Goal: Transaction & Acquisition: Purchase product/service

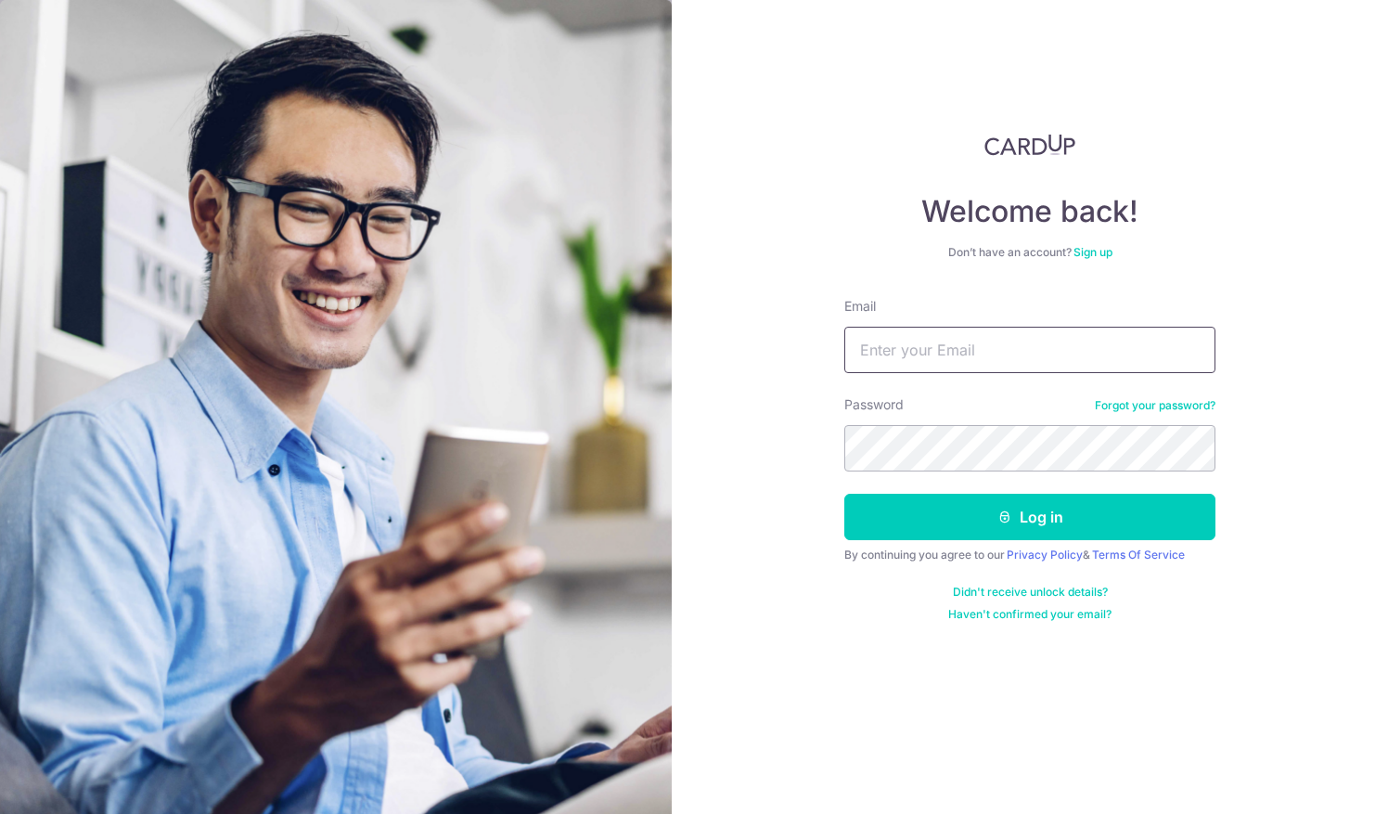
click at [936, 332] on input "Email" at bounding box center [1030, 350] width 371 height 46
type input "[EMAIL_ADDRESS][DOMAIN_NAME]"
click at [845, 494] on button "Log in" at bounding box center [1030, 517] width 371 height 46
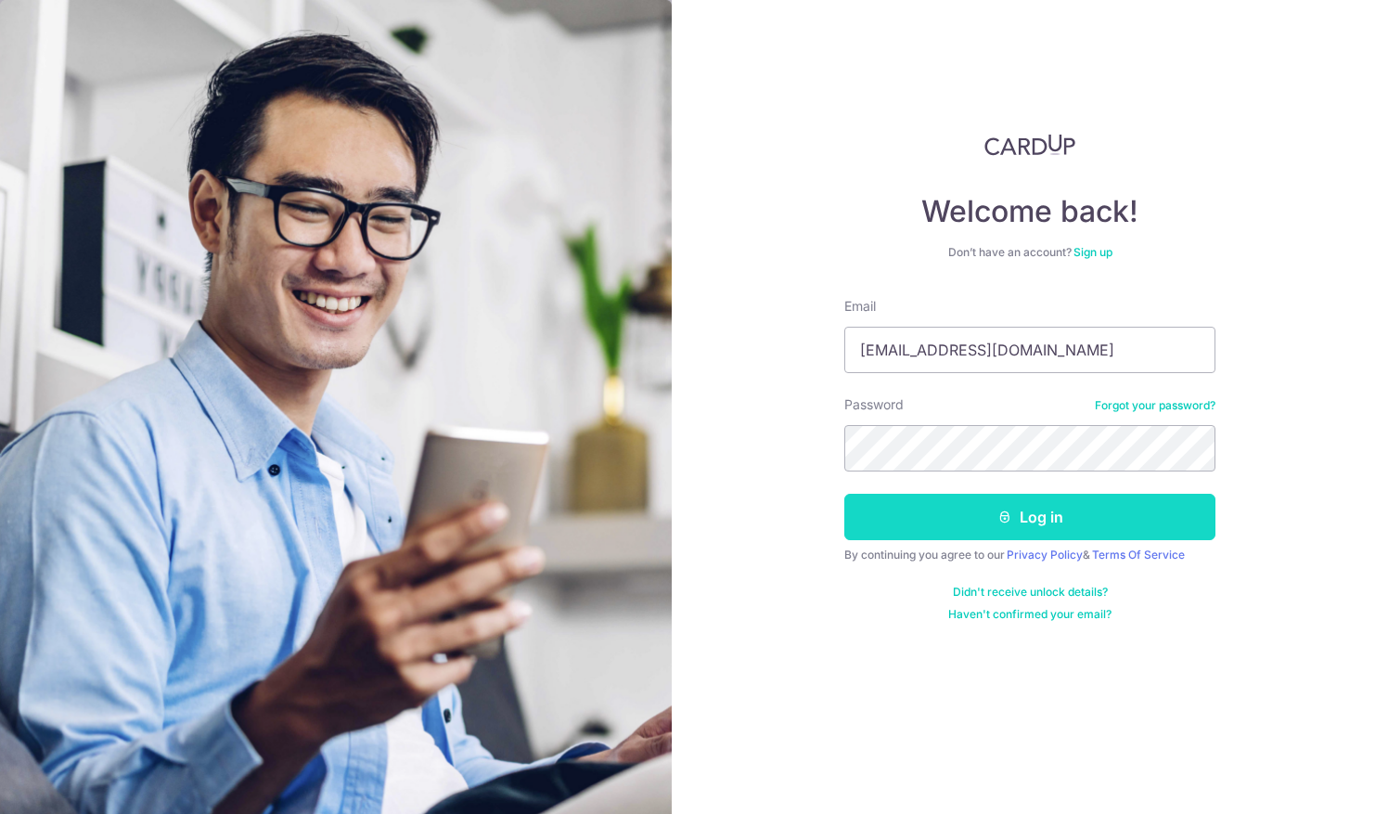
click at [936, 507] on button "Log in" at bounding box center [1030, 517] width 371 height 46
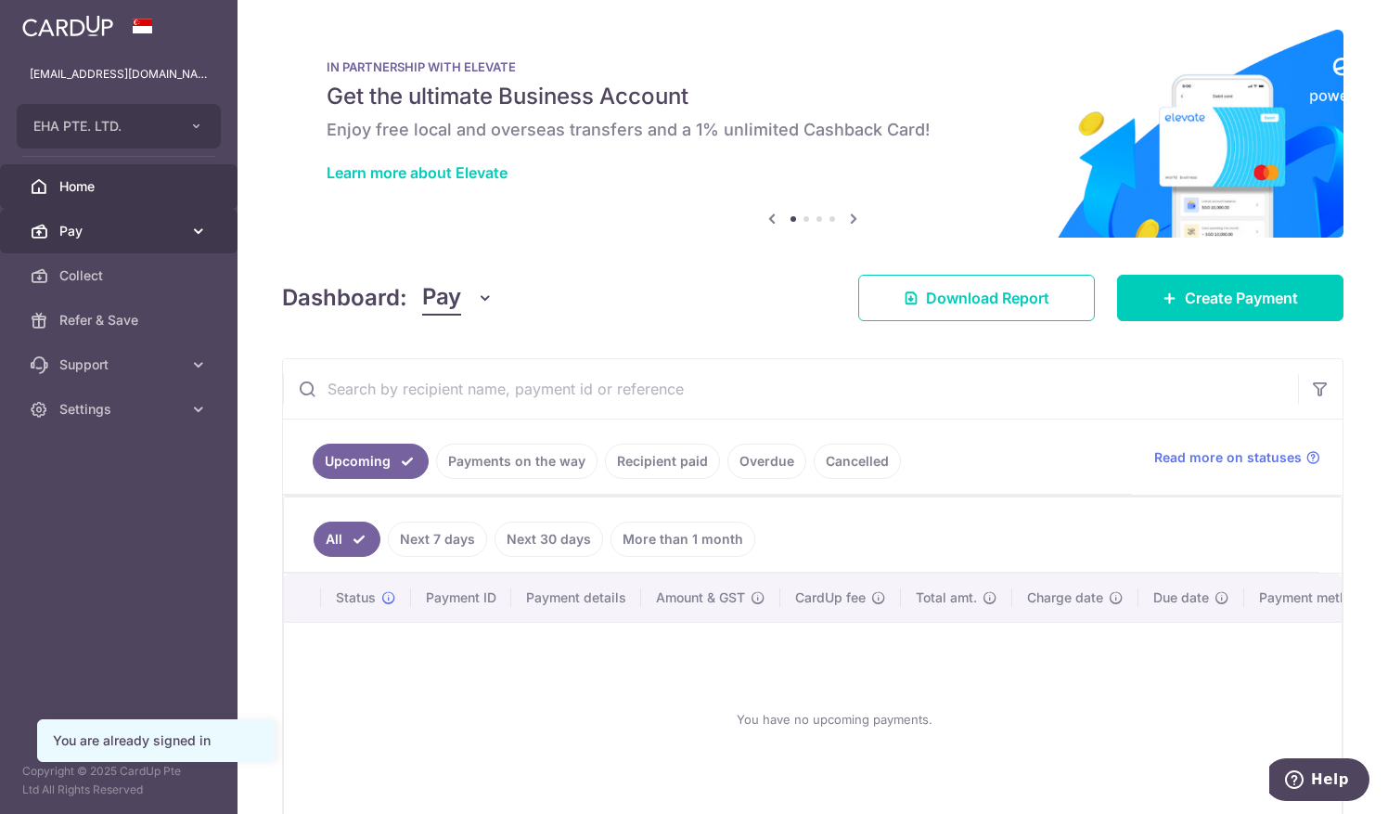
click at [150, 235] on span "Pay" at bounding box center [120, 231] width 123 height 19
click at [130, 228] on span "Pay" at bounding box center [120, 231] width 123 height 19
click at [126, 232] on span "Pay" at bounding box center [120, 231] width 123 height 19
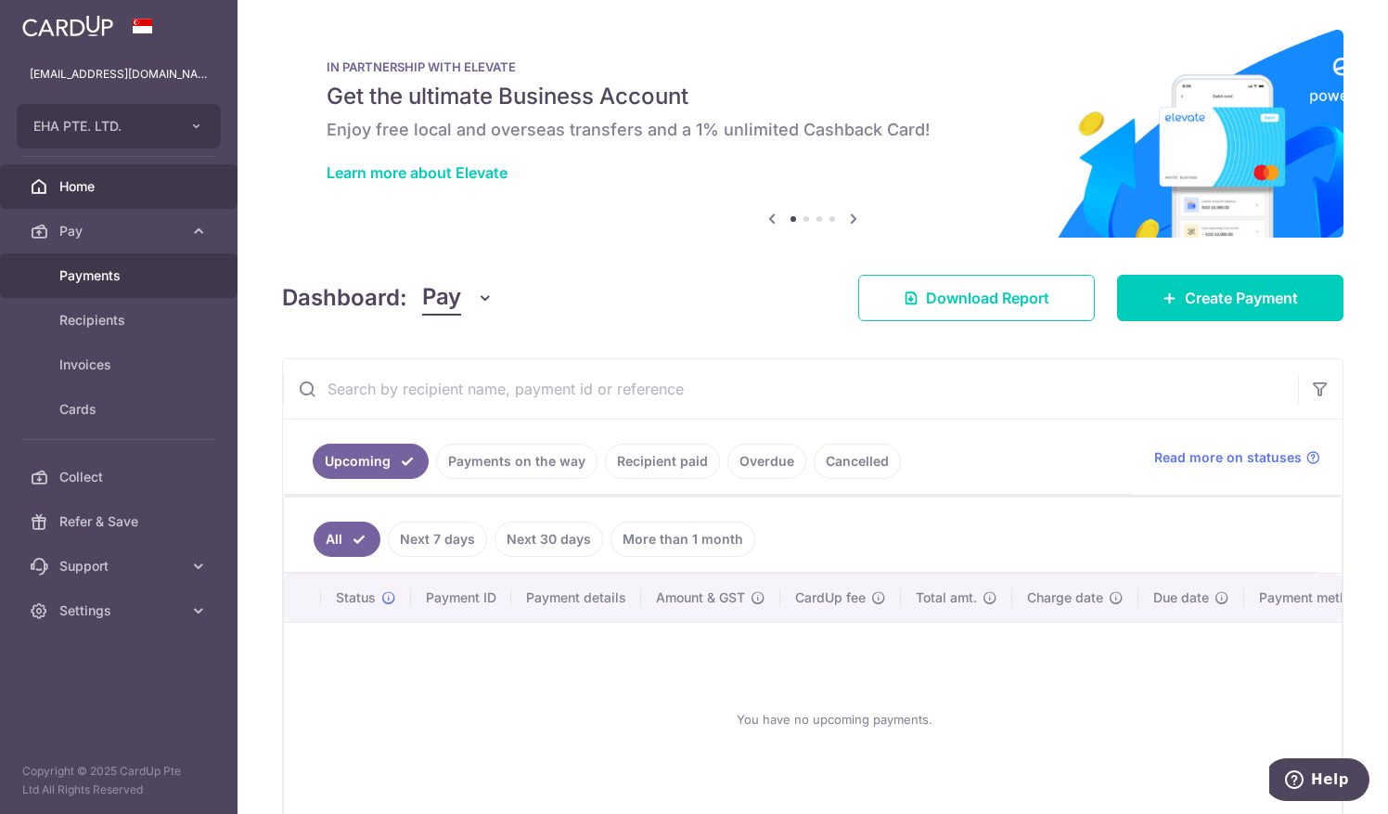
click at [95, 269] on span "Payments" at bounding box center [120, 275] width 123 height 19
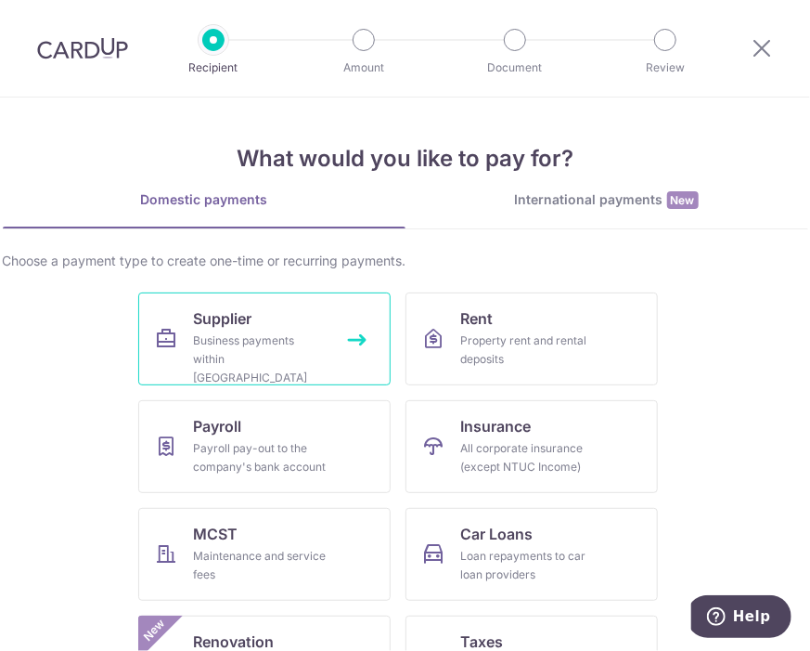
click at [222, 321] on span "Supplier" at bounding box center [223, 318] width 58 height 22
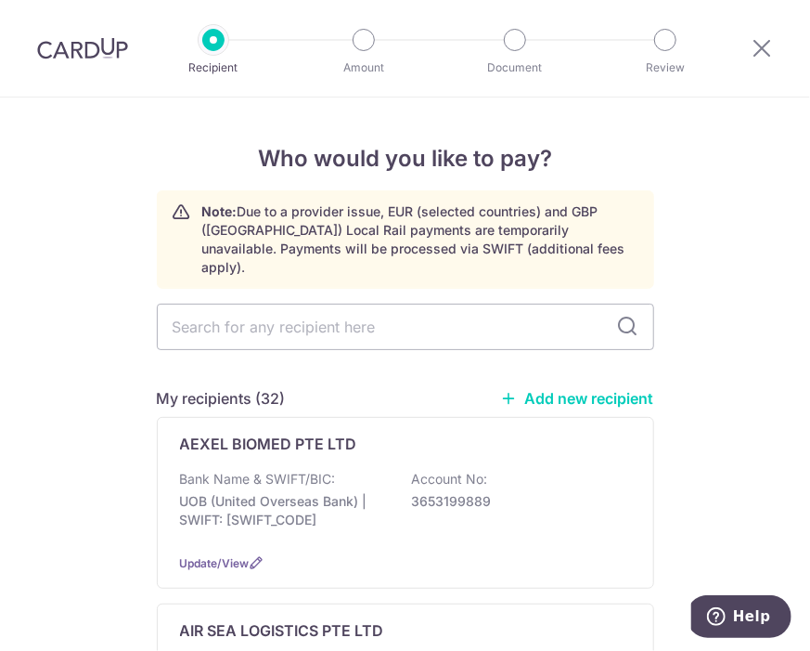
click at [177, 146] on h4 "Who would you like to pay?" at bounding box center [405, 158] width 497 height 33
click at [328, 315] on input "text" at bounding box center [405, 326] width 497 height 46
type input "aiwork"
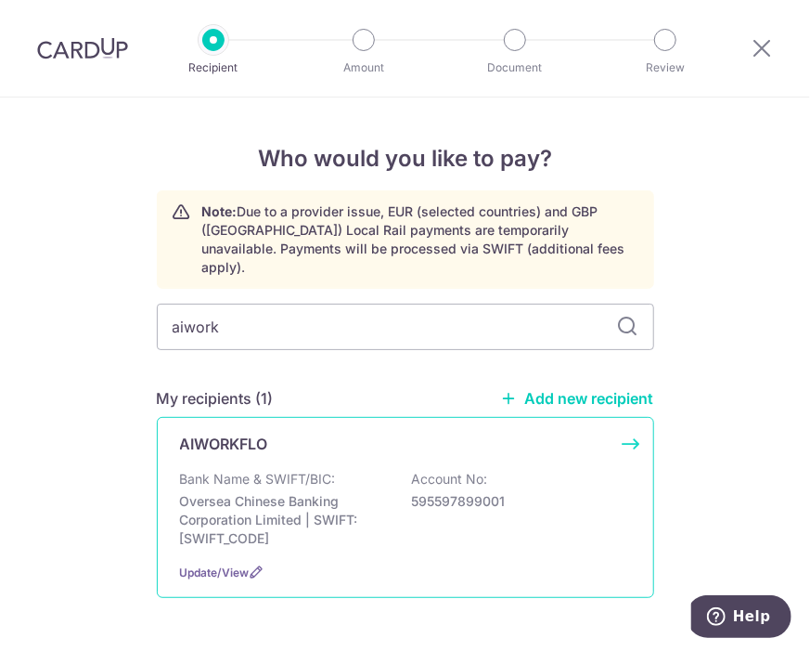
click at [260, 432] on p "AIWORKFLO" at bounding box center [224, 443] width 88 height 22
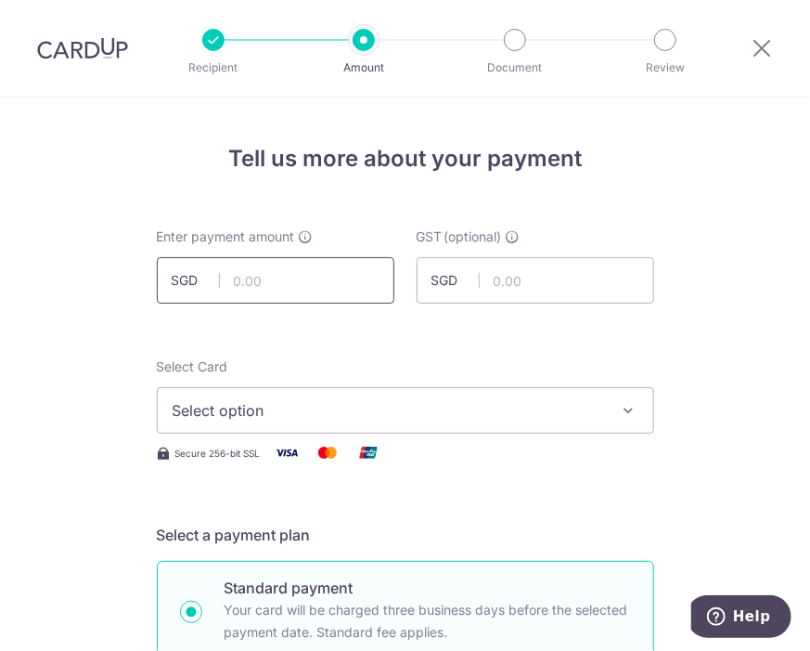
click at [293, 285] on input "text" at bounding box center [276, 280] width 238 height 46
type input "3,591.00"
click at [286, 423] on button "Select option" at bounding box center [405, 410] width 497 height 46
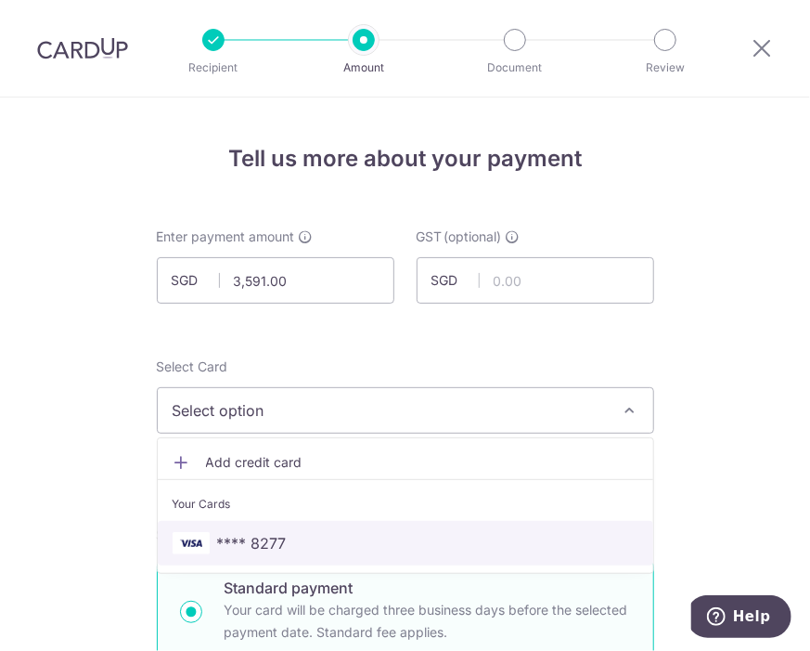
click at [253, 539] on span "**** 8277" at bounding box center [252, 543] width 70 height 22
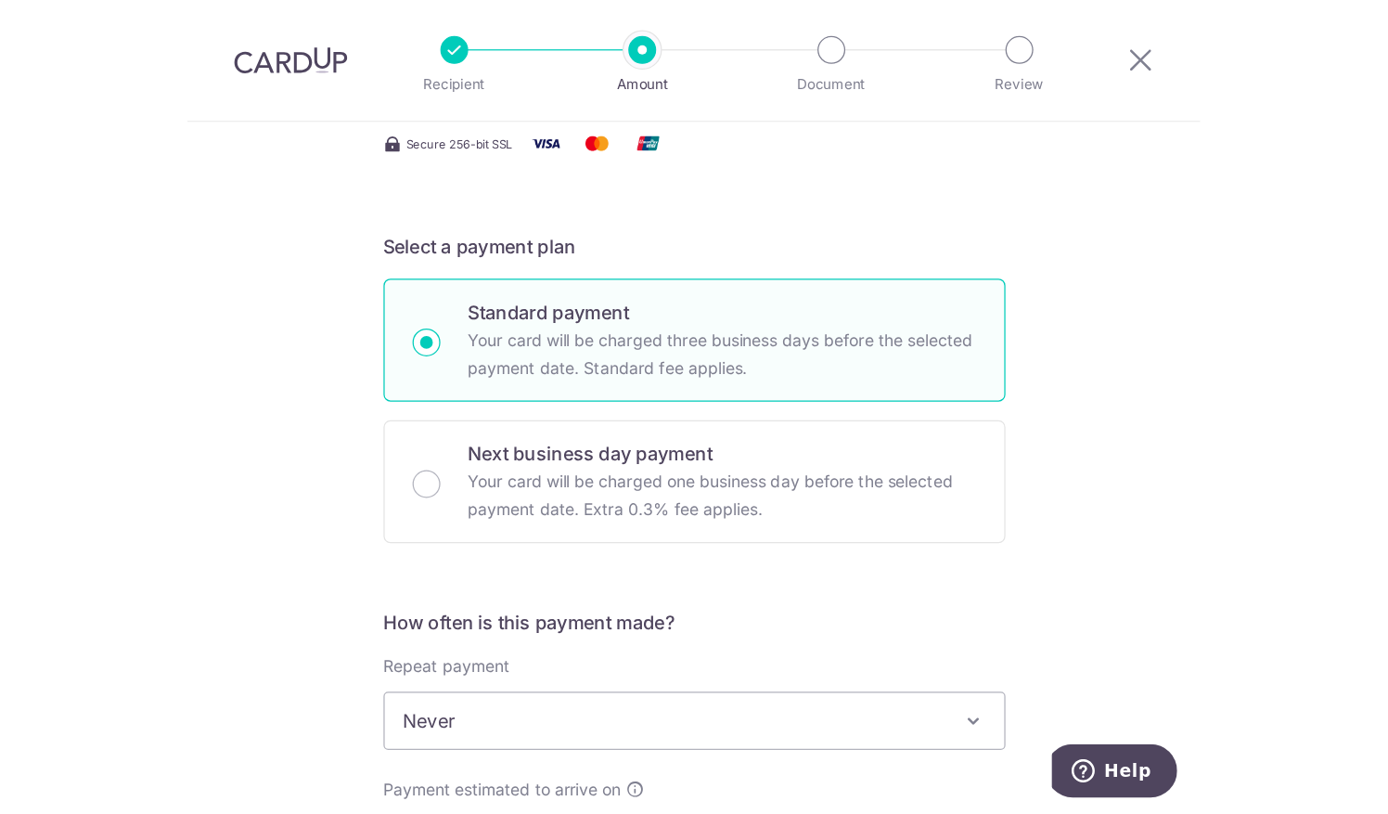
scroll to position [223, 0]
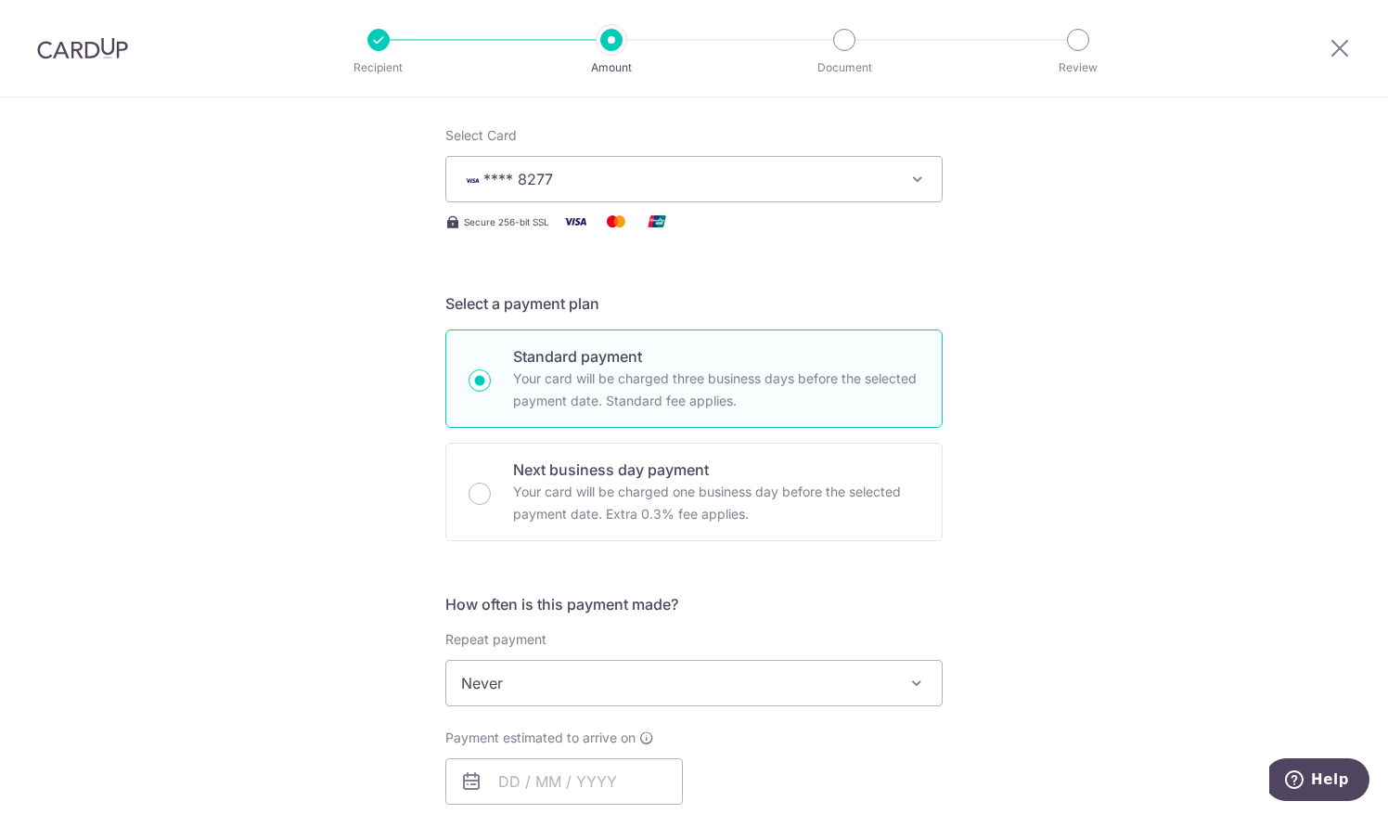
click at [551, 650] on span "Never" at bounding box center [694, 683] width 496 height 45
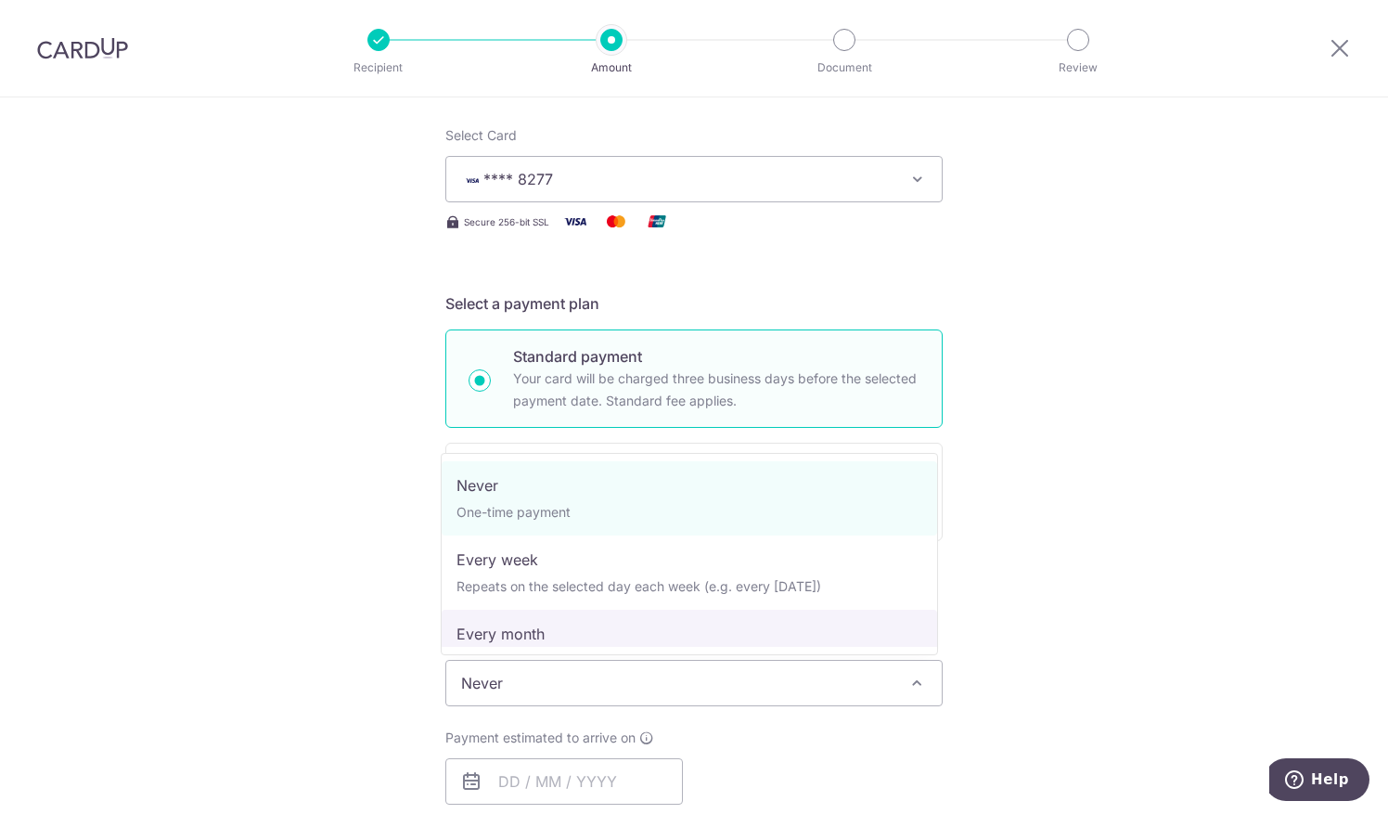
click at [500, 650] on span "Never" at bounding box center [694, 683] width 496 height 45
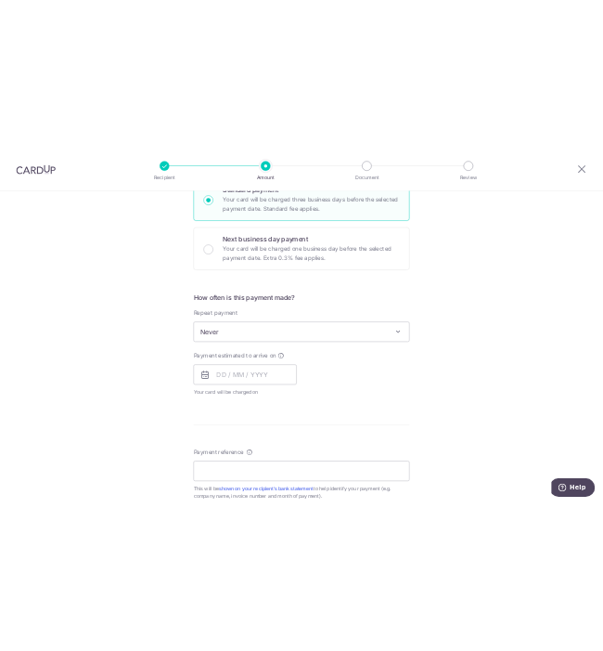
scroll to position [689, 0]
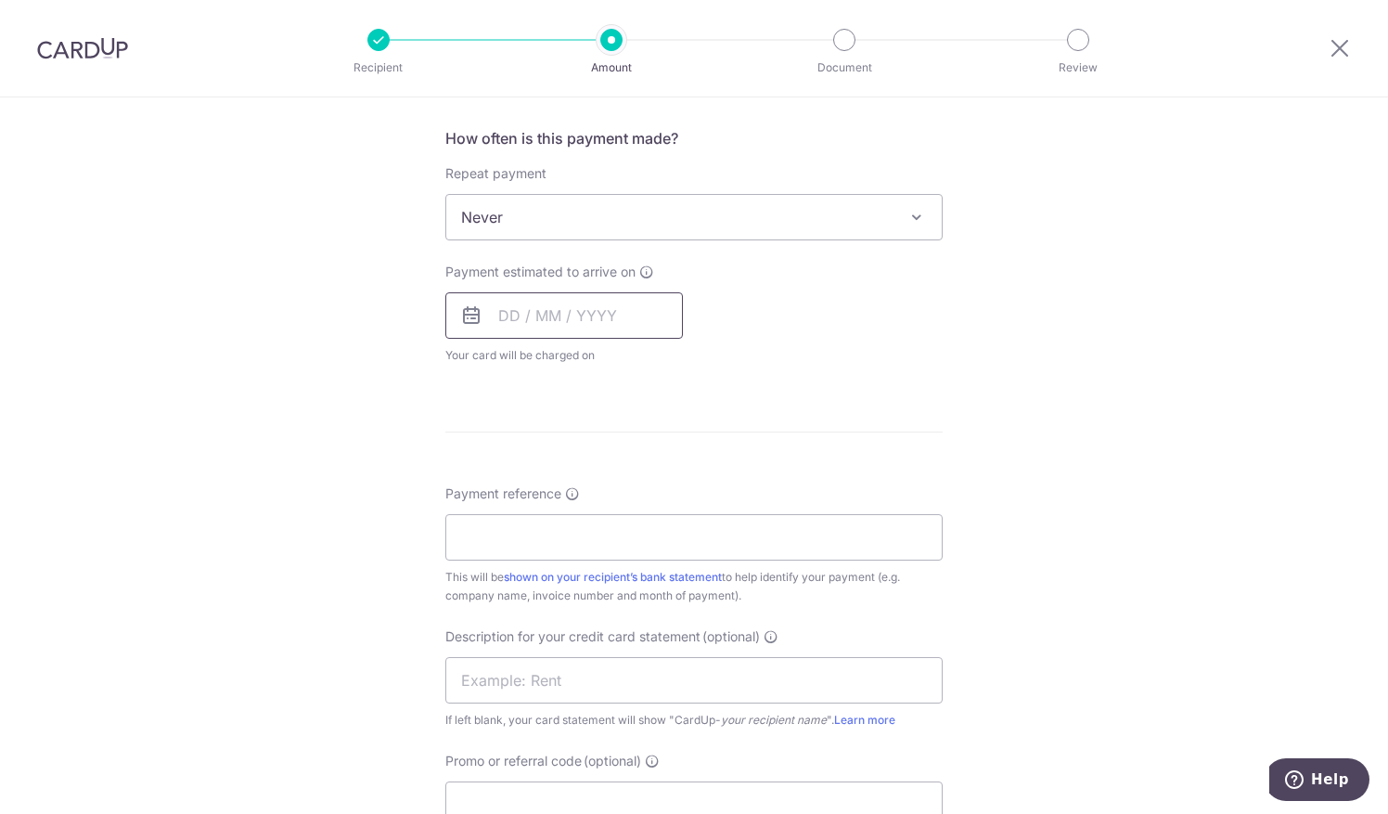
click at [559, 314] on input "text" at bounding box center [564, 315] width 238 height 46
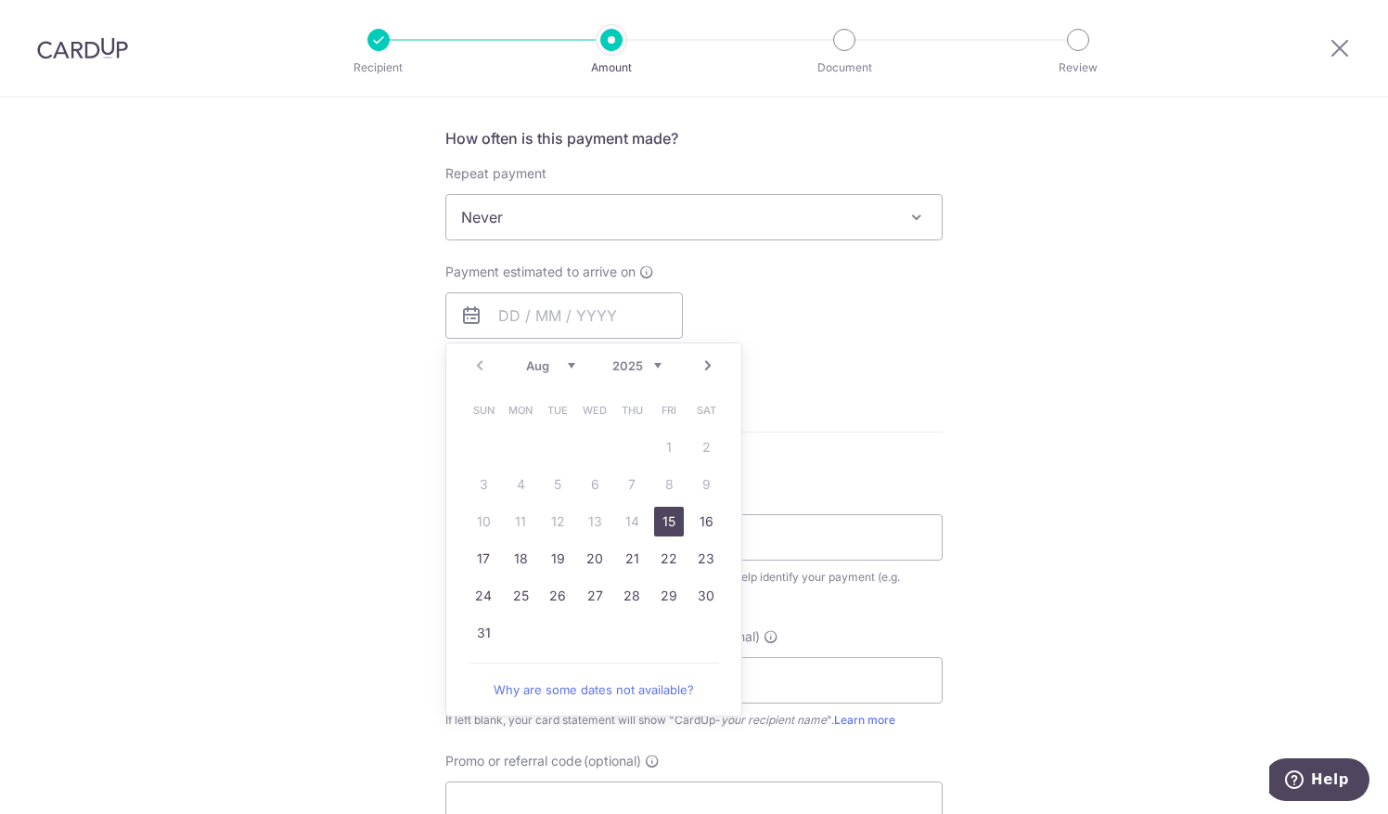
click at [663, 511] on link "15" at bounding box center [669, 522] width 30 height 30
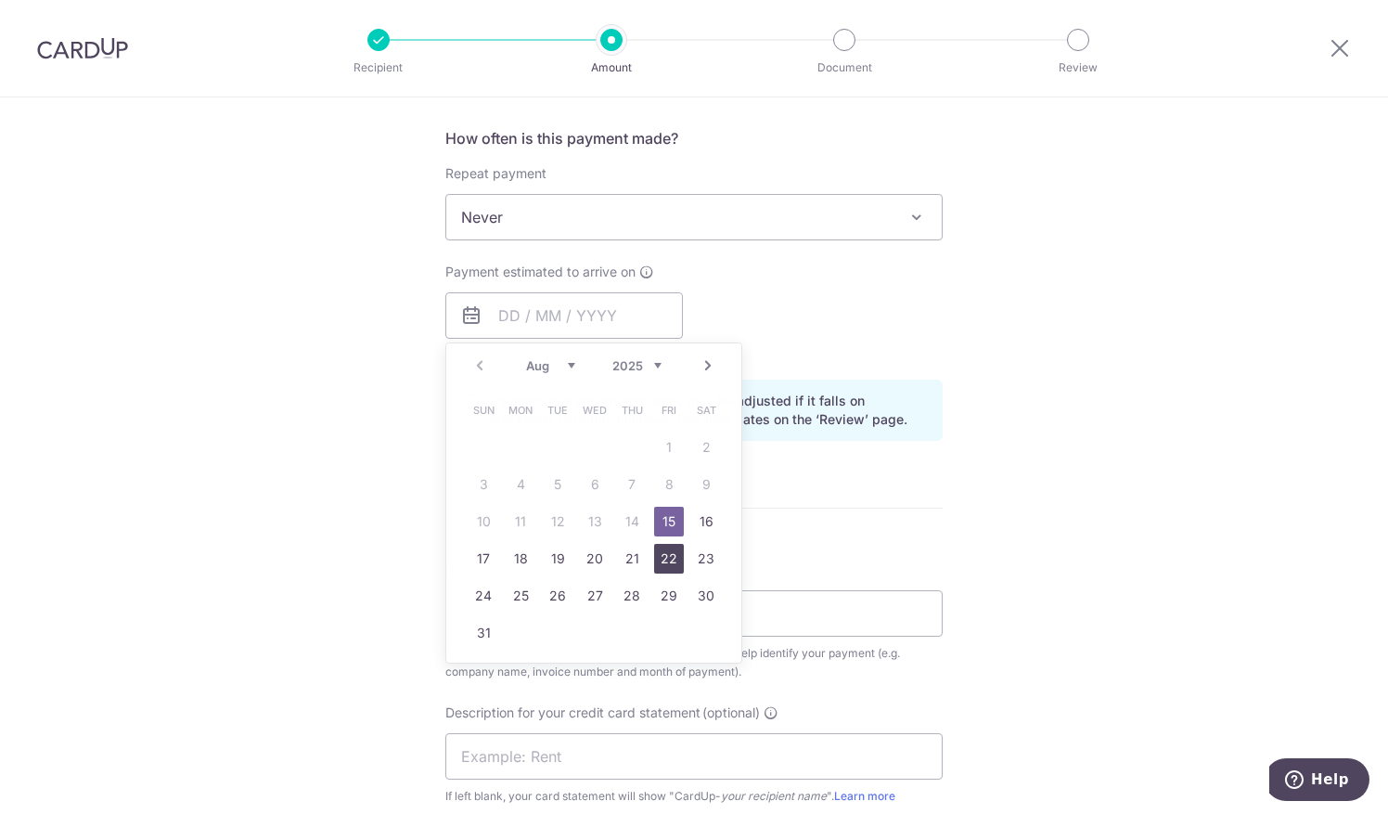
type input "15/08/2025"
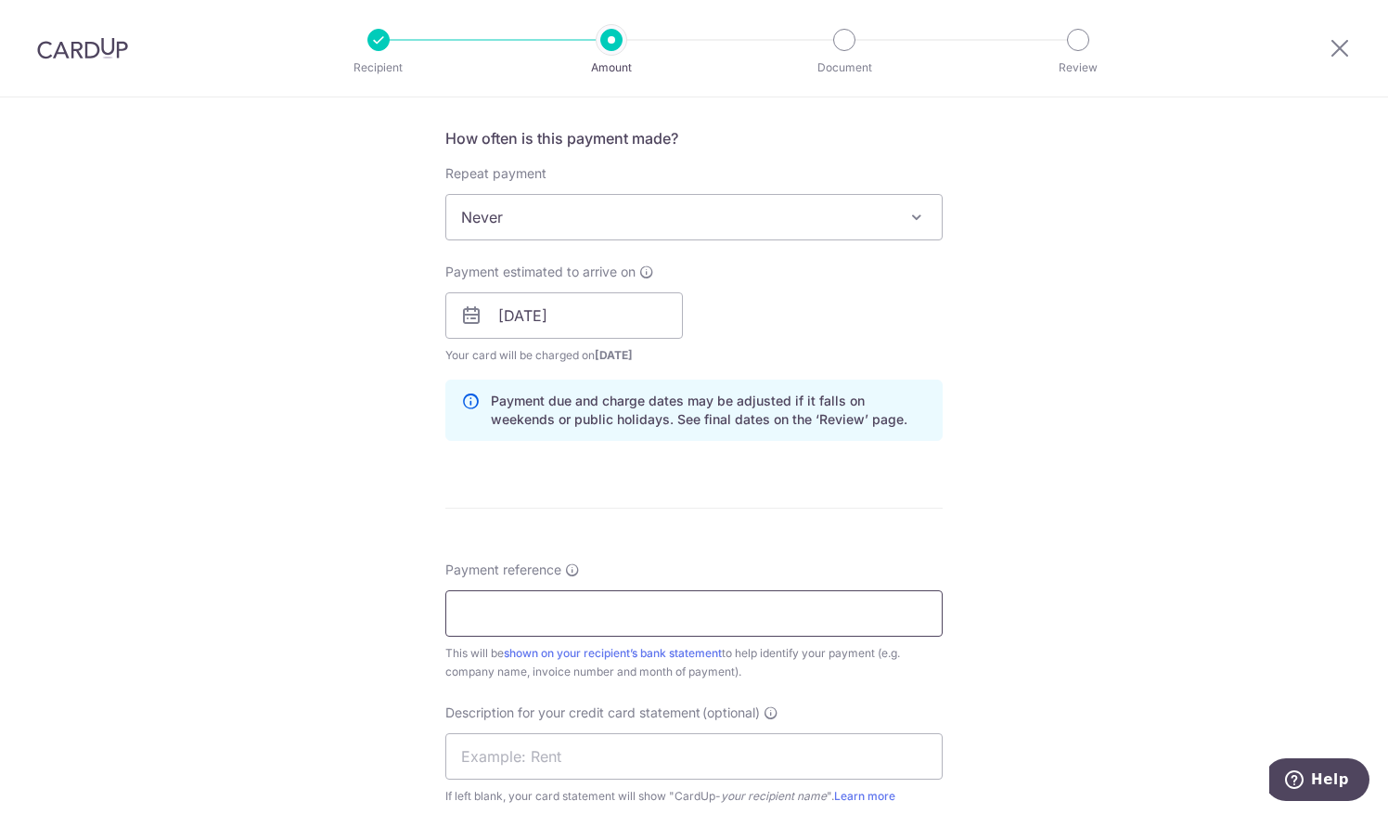
click at [561, 621] on input "Payment reference" at bounding box center [693, 613] width 497 height 46
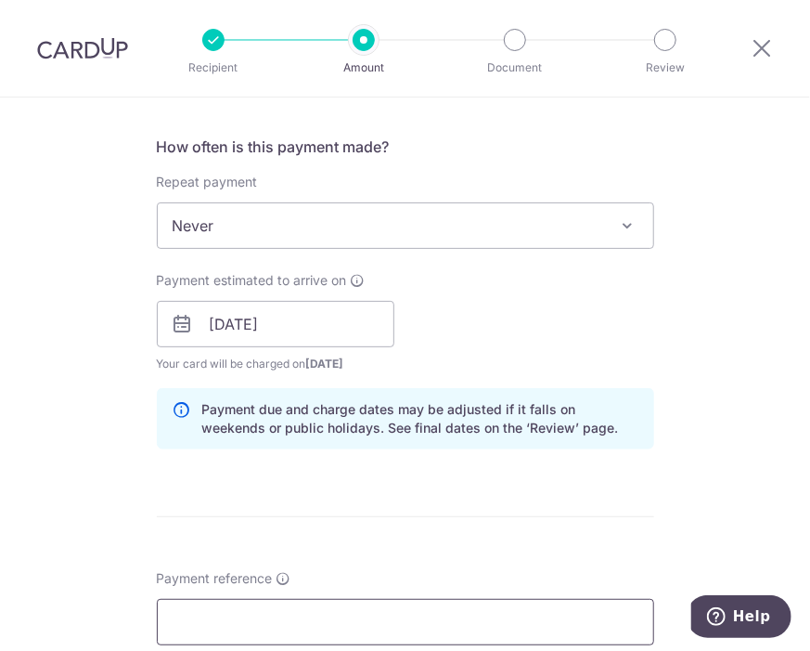
click at [195, 610] on input "Payment reference" at bounding box center [405, 622] width 497 height 46
paste input "INV-000045"
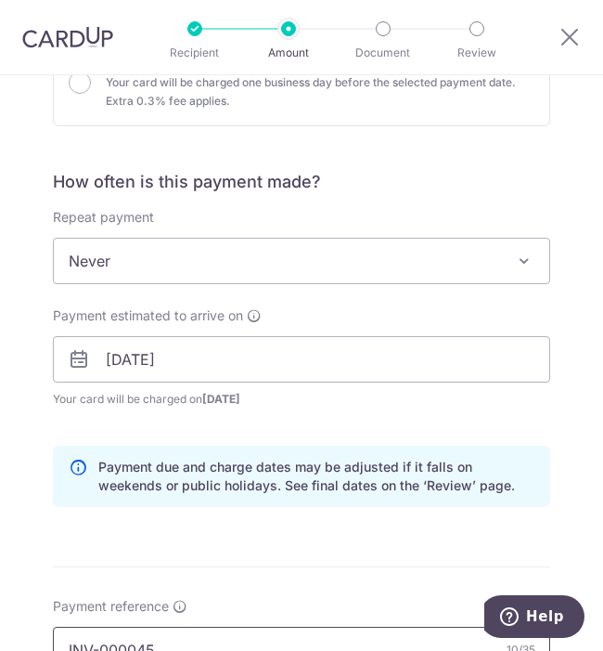
scroll to position [693, 0]
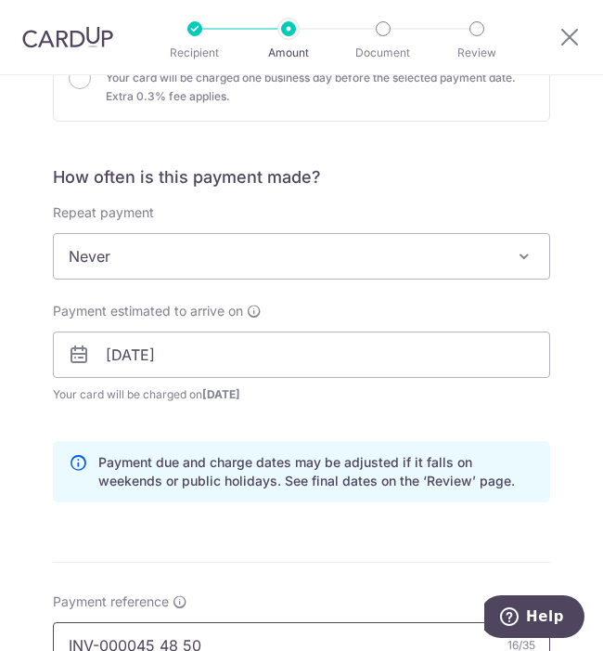
drag, startPoint x: 210, startPoint y: 628, endPoint x: -82, endPoint y: 615, distance: 291.7
click at [0, 615] on html "Recipient Amount Document Review Tell us more about your payment Enter payment …" at bounding box center [301, 325] width 603 height 651
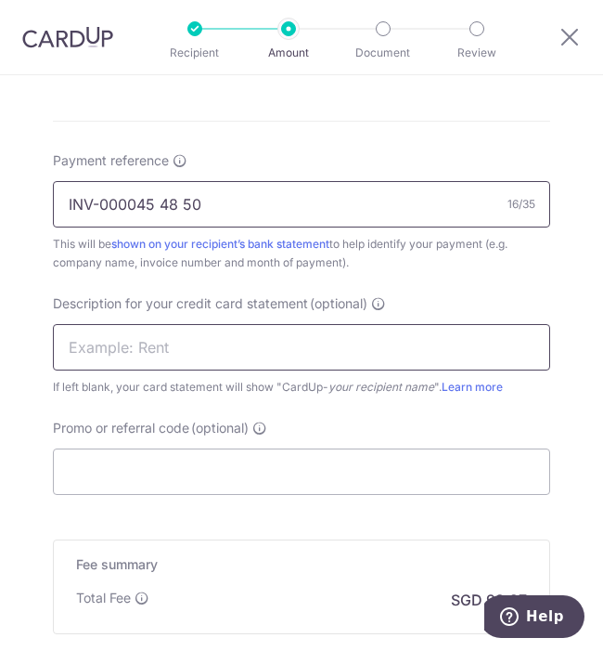
type input "INV-000045 48 50"
click at [199, 356] on input "text" at bounding box center [301, 347] width 497 height 46
paste input "INV-000045 48 5"
click at [97, 346] on input "INV-000045 48 5" at bounding box center [301, 347] width 497 height 46
type input "INV000045 48 5"
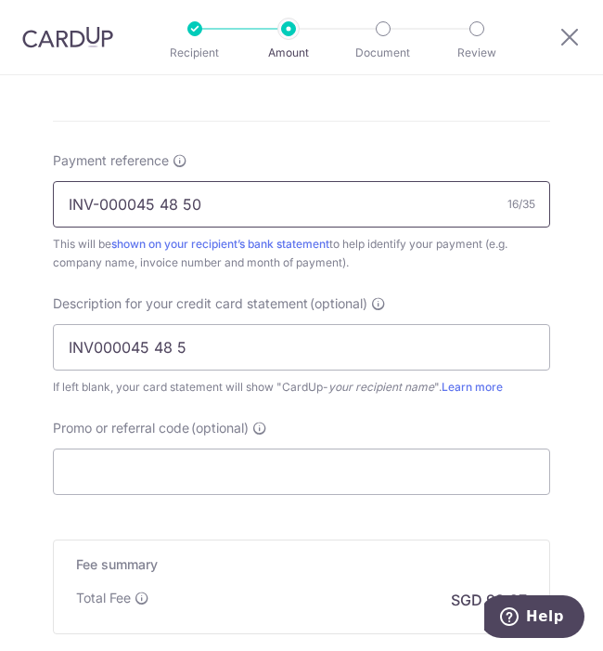
click at [97, 206] on input "INV-000045 48 50" at bounding box center [301, 204] width 497 height 46
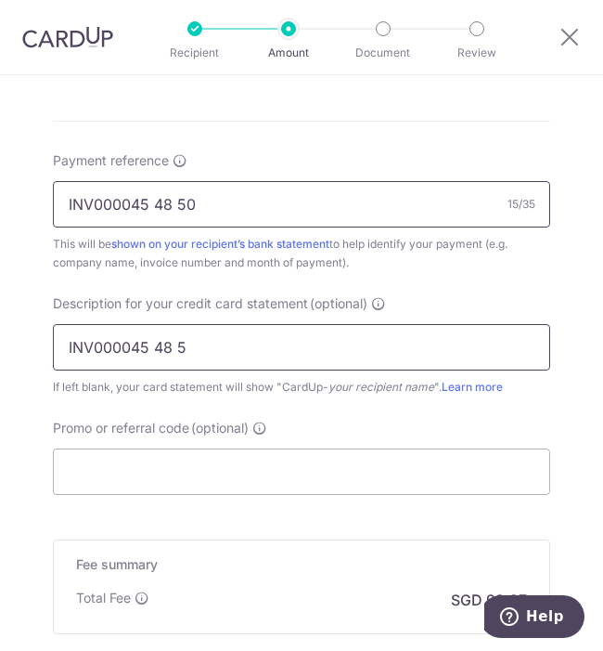
type input "INV000045 48 50"
click at [202, 344] on input "INV000045 48 5" at bounding box center [301, 347] width 497 height 46
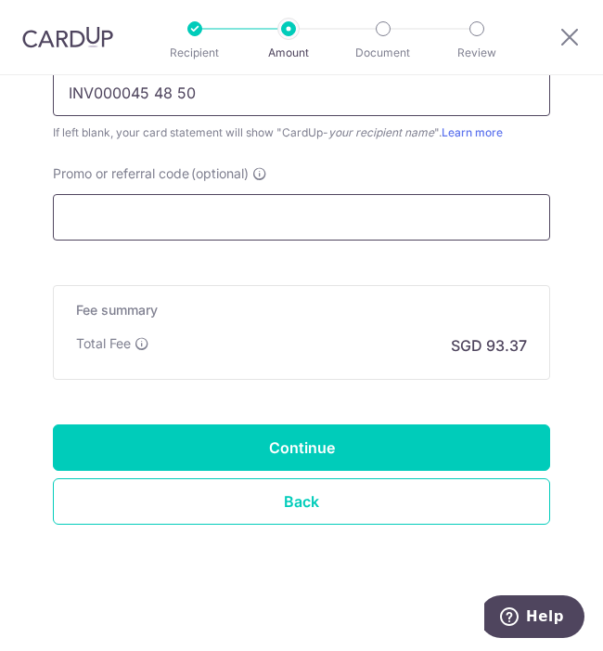
type input "INV000045 48 50"
click at [148, 221] on input "Promo or referral code (optional)" at bounding box center [301, 217] width 497 height 46
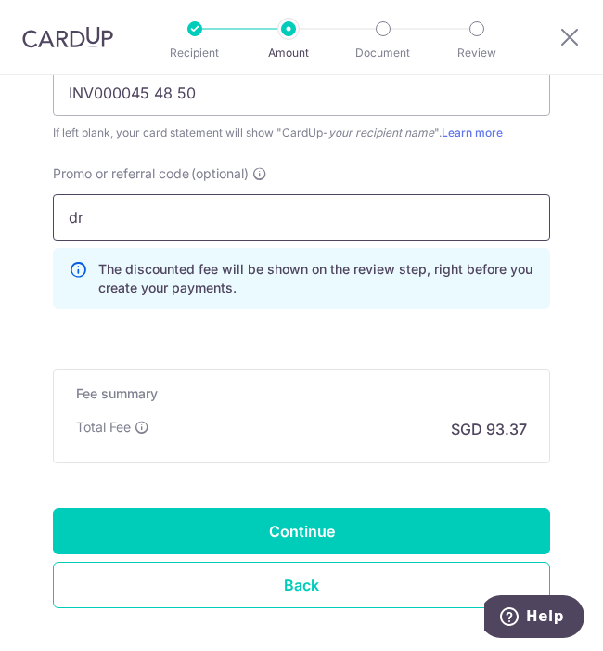
type input "d"
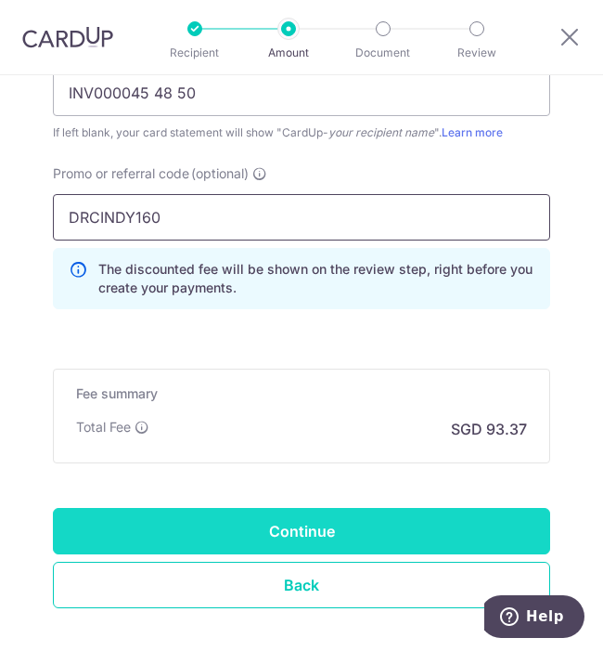
type input "DRCINDY160"
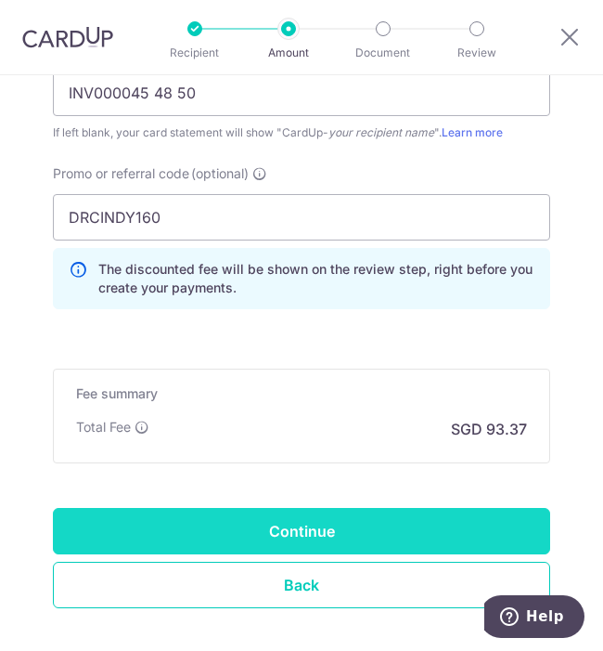
click at [147, 529] on input "Continue" at bounding box center [301, 531] width 497 height 46
type input "Create Schedule"
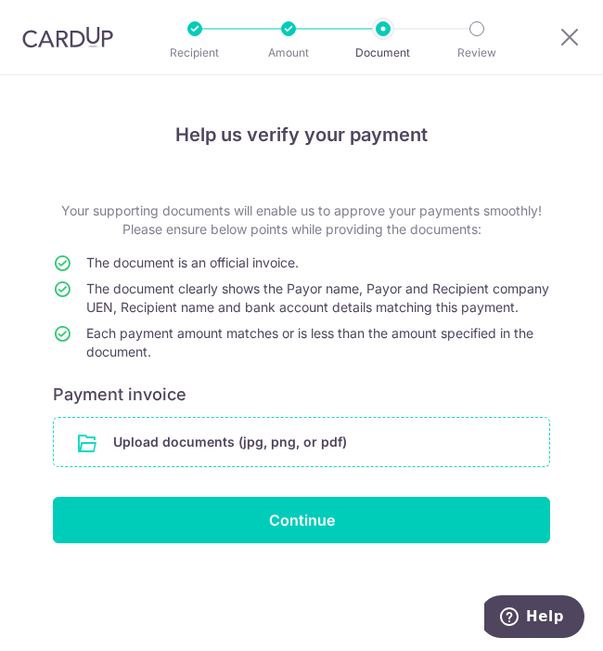
click at [243, 460] on input "file" at bounding box center [302, 442] width 496 height 48
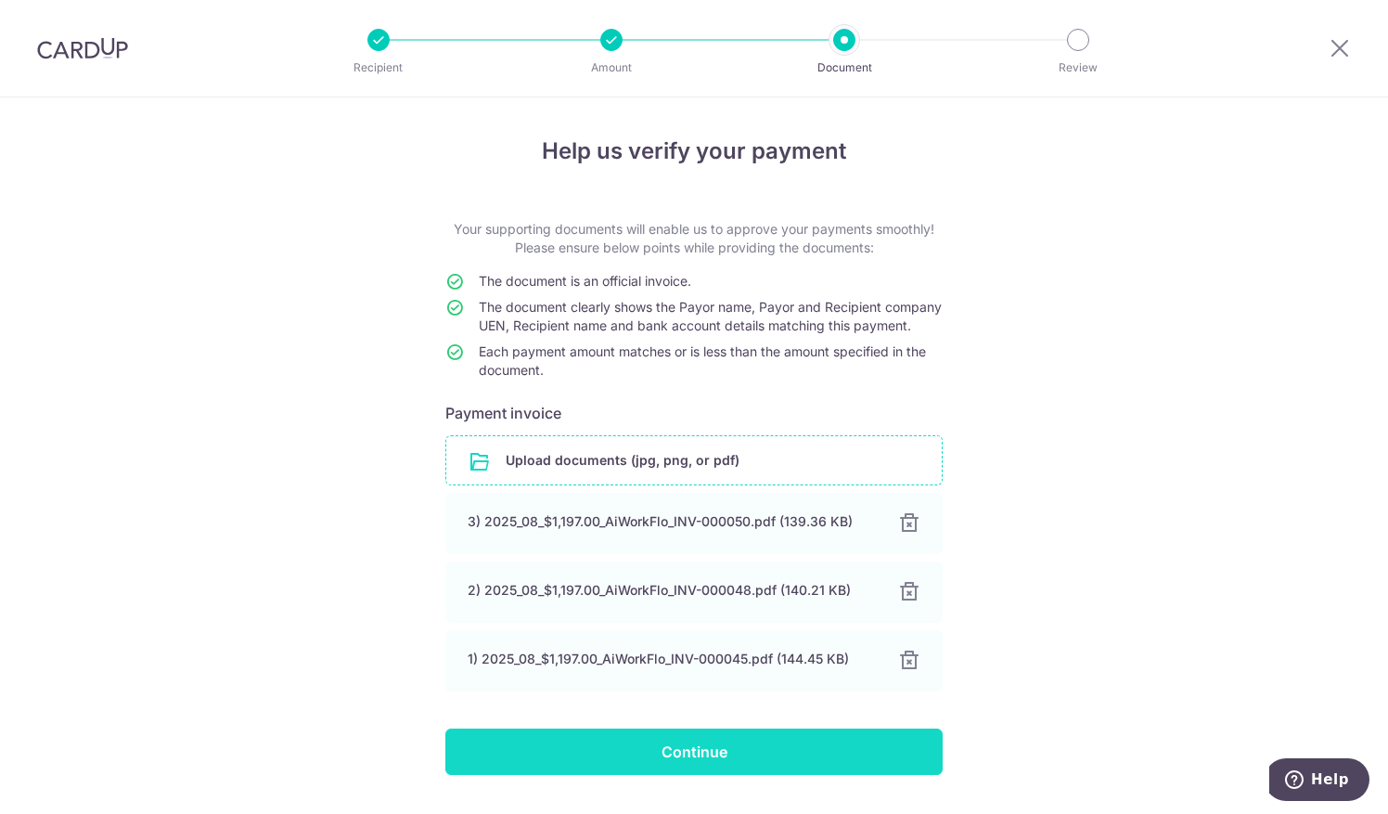
click at [602, 650] on input "Continue" at bounding box center [693, 752] width 497 height 46
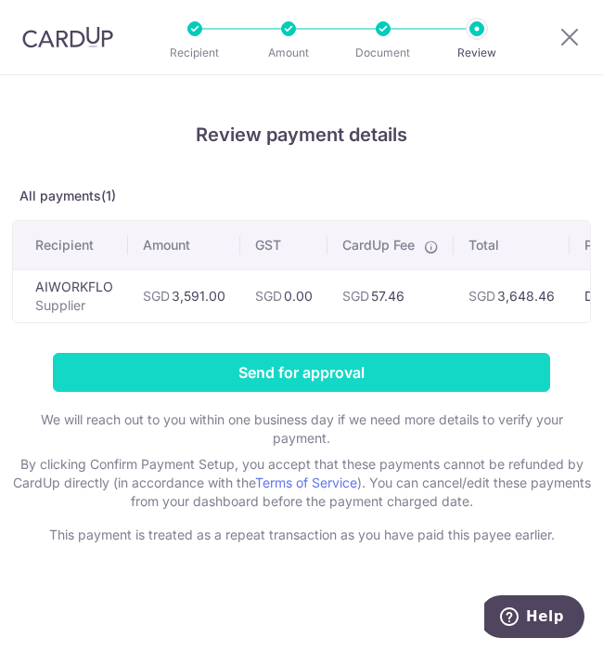
click at [421, 372] on input "Send for approval" at bounding box center [301, 372] width 497 height 39
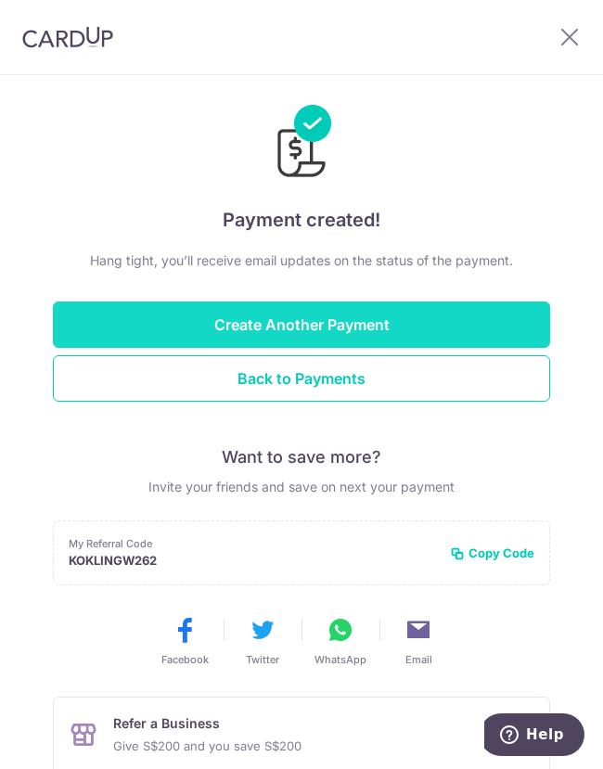
click at [298, 321] on button "Create Another Payment" at bounding box center [301, 325] width 497 height 46
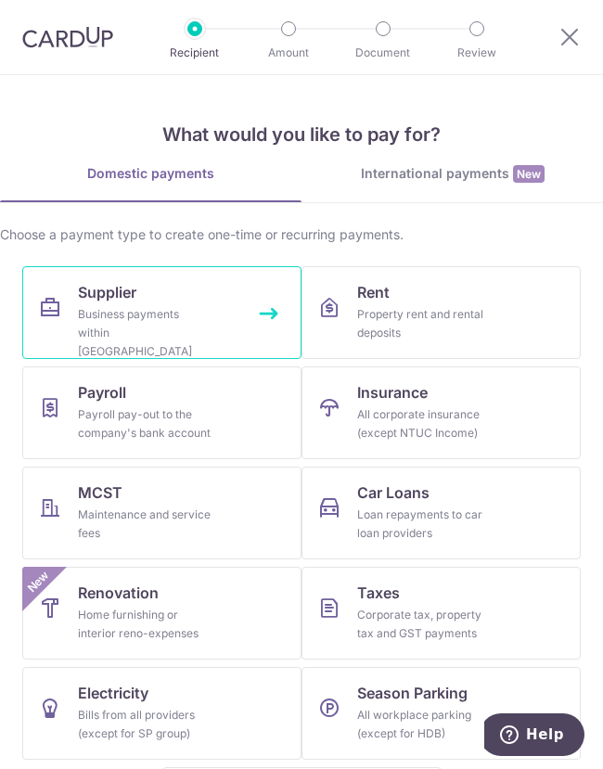
click at [87, 289] on span "Supplier" at bounding box center [107, 292] width 58 height 22
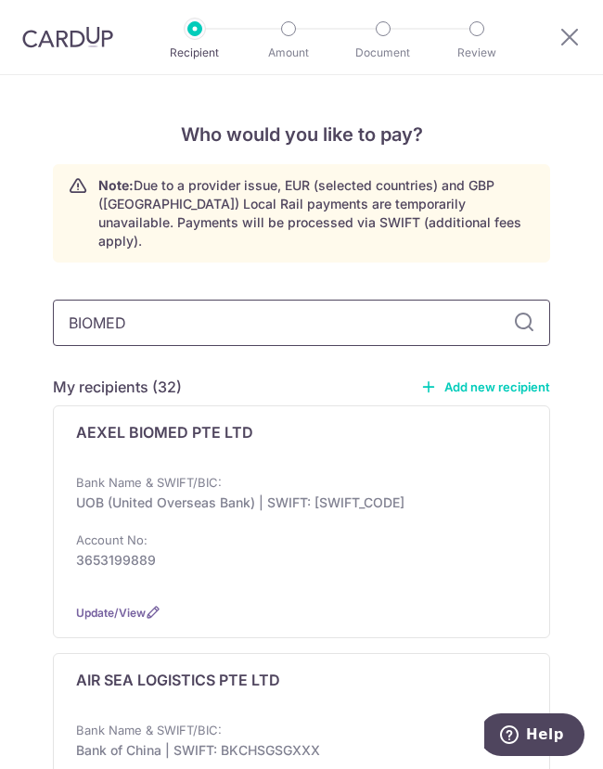
type input "BIOMED"
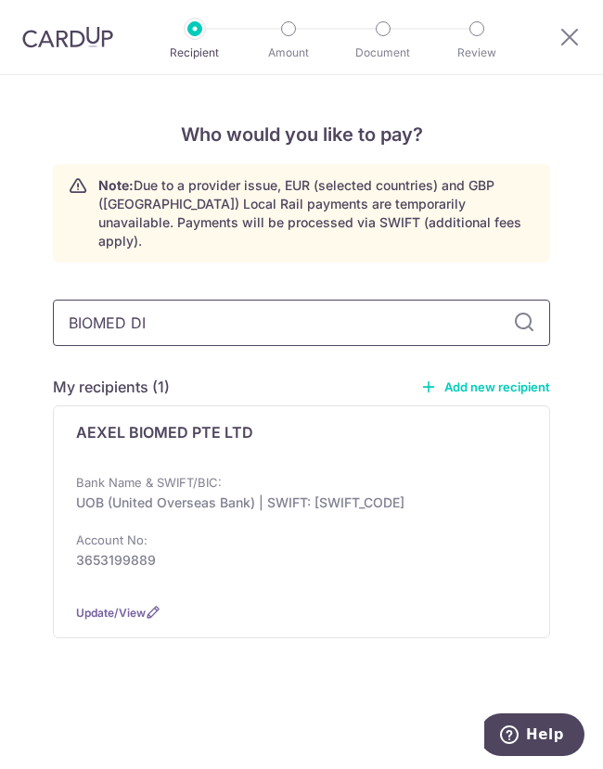
type input "BIOMED DIA"
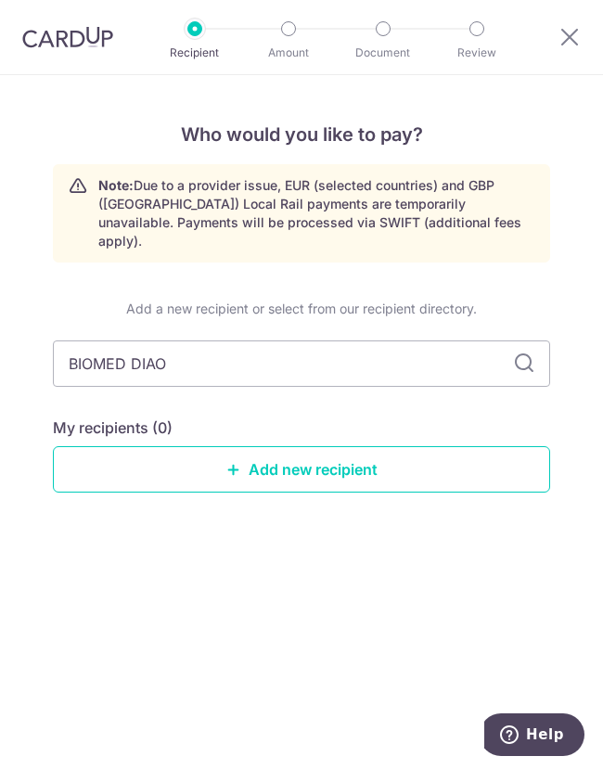
type input "BIOMED DIA"
type input "BIOMED DIAGN"
type input "BIOMED DIAGNOSTICS"
type input "BIOMED DIAGNOSTICS PTE LTD"
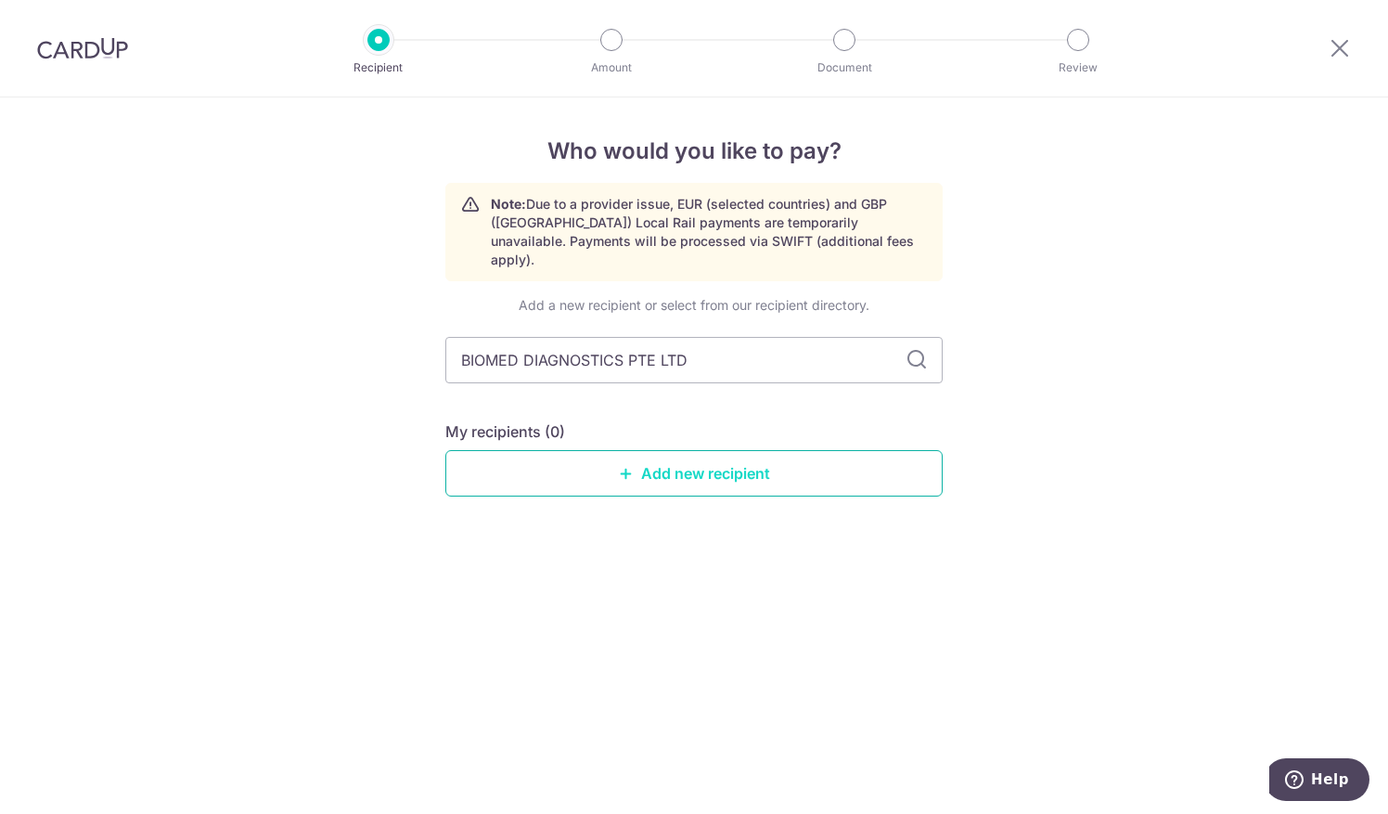
click at [602, 457] on link "Add new recipient" at bounding box center [693, 473] width 497 height 46
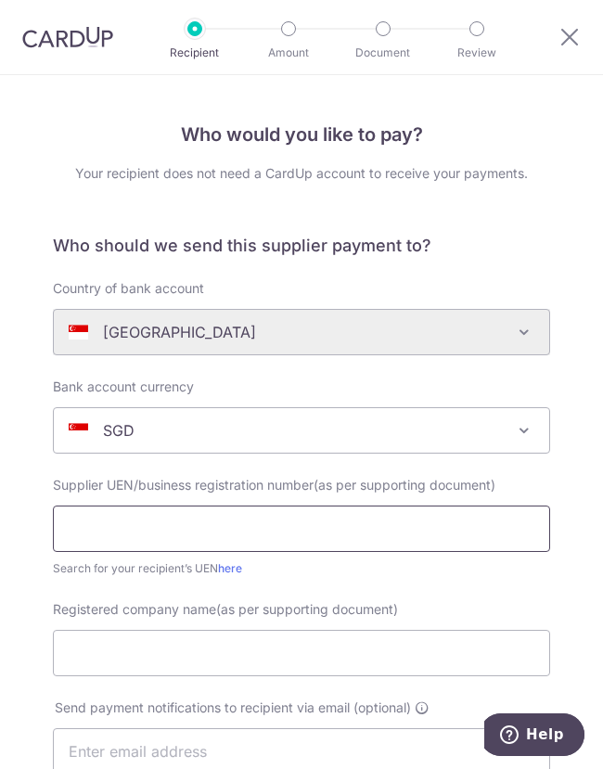
click at [174, 530] on input "text" at bounding box center [301, 529] width 497 height 46
click at [134, 534] on input "text" at bounding box center [301, 529] width 497 height 46
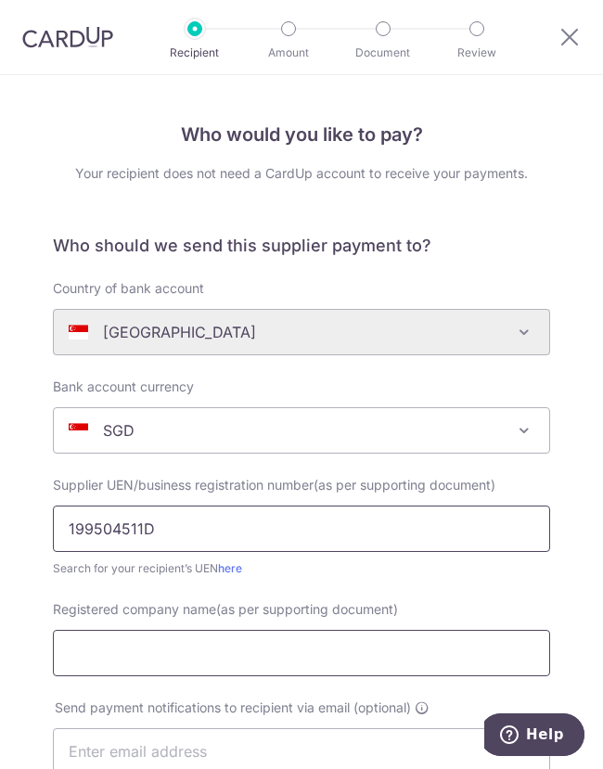
type input "199504511D"
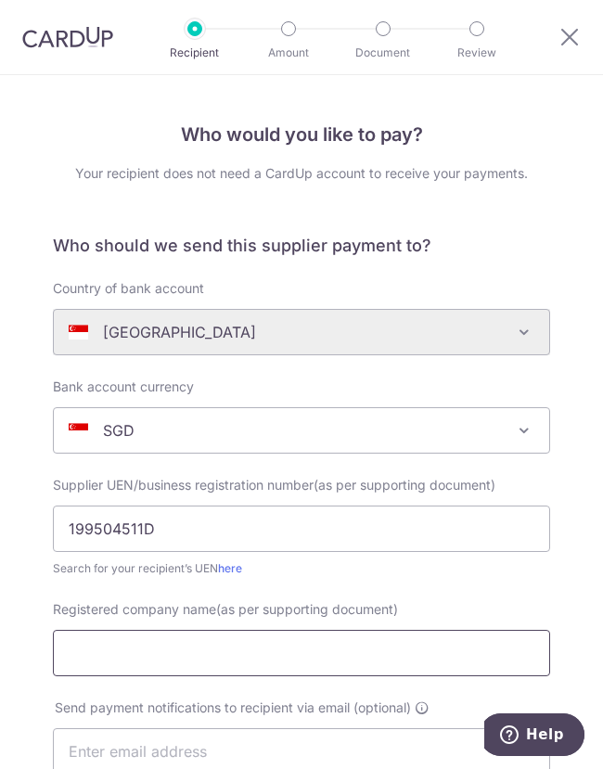
click at [71, 657] on input "Registered company name(as per supporting document)" at bounding box center [301, 653] width 497 height 46
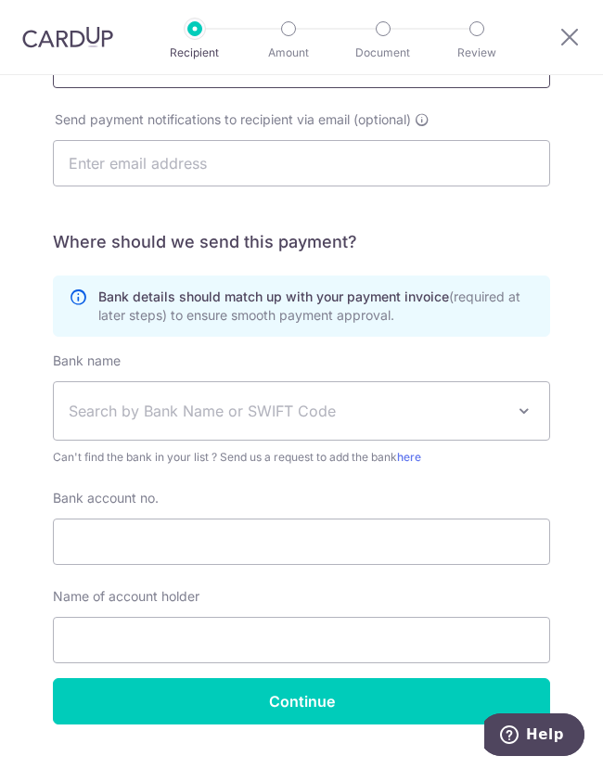
scroll to position [607, 0]
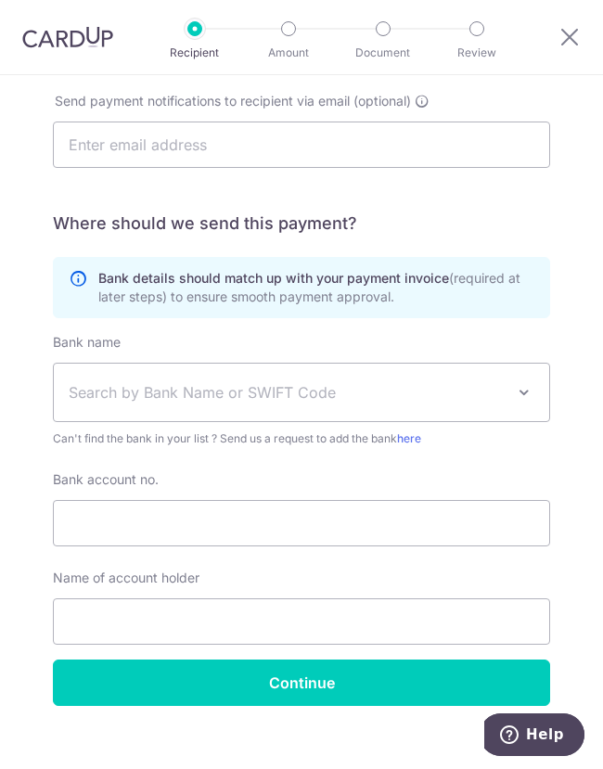
type input "BIOMED DIAGNOSTICS PTE LTD"
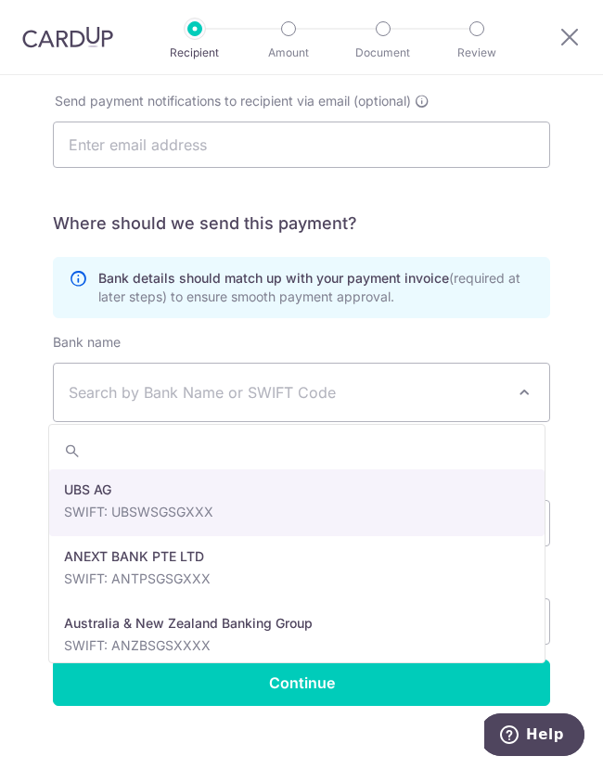
click at [72, 390] on span "Search by Bank Name or SWIFT Code" at bounding box center [287, 392] width 436 height 22
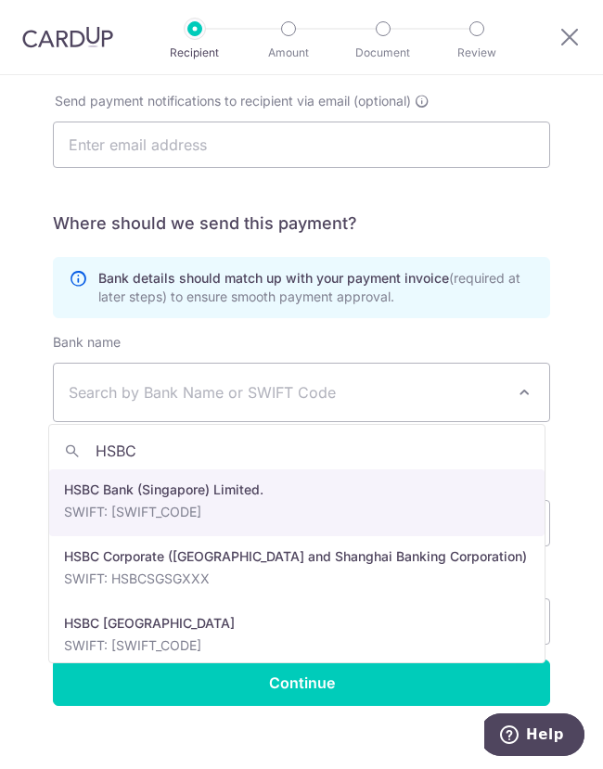
type input "HSBC"
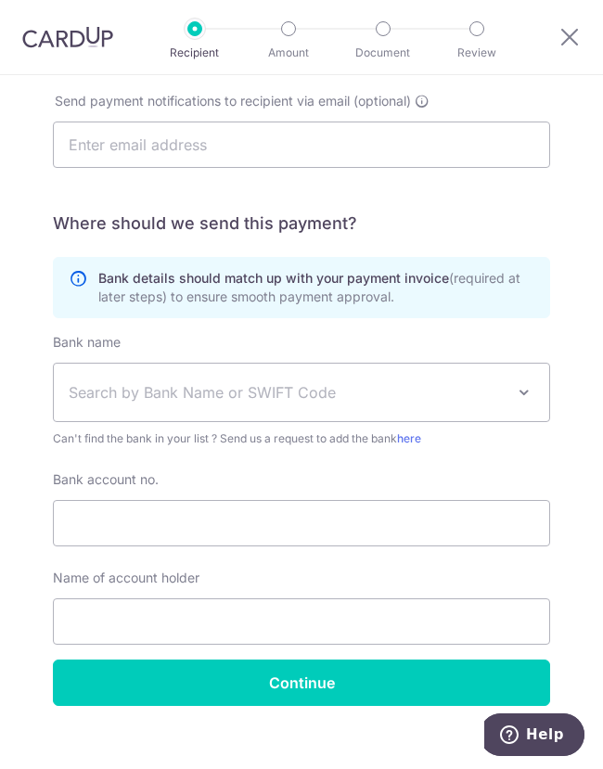
click at [185, 394] on span "Search by Bank Name or SWIFT Code" at bounding box center [287, 392] width 436 height 22
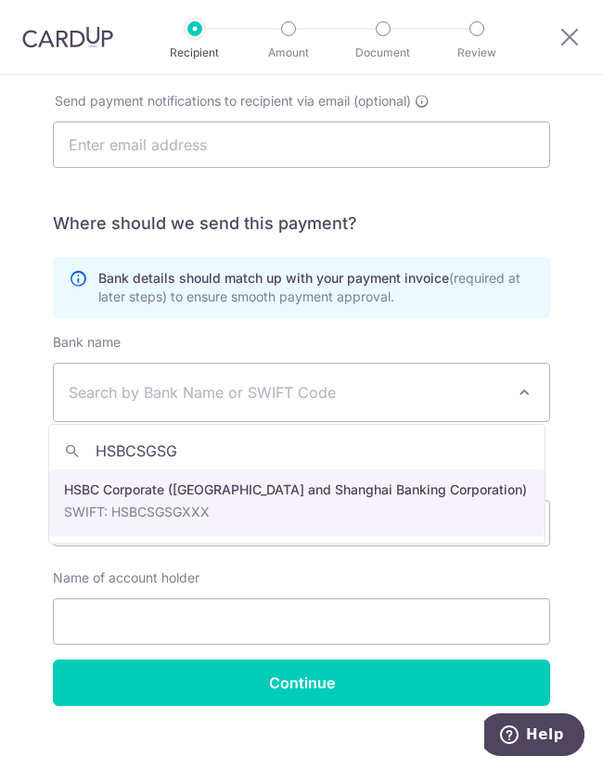
type input "HSBCSGSG"
select select "9"
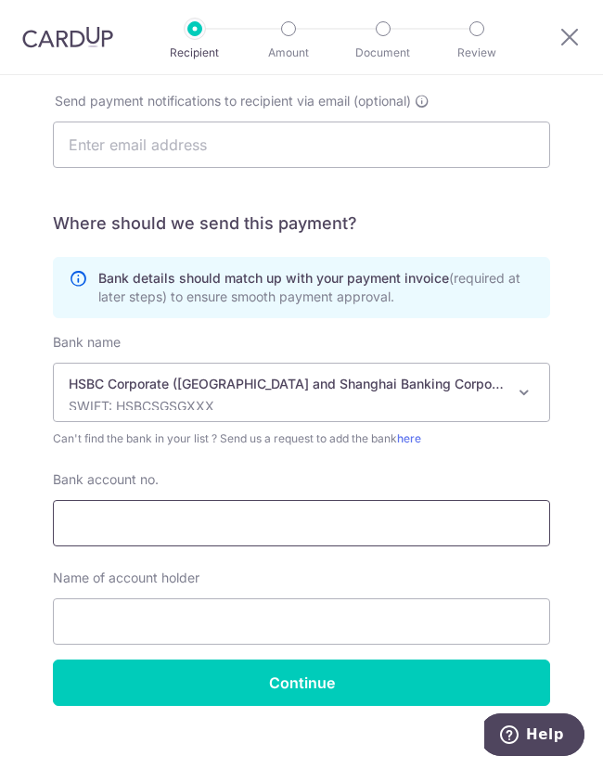
click at [187, 509] on input "Bank account no." at bounding box center [301, 523] width 497 height 46
type input "7"
click at [86, 516] on input "142015536002" at bounding box center [301, 523] width 497 height 46
click at [89, 521] on input "142015536002" at bounding box center [301, 523] width 497 height 46
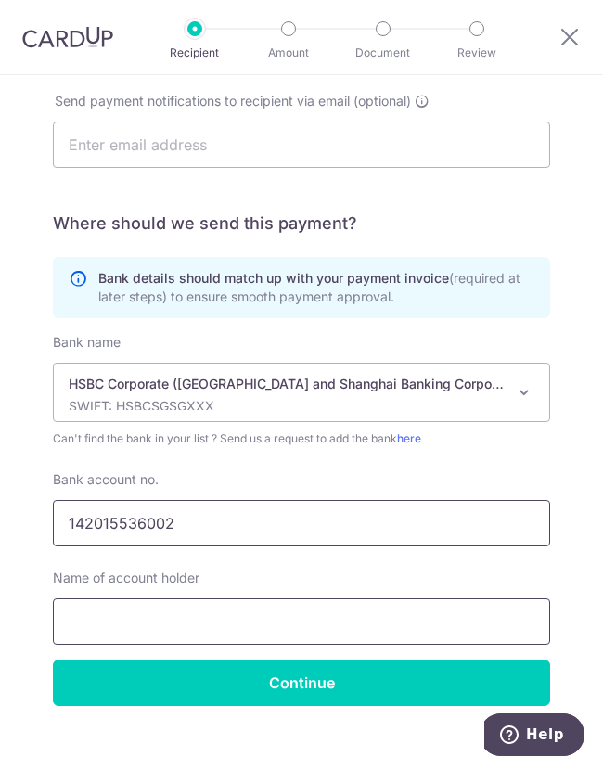
type input "142015536002"
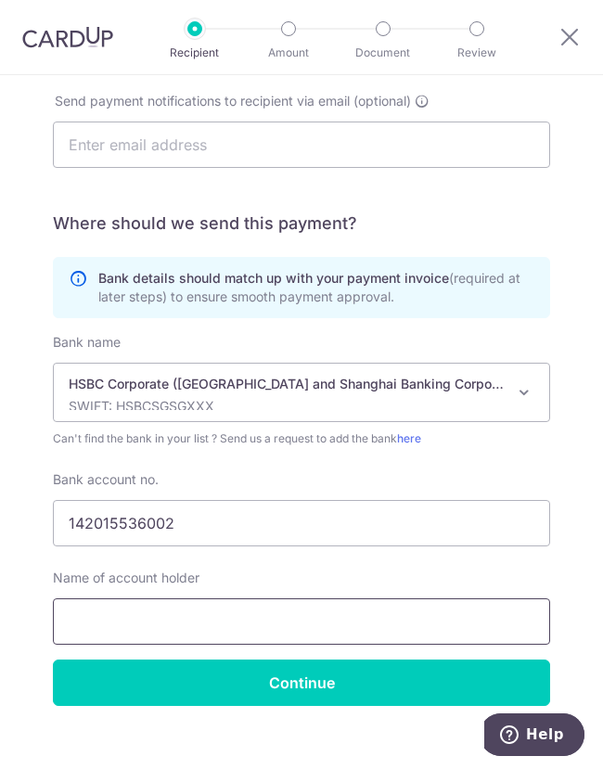
click at [171, 631] on input "text" at bounding box center [301, 622] width 497 height 46
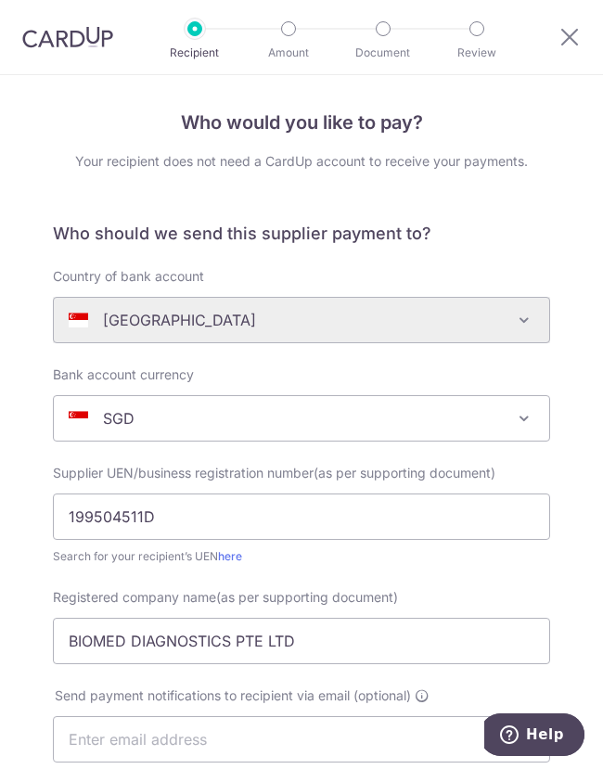
scroll to position [15, 0]
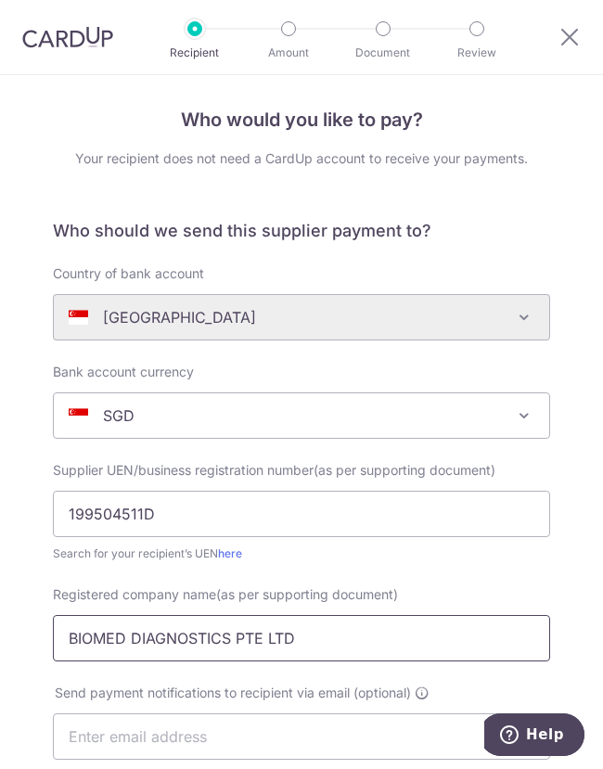
drag, startPoint x: 297, startPoint y: 636, endPoint x: 10, endPoint y: 612, distance: 287.8
click at [10, 612] on div "Who would you like to pay? Your recipient does not need a CardUp account to rec…" at bounding box center [301, 722] width 603 height 1325
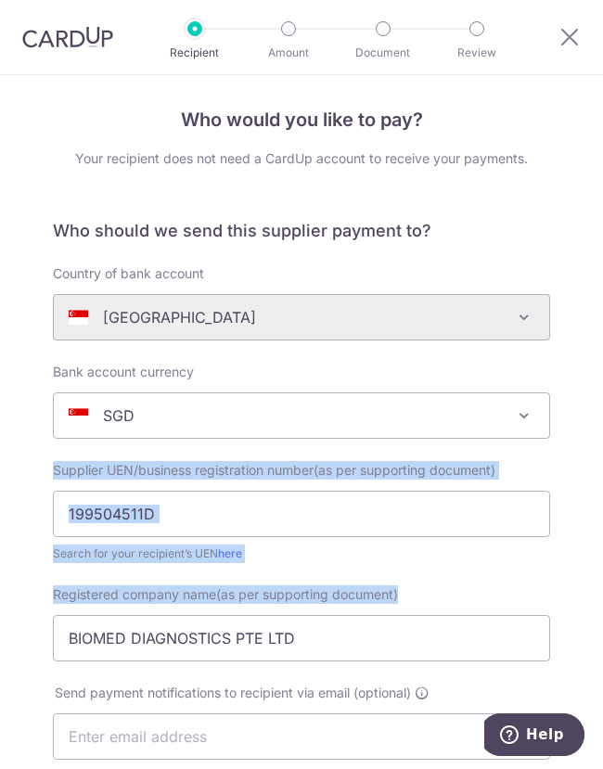
drag, startPoint x: 590, startPoint y: 421, endPoint x: 590, endPoint y: 669, distance: 247.8
click at [590, 669] on div "Who would you like to pay? Your recipient does not need a CardUp account to rec…" at bounding box center [301, 722] width 603 height 1325
drag, startPoint x: 590, startPoint y: 669, endPoint x: 609, endPoint y: 612, distance: 60.5
click at [602, 612] on html "Recipient Amount Document Review Who would you like to pay? Your recipient does…" at bounding box center [301, 384] width 603 height 769
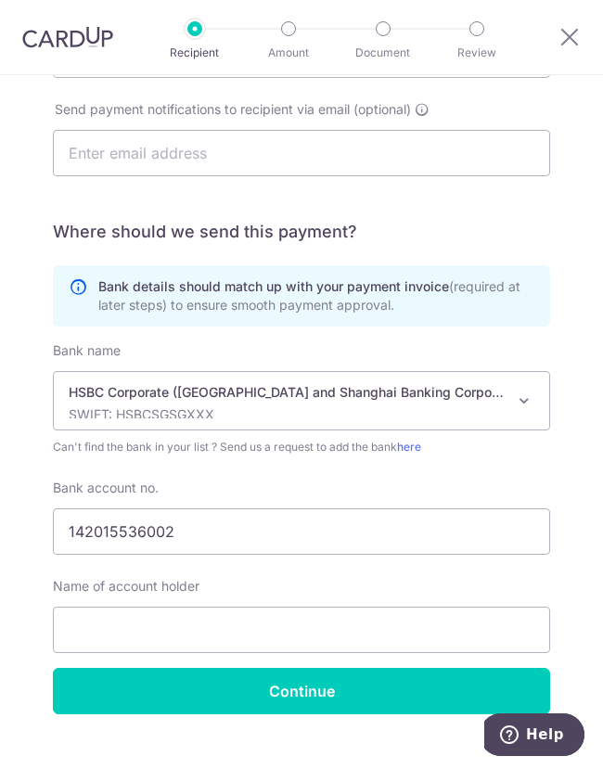
scroll to position [629, 0]
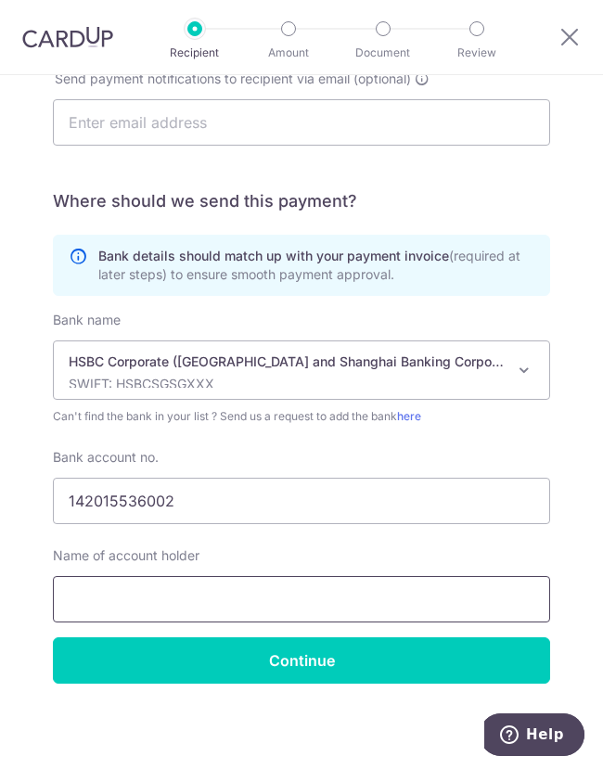
click at [127, 604] on input "text" at bounding box center [301, 599] width 497 height 46
paste input "BIOMED DIAGNOSTICS PTE LTD"
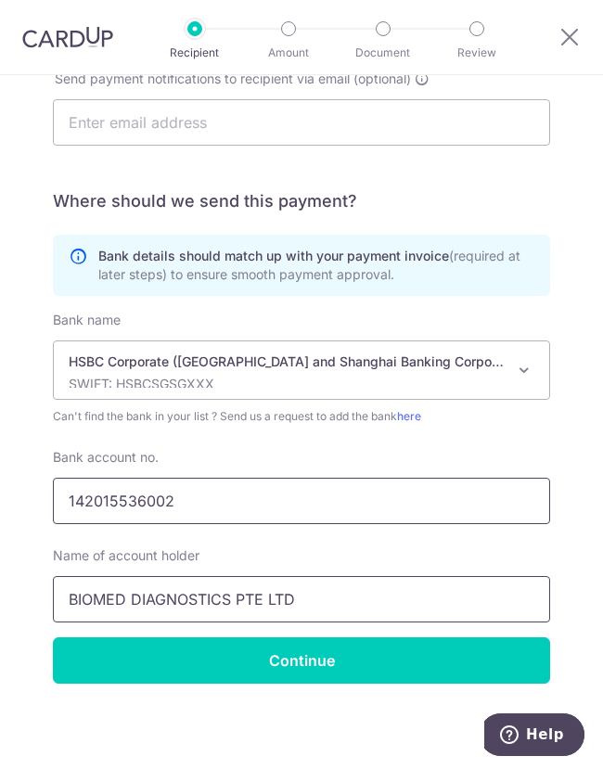
type input "BIOMED DIAGNOSTICS PTE LTD"
click at [92, 500] on input "142015536002" at bounding box center [301, 501] width 497 height 46
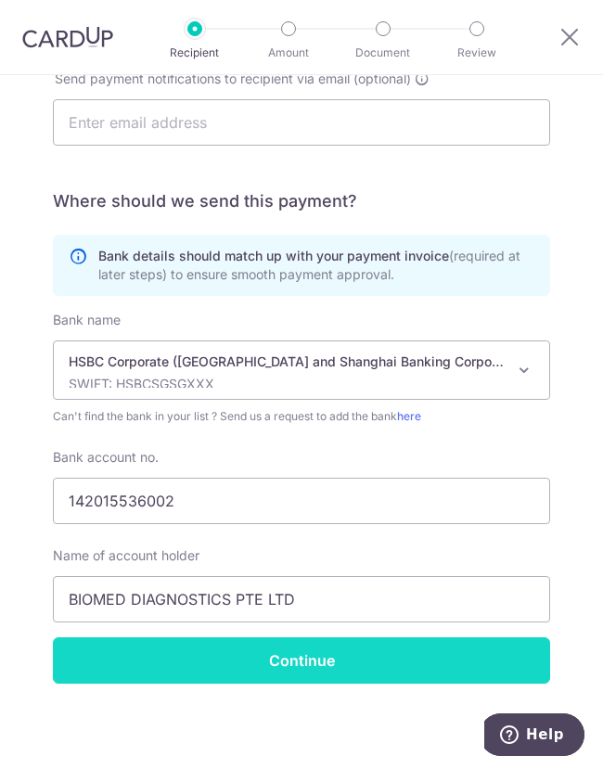
click at [373, 647] on input "Continue" at bounding box center [301, 661] width 497 height 46
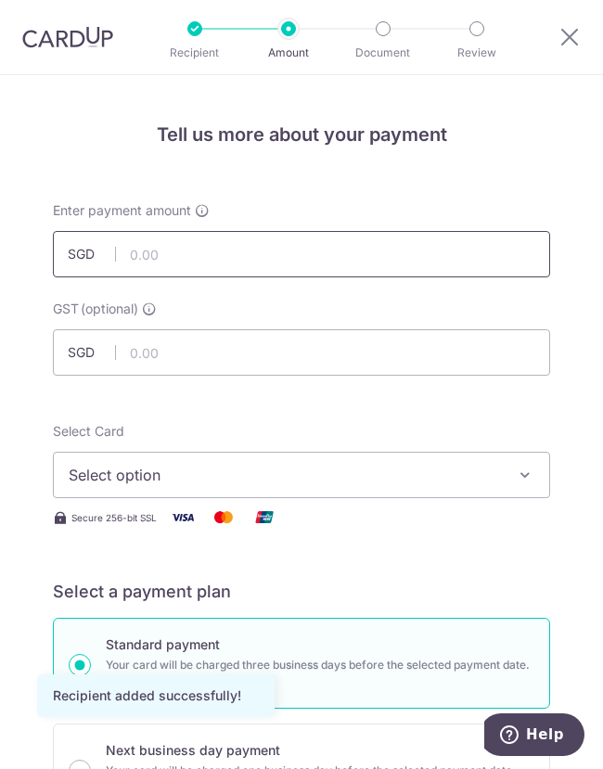
click at [357, 242] on input "text" at bounding box center [301, 254] width 497 height 46
click at [135, 259] on input "text" at bounding box center [301, 254] width 497 height 46
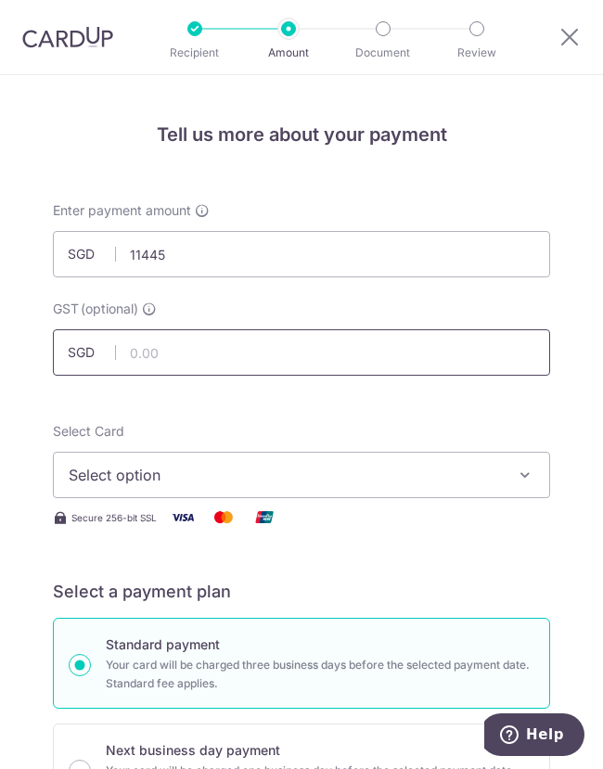
type input "11,445.00"
click at [143, 350] on input "text" at bounding box center [301, 352] width 497 height 46
click at [105, 476] on span "Select option" at bounding box center [289, 475] width 440 height 22
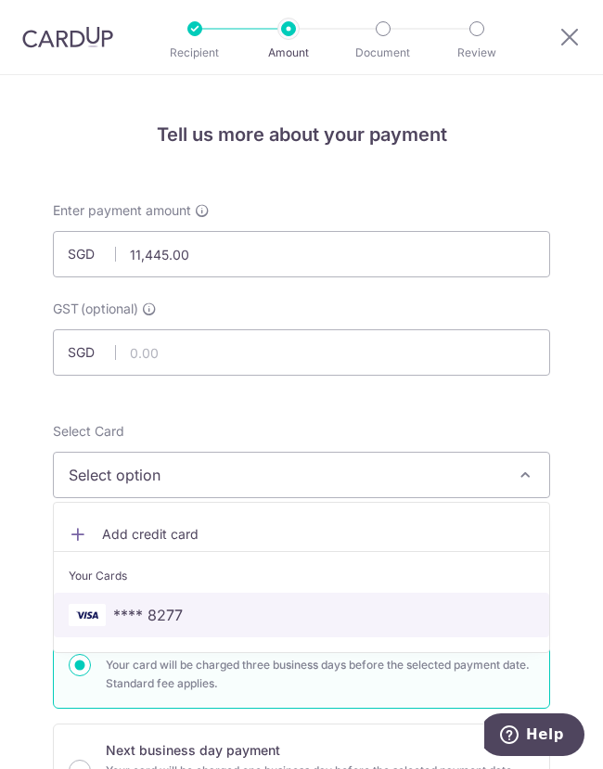
click at [117, 607] on span "**** 8277" at bounding box center [148, 615] width 70 height 22
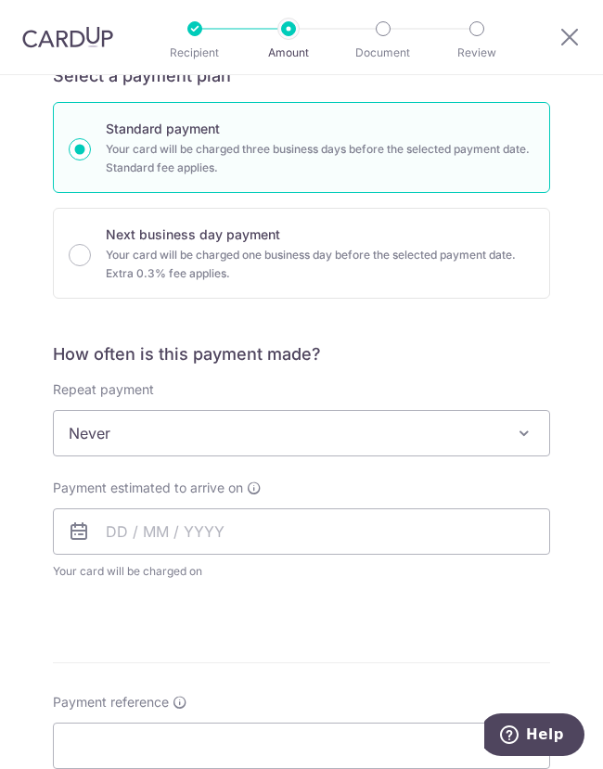
scroll to position [523, 0]
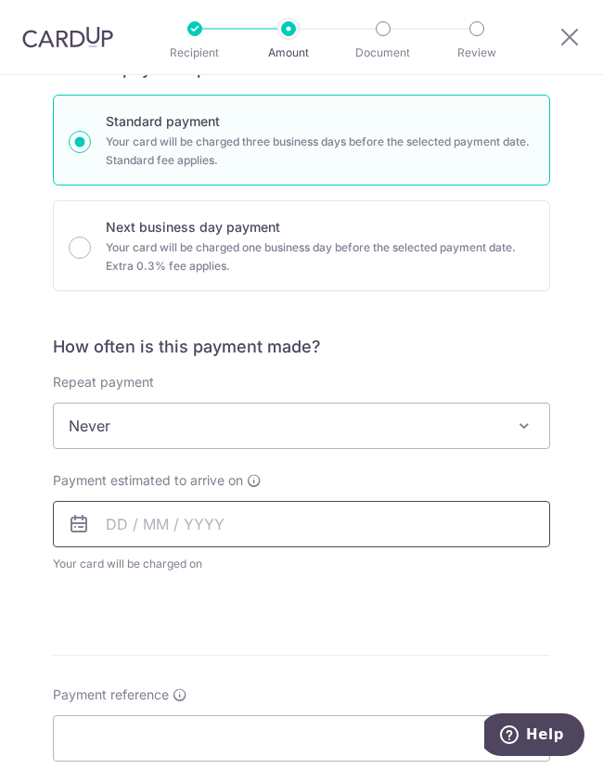
click at [121, 532] on input "text" at bounding box center [301, 524] width 497 height 46
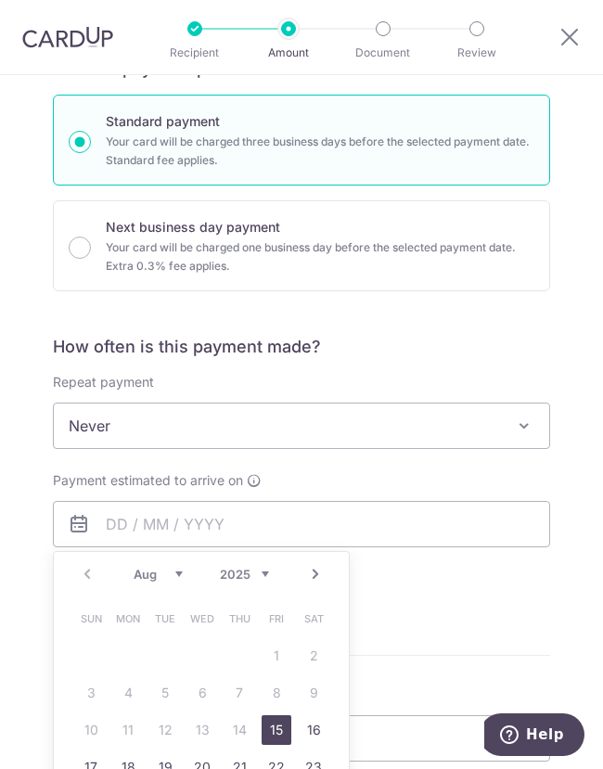
click at [273, 722] on link "15" at bounding box center [277, 731] width 30 height 30
type input "15/08/2025"
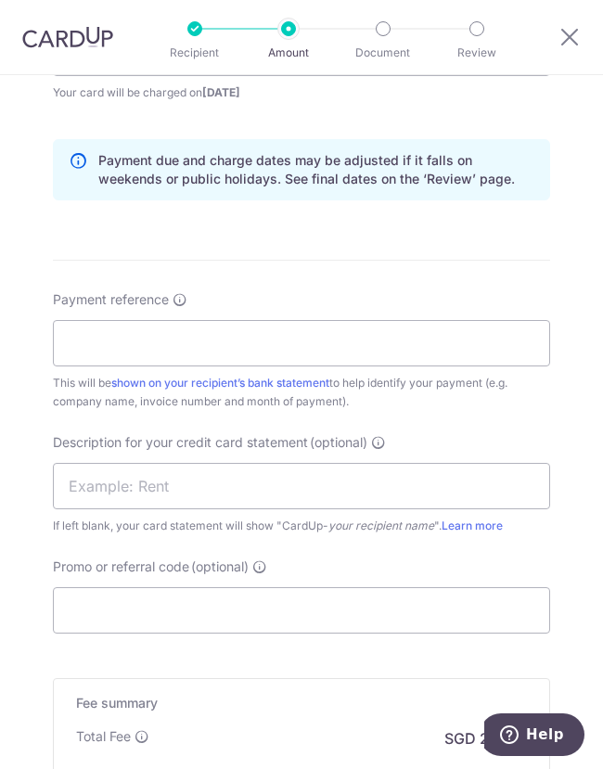
scroll to position [997, 0]
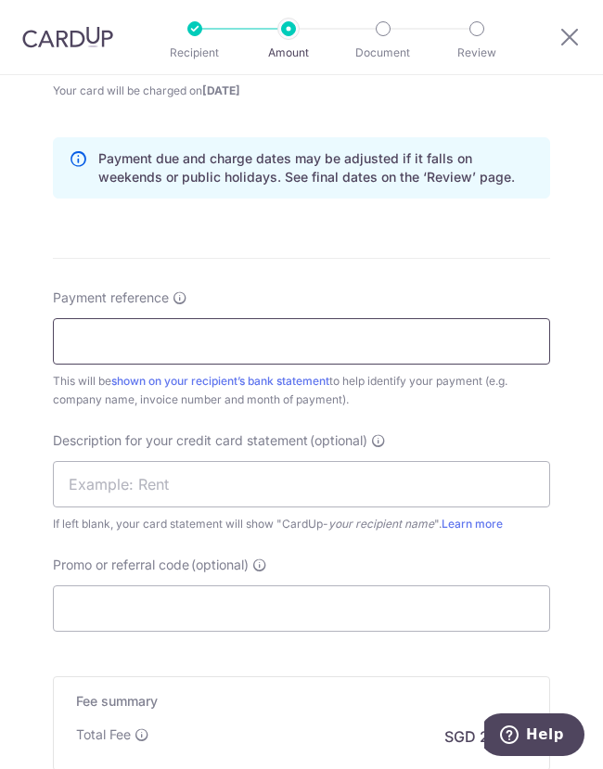
click at [221, 328] on input "Payment reference" at bounding box center [301, 341] width 497 height 46
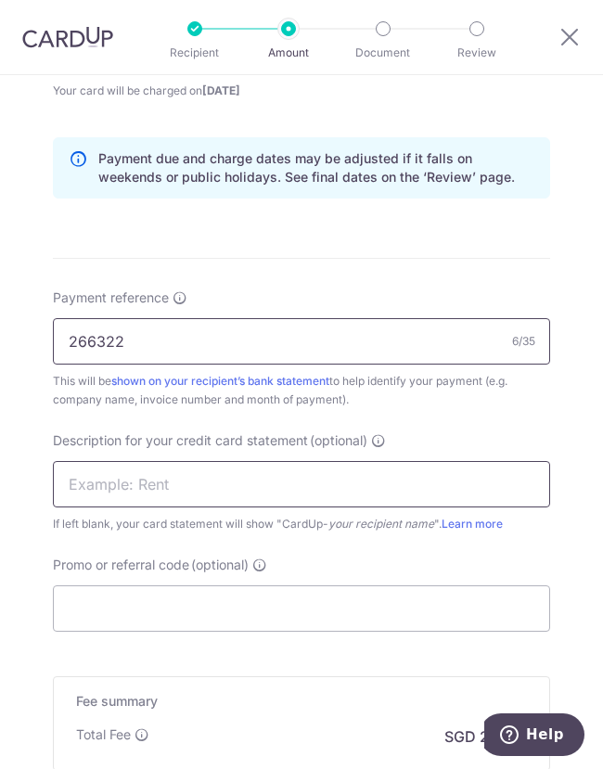
type input "266322"
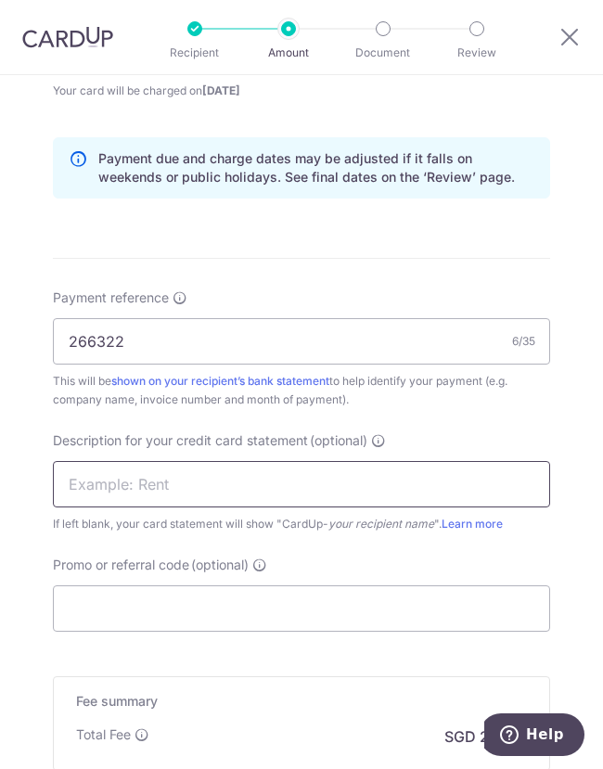
click at [175, 478] on input "text" at bounding box center [301, 484] width 497 height 46
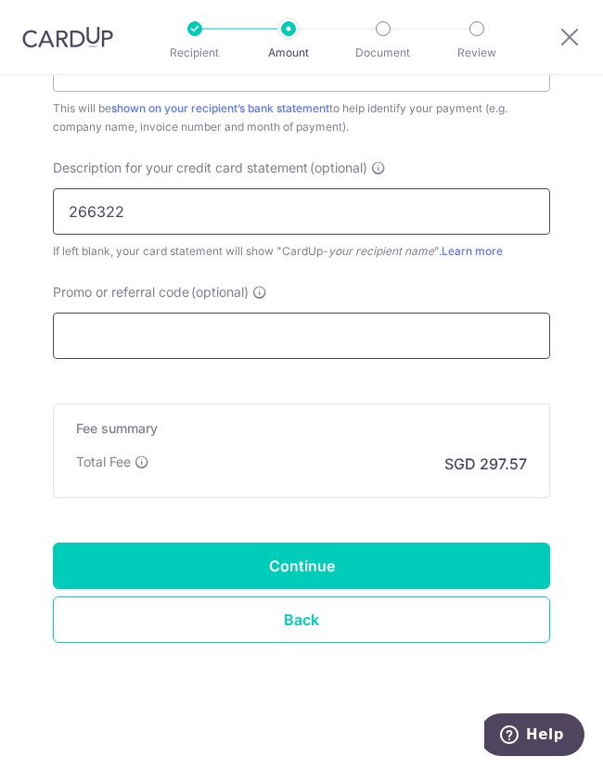
type input "266322"
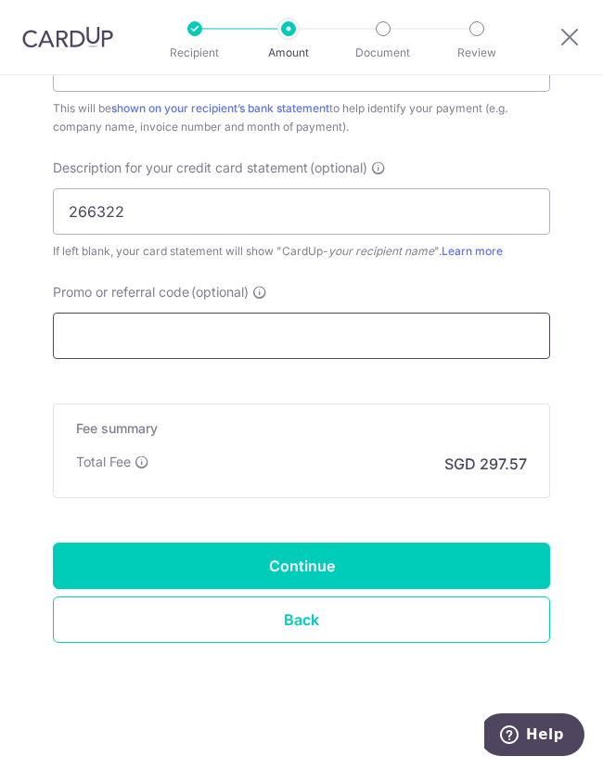
click at [121, 322] on input "Promo or referral code (optional)" at bounding box center [301, 336] width 497 height 46
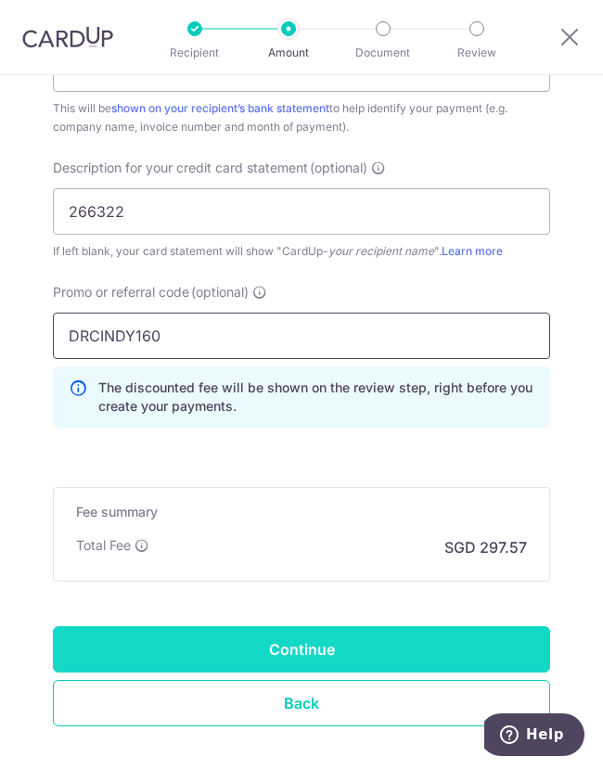
type input "DRCINDY160"
click at [162, 639] on input "Continue" at bounding box center [301, 649] width 497 height 46
type input "Create Schedule"
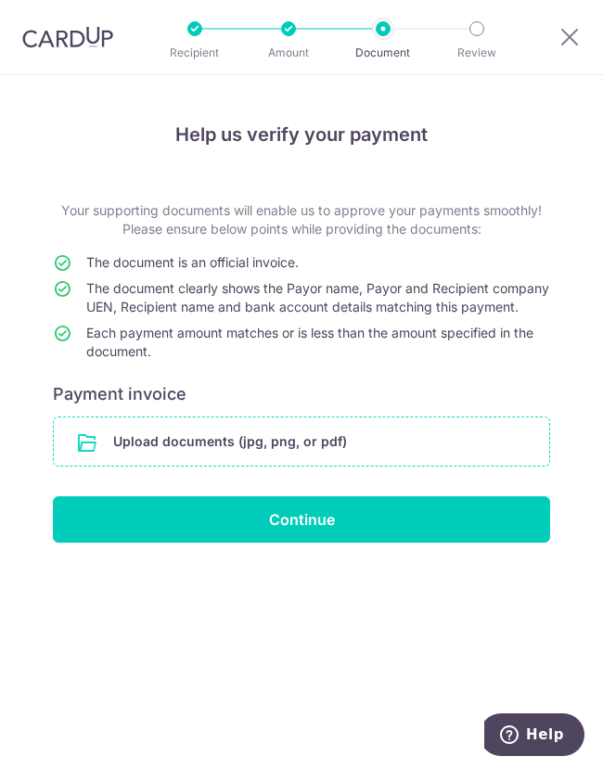
click at [291, 450] on input "file" at bounding box center [302, 442] width 496 height 48
click at [245, 446] on input "file" at bounding box center [302, 442] width 496 height 48
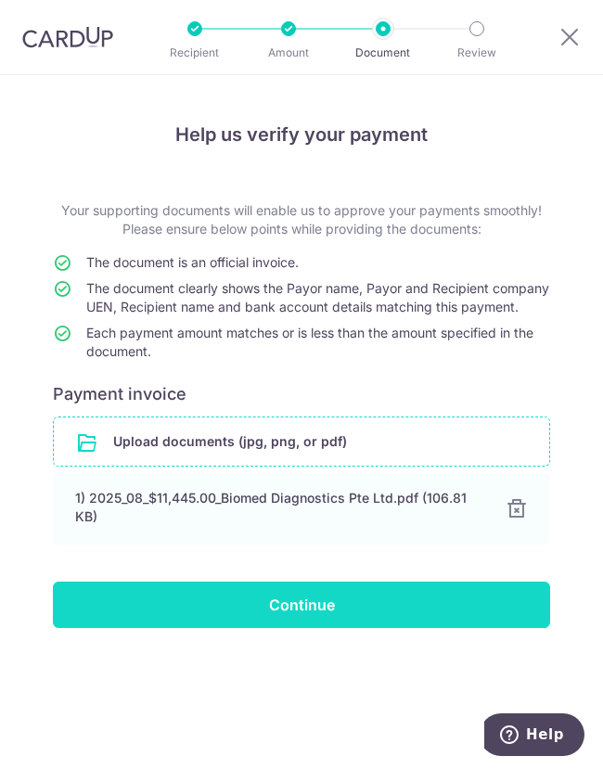
click at [324, 625] on input "Continue" at bounding box center [301, 605] width 497 height 46
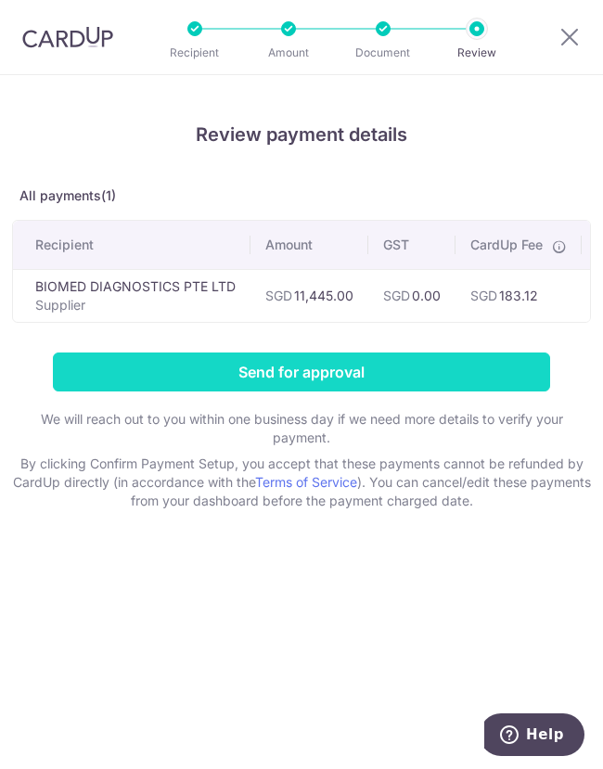
click at [293, 381] on input "Send for approval" at bounding box center [301, 372] width 497 height 39
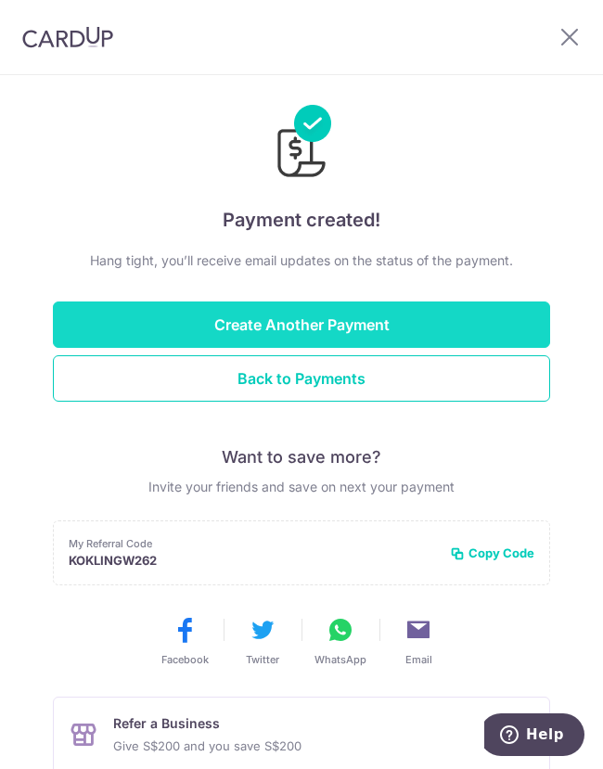
click at [208, 335] on button "Create Another Payment" at bounding box center [301, 325] width 497 height 46
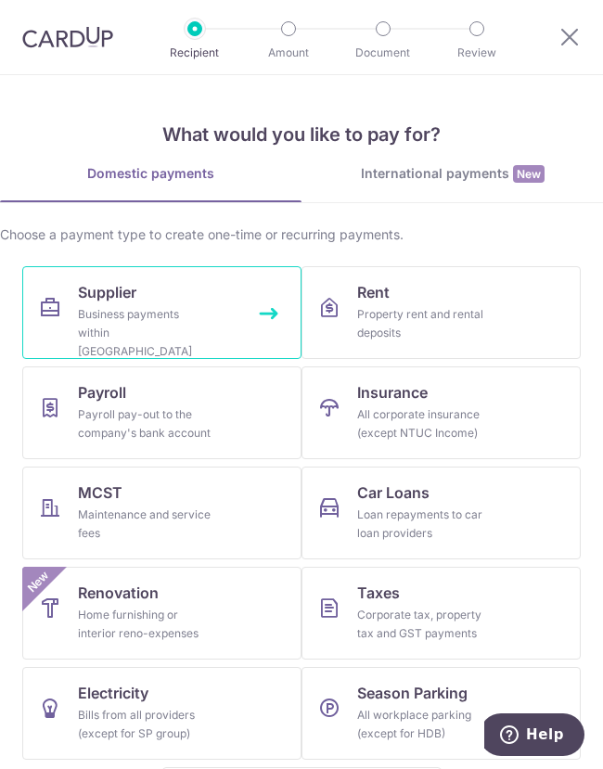
click at [141, 305] on div "Business payments within [GEOGRAPHIC_DATA]" at bounding box center [145, 333] width 134 height 56
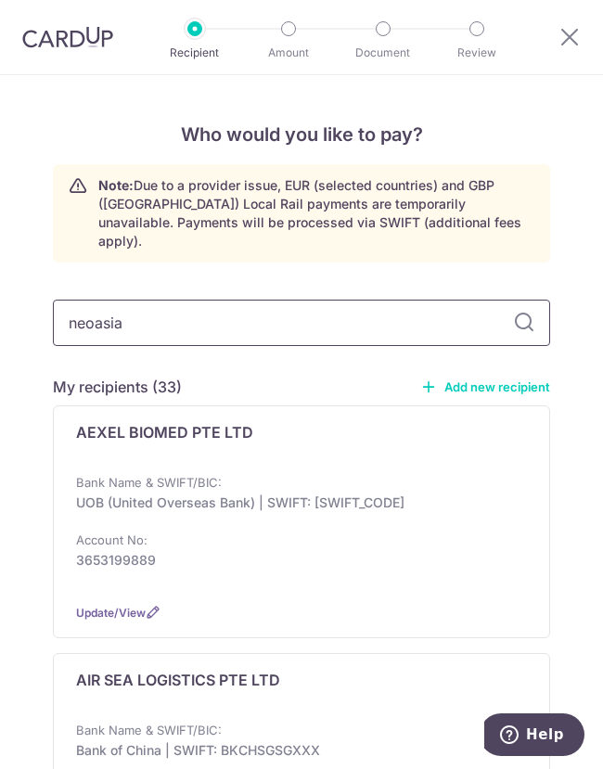
type input "neoasia"
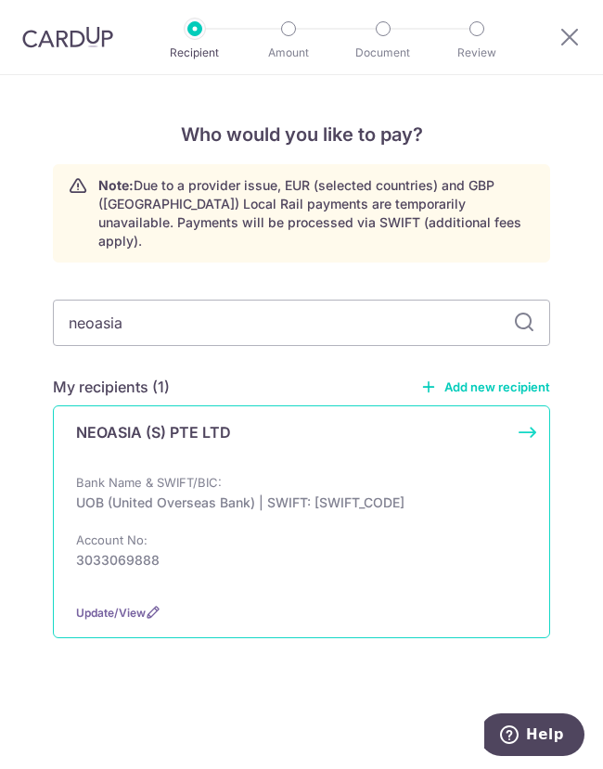
click at [163, 475] on p "Bank Name & SWIFT/BIC:" at bounding box center [149, 482] width 146 height 15
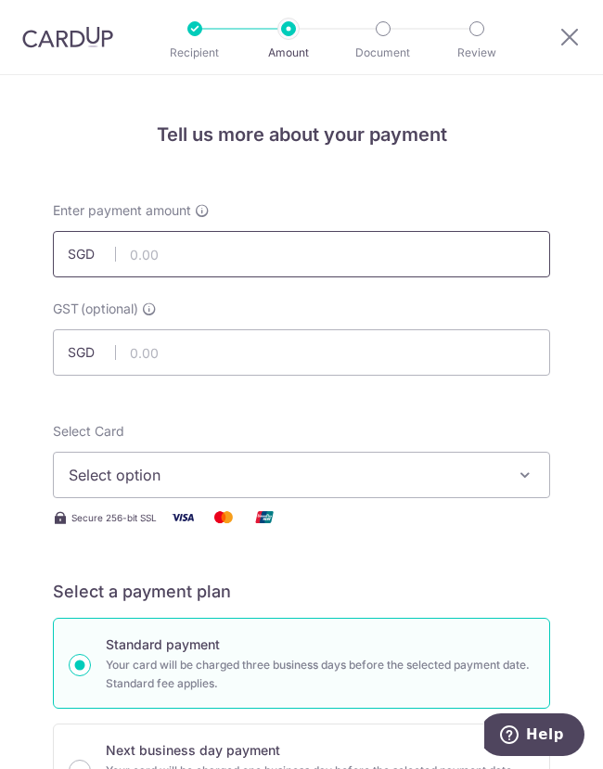
click at [171, 241] on input "text" at bounding box center [301, 254] width 497 height 46
type input "3,106.50"
click at [133, 471] on span "Select option" at bounding box center [289, 475] width 440 height 22
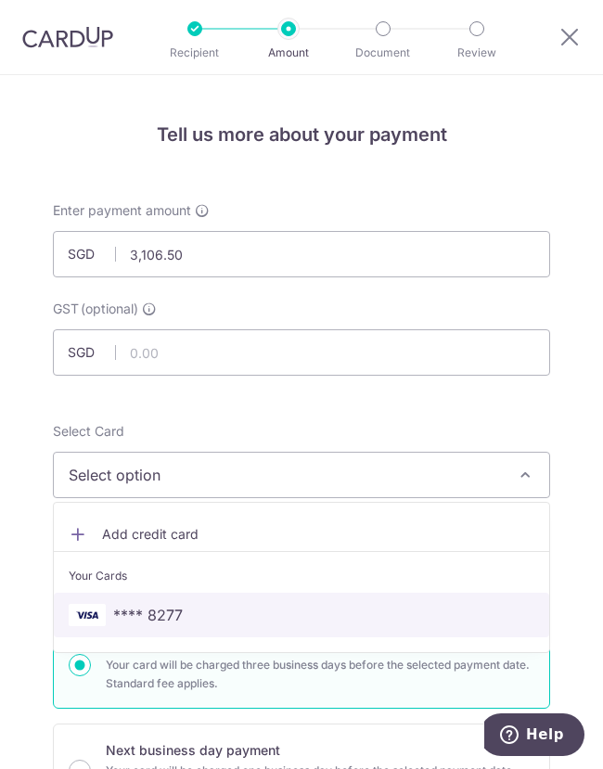
click at [138, 601] on link "**** 8277" at bounding box center [302, 615] width 496 height 45
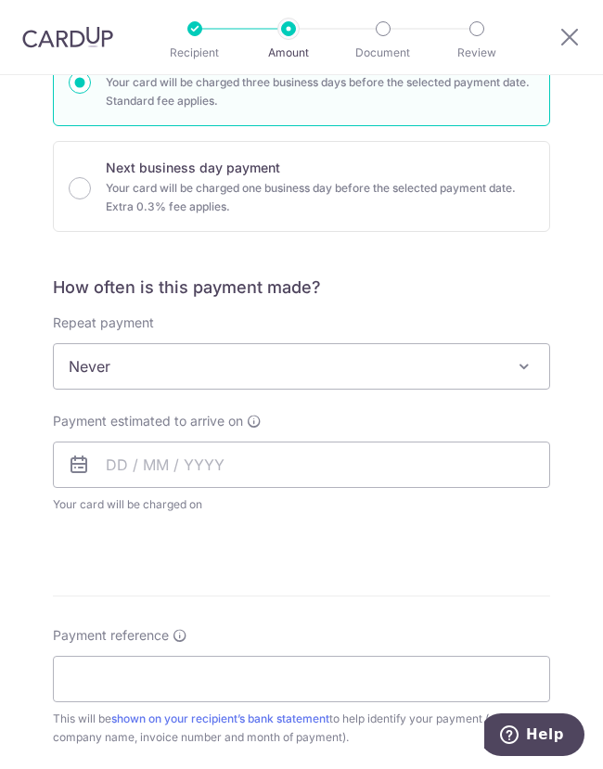
scroll to position [585, 0]
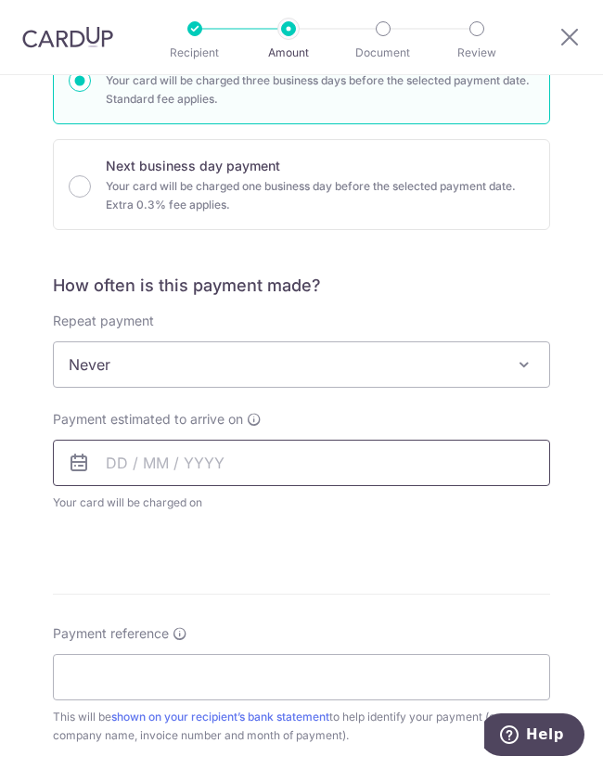
click at [115, 476] on input "text" at bounding box center [301, 463] width 497 height 46
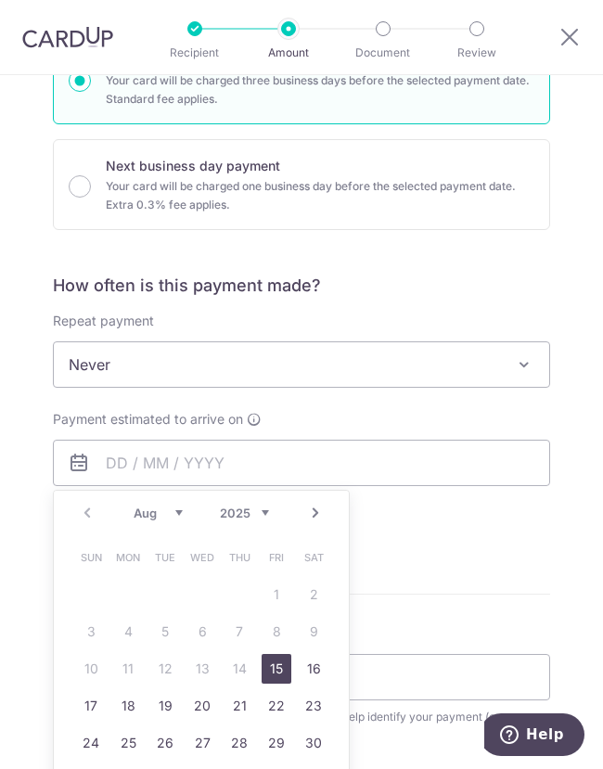
click at [269, 663] on link "15" at bounding box center [277, 669] width 30 height 30
type input "15/08/2025"
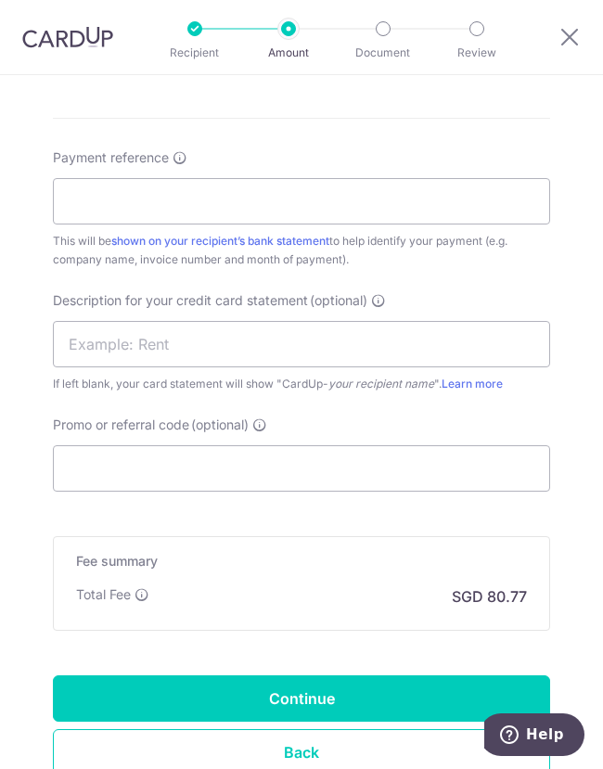
scroll to position [1261, 0]
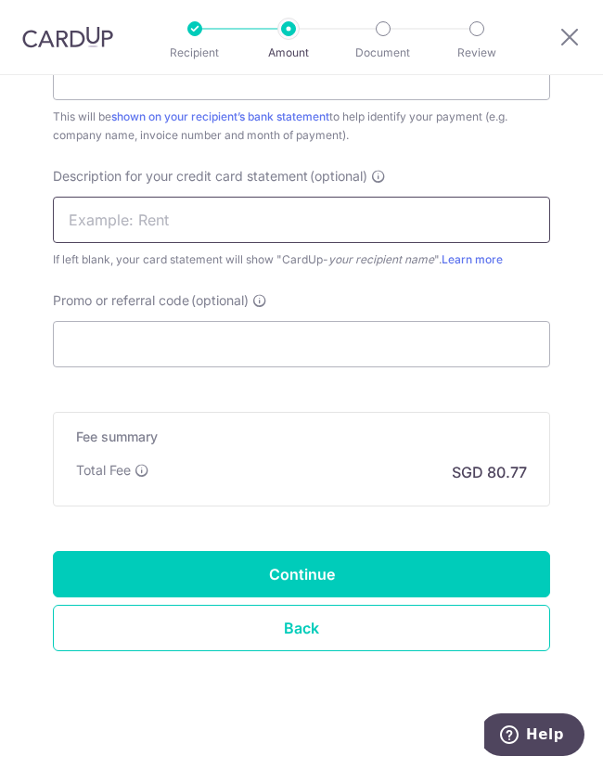
click at [84, 217] on input "text" at bounding box center [301, 220] width 497 height 46
click at [161, 229] on input "text" at bounding box center [301, 220] width 497 height 46
paste input "2508223"
type input "2508223"
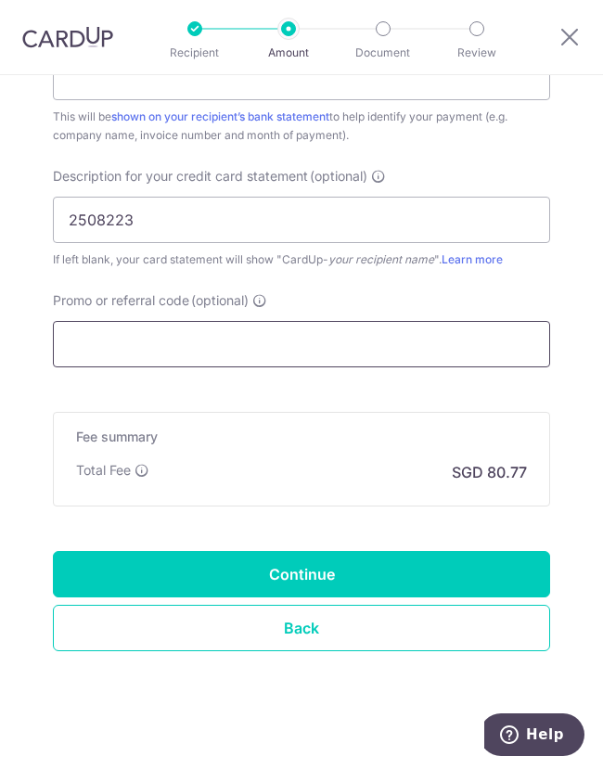
click at [156, 361] on input "Promo or referral code (optional)" at bounding box center [301, 344] width 497 height 46
paste input "2508223"
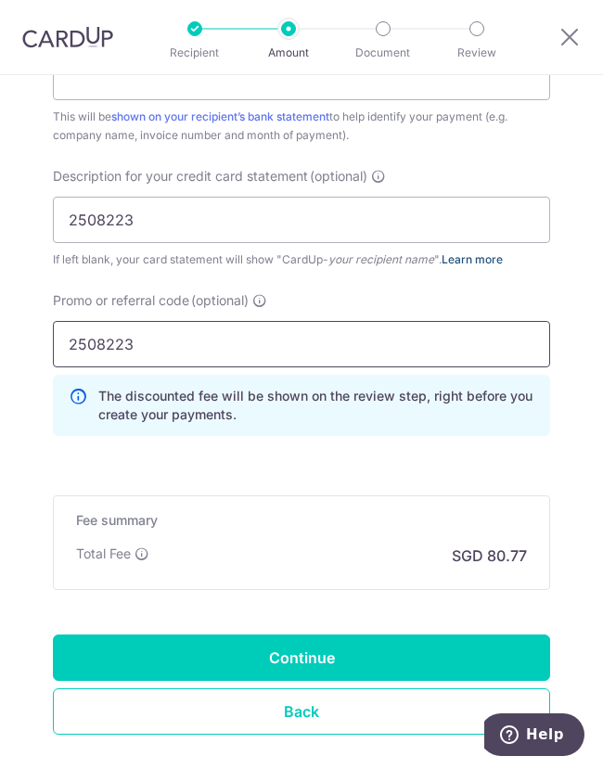
type input "2508223"
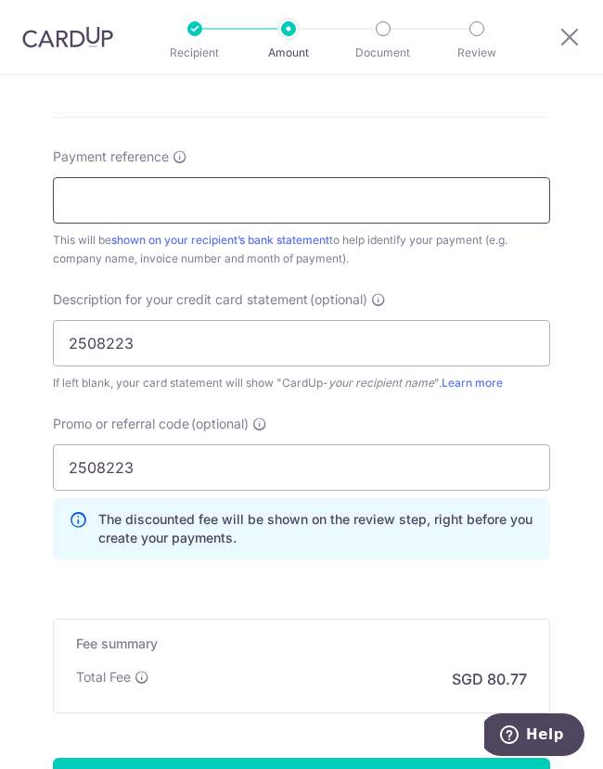
click at [160, 178] on input "Payment reference" at bounding box center [301, 200] width 497 height 46
paste input "2508223"
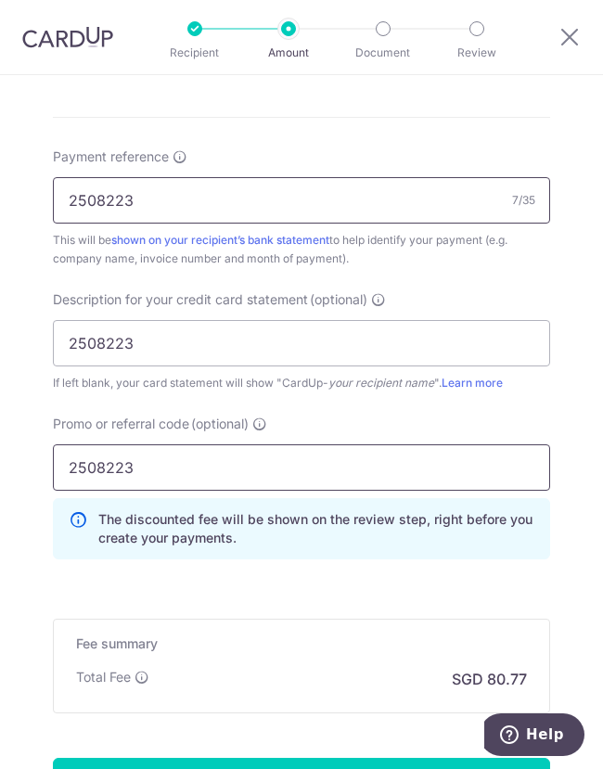
type input "2508223"
drag, startPoint x: 146, startPoint y: 459, endPoint x: -92, endPoint y: 462, distance: 237.6
click at [0, 462] on html "Recipient Amount Document Review Tell us more about your payment Enter payment …" at bounding box center [301, 384] width 603 height 769
type input "d"
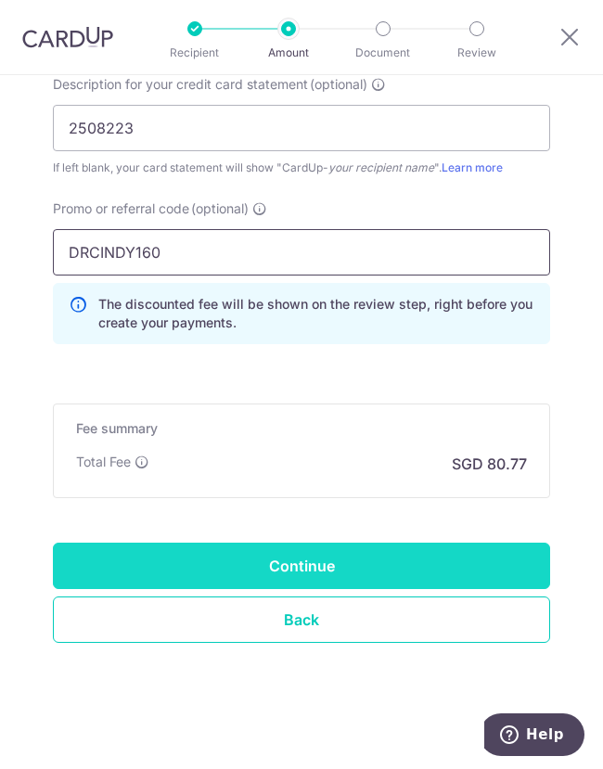
type input "DRCINDY160"
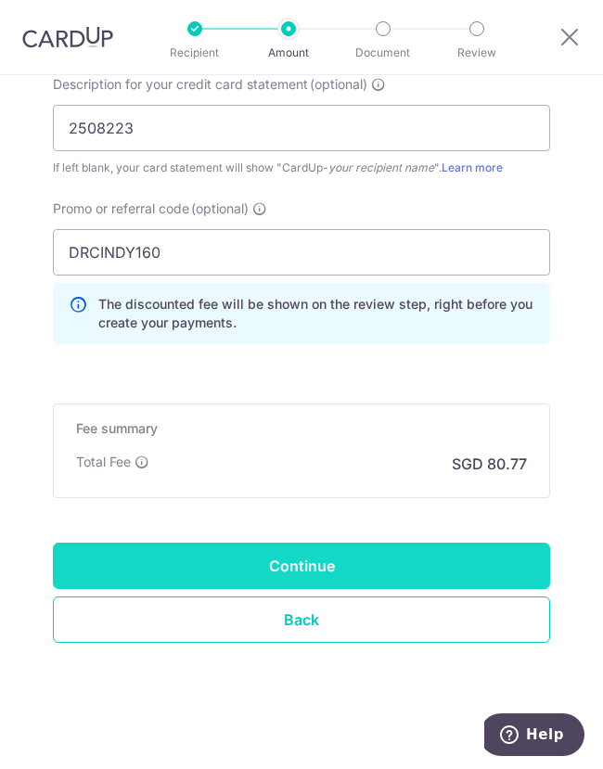
click at [263, 567] on input "Continue" at bounding box center [301, 566] width 497 height 46
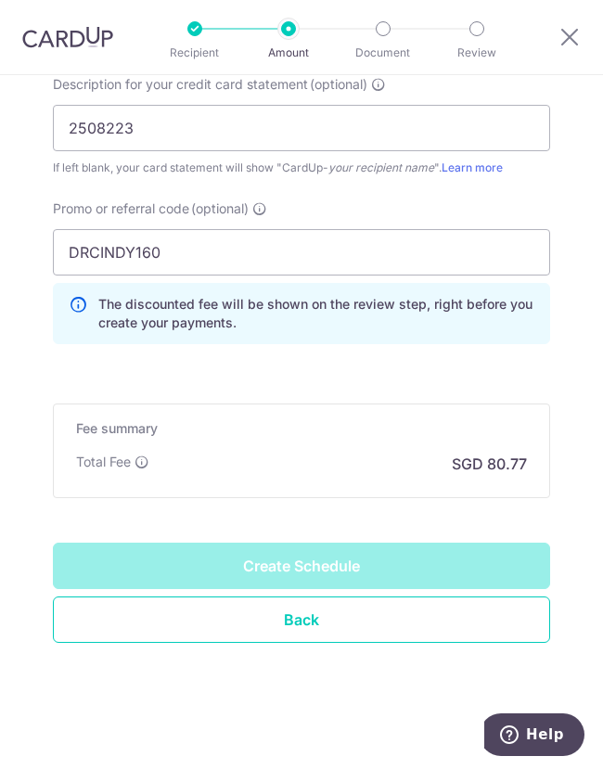
type input "Create Schedule"
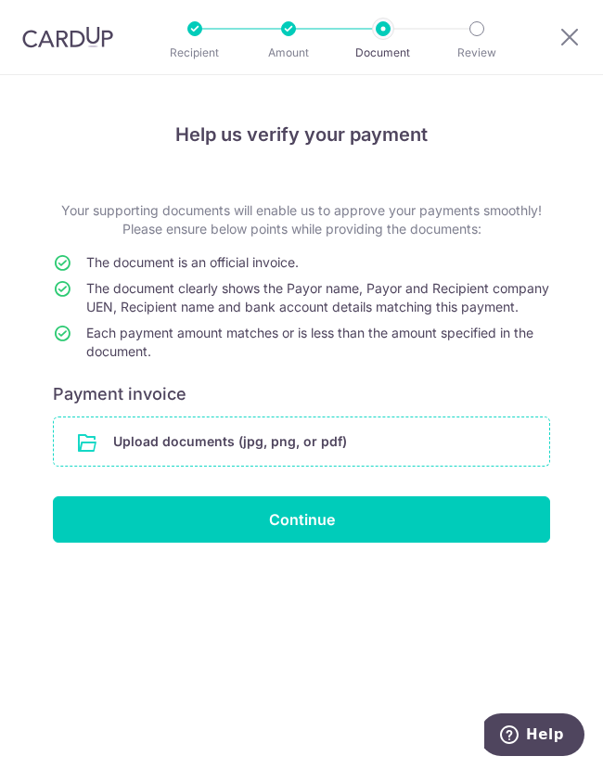
click at [290, 459] on input "file" at bounding box center [302, 442] width 496 height 48
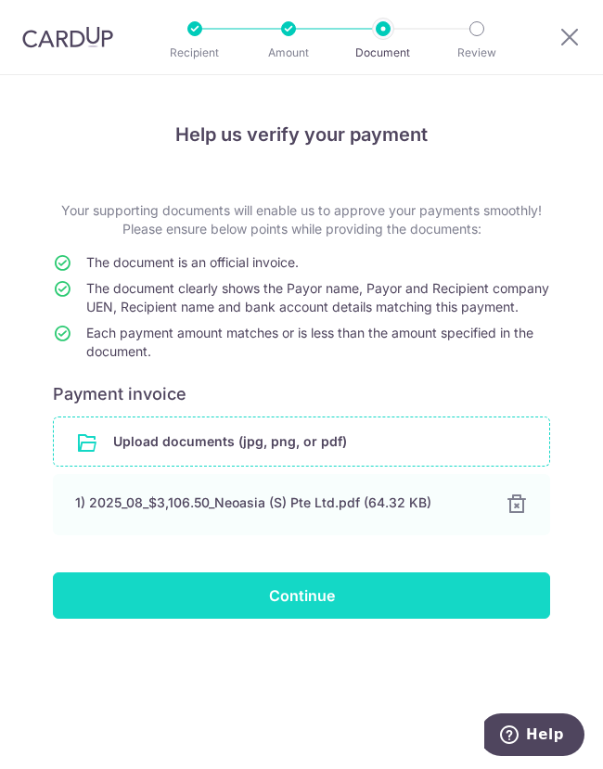
click at [316, 618] on input "Continue" at bounding box center [301, 596] width 497 height 46
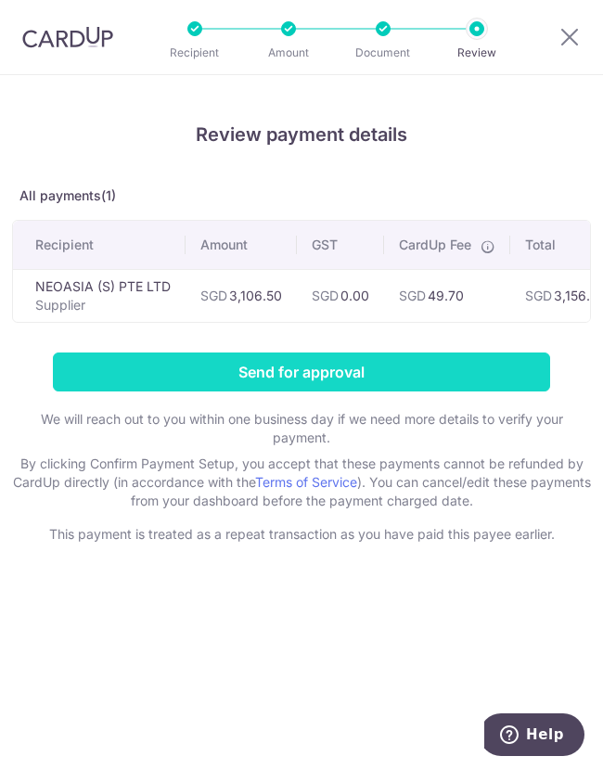
click at [355, 373] on input "Send for approval" at bounding box center [301, 372] width 497 height 39
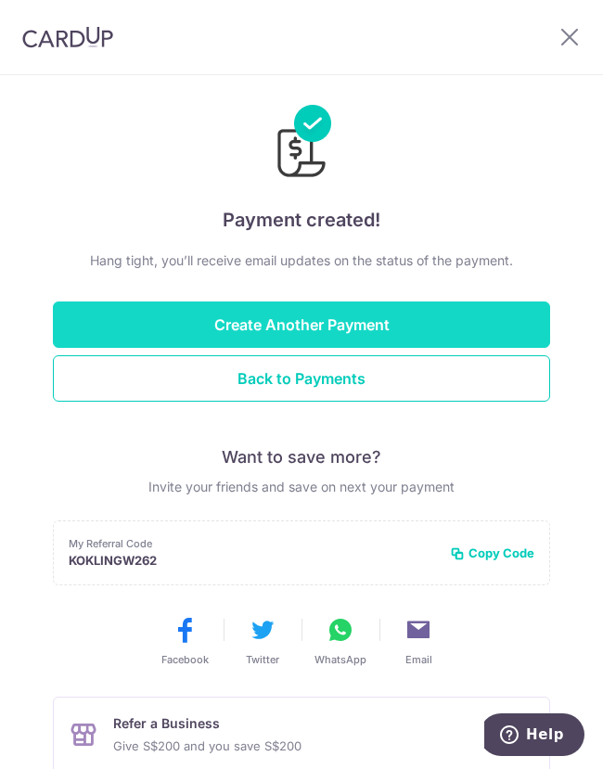
click at [239, 327] on button "Create Another Payment" at bounding box center [301, 325] width 497 height 46
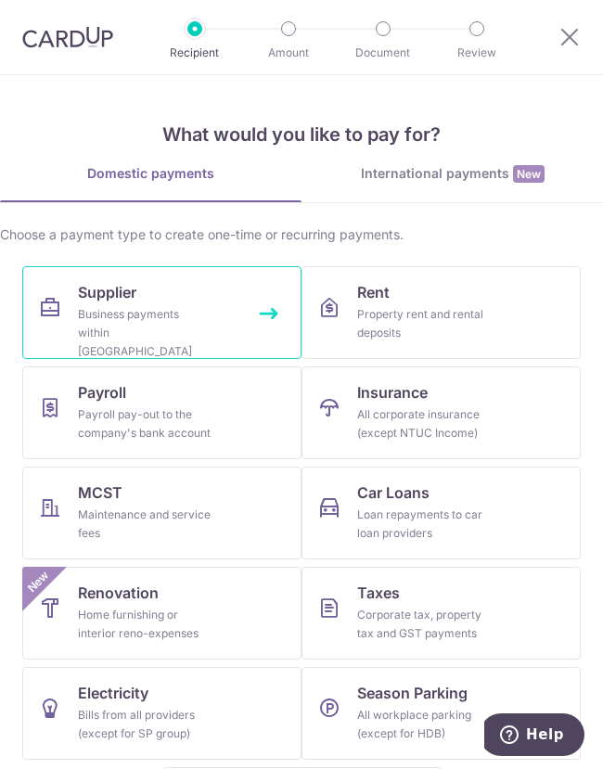
click at [142, 303] on link "Supplier Business payments within [GEOGRAPHIC_DATA]" at bounding box center [161, 312] width 279 height 93
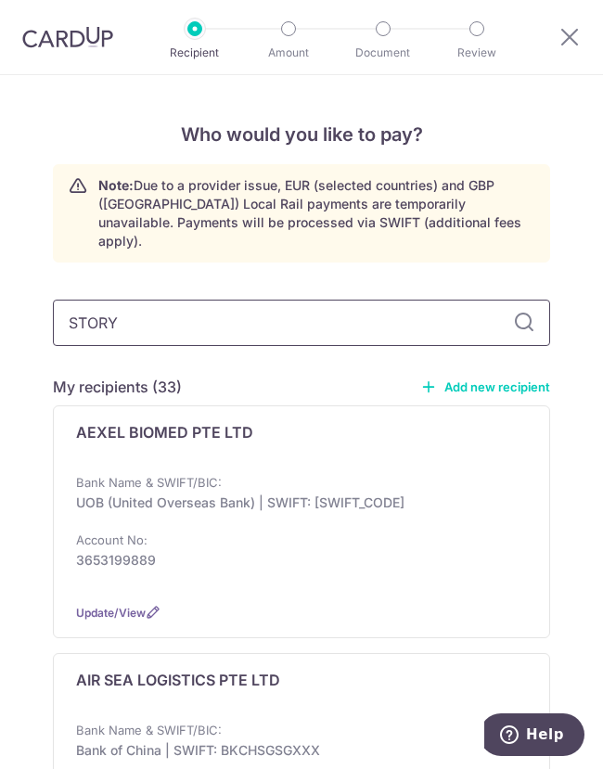
type input "STORY"
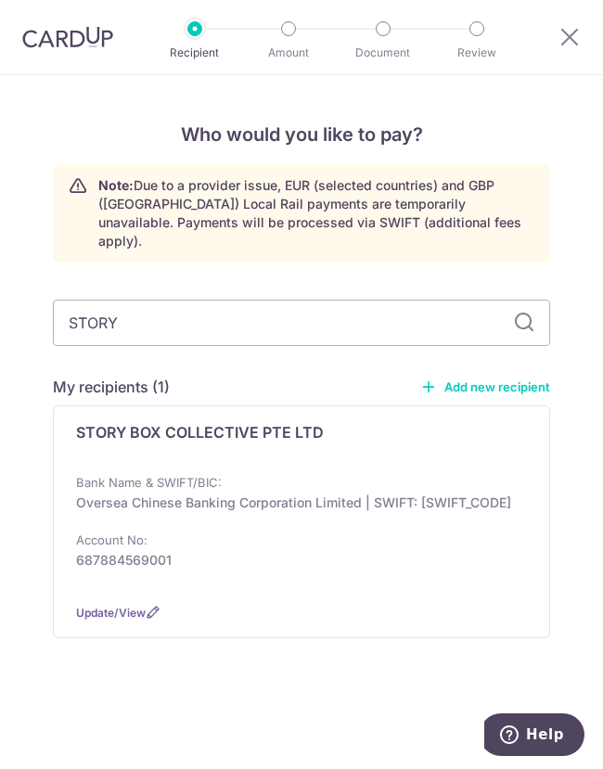
click at [191, 430] on div "STORY BOX COLLECTIVE PTE LTD" at bounding box center [290, 439] width 429 height 37
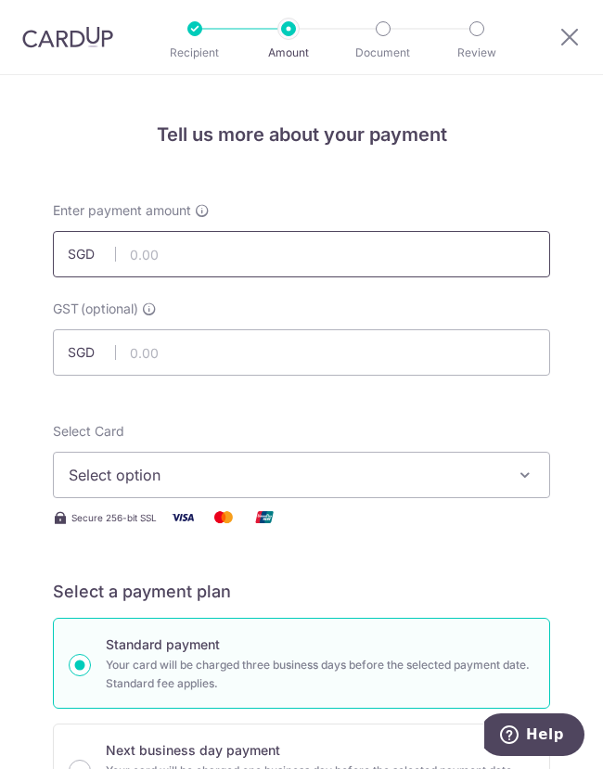
click at [154, 251] on input "text" at bounding box center [301, 254] width 497 height 46
type input "11,505.87"
click at [160, 476] on span "Select option" at bounding box center [289, 475] width 440 height 22
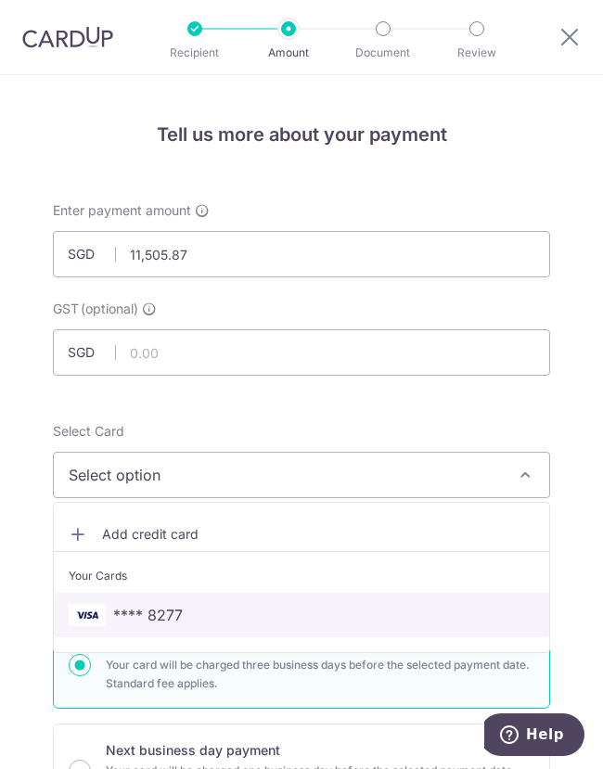
click at [154, 600] on link "**** 8277" at bounding box center [302, 615] width 496 height 45
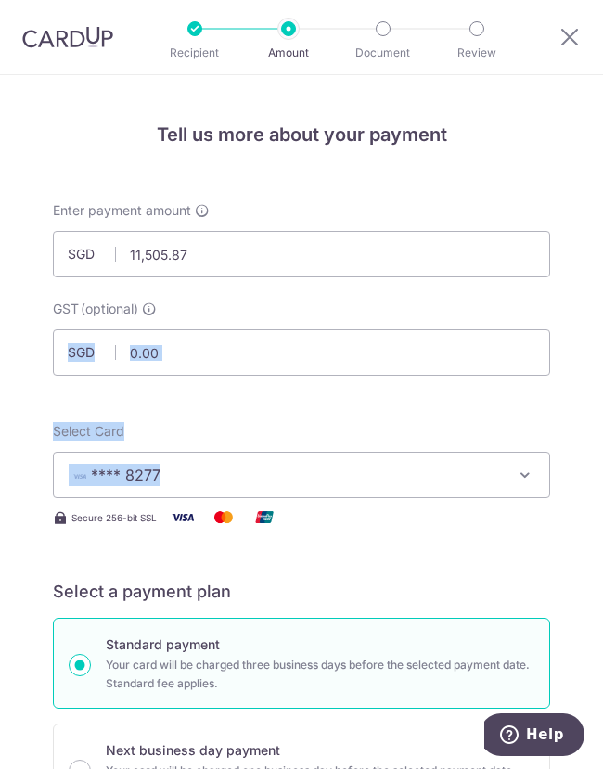
drag, startPoint x: 593, startPoint y: 322, endPoint x: 592, endPoint y: 464, distance: 142.0
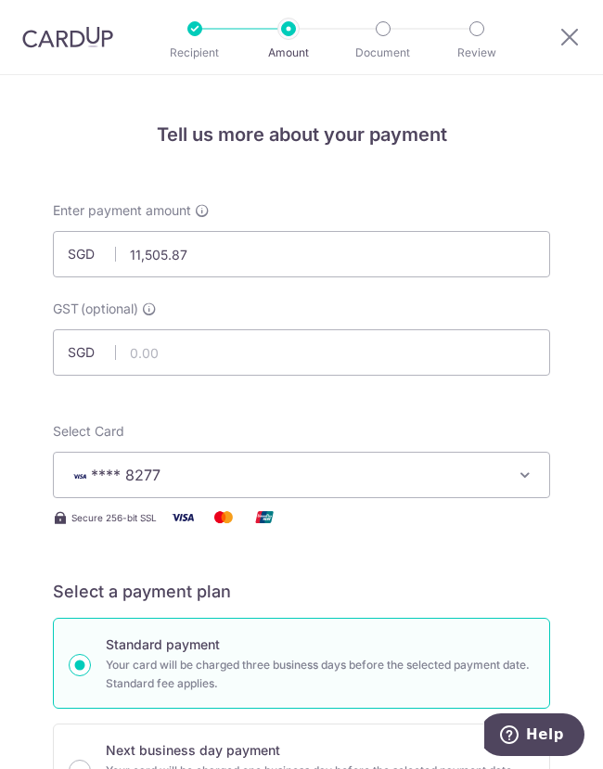
drag, startPoint x: 592, startPoint y: 464, endPoint x: 531, endPoint y: 169, distance: 301.4
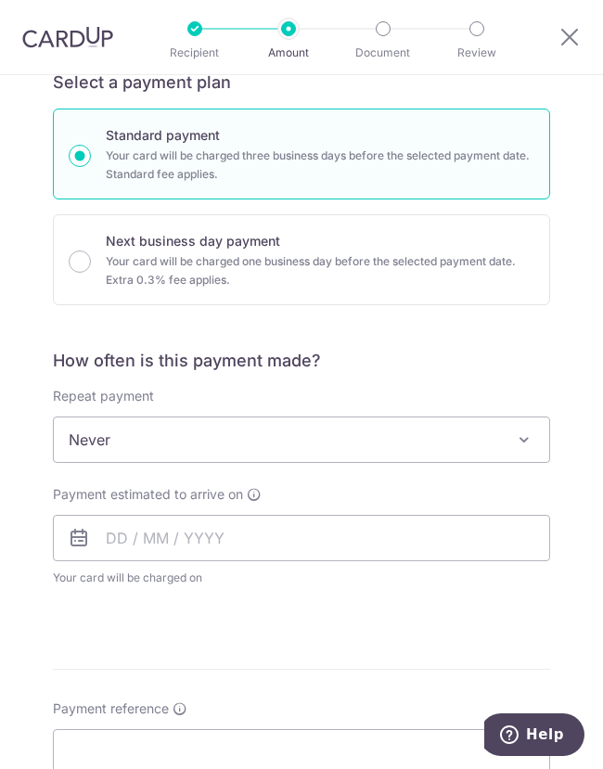
scroll to position [592, 0]
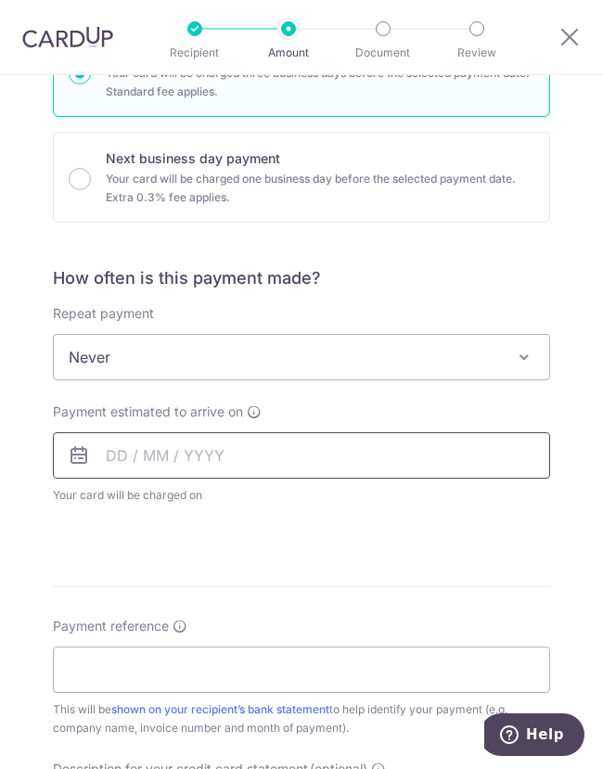
click at [216, 462] on input "text" at bounding box center [301, 455] width 497 height 46
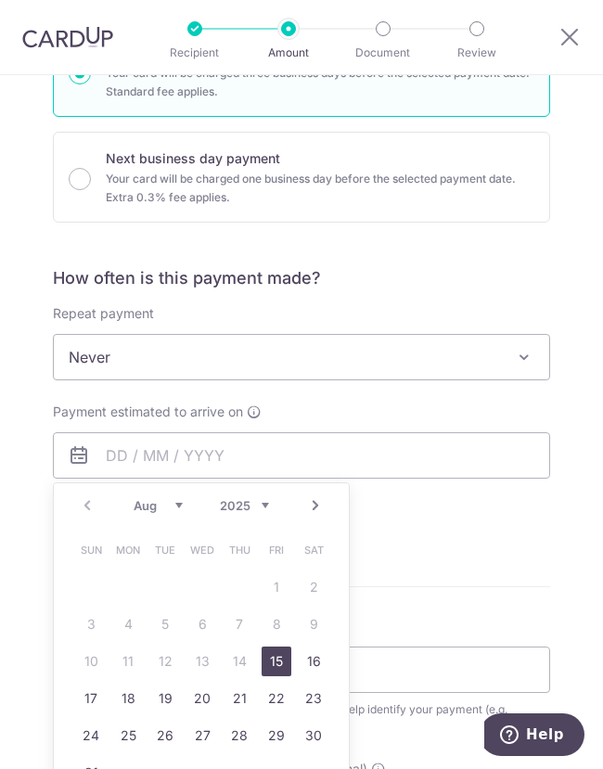
click at [278, 664] on link "15" at bounding box center [277, 662] width 30 height 30
type input "[DATE]"
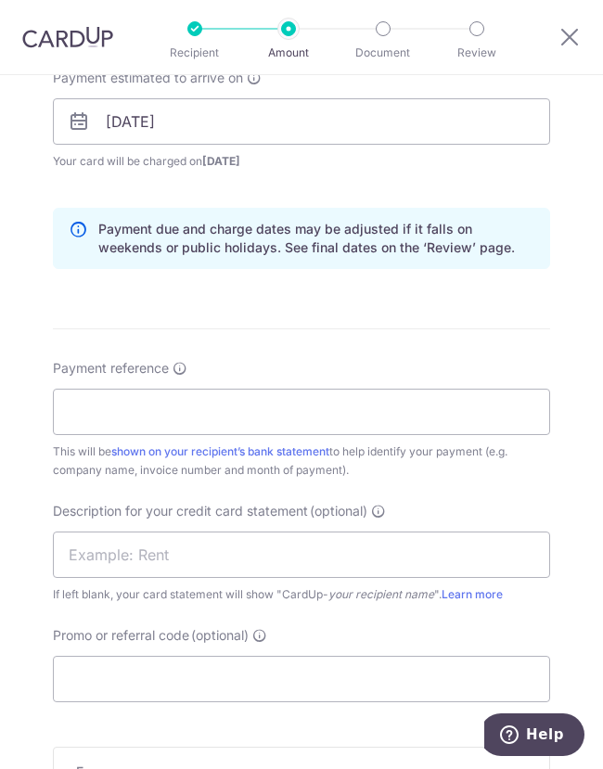
scroll to position [941, 0]
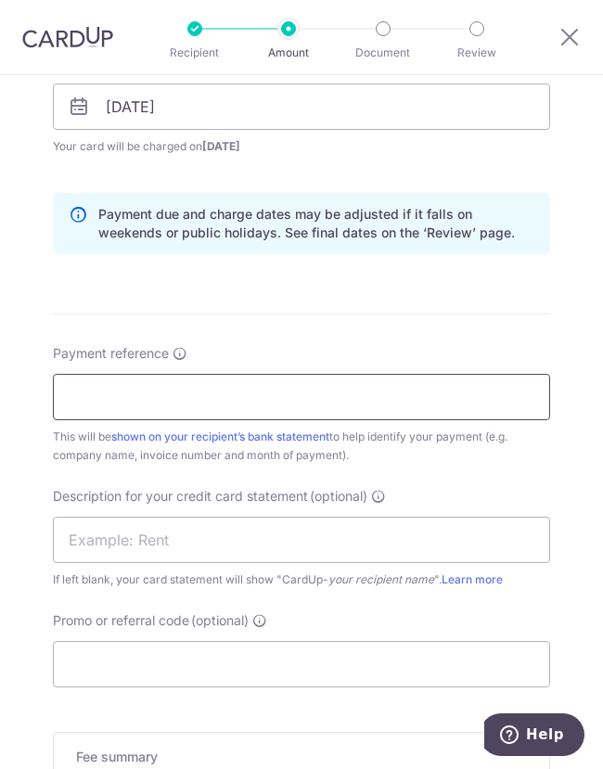
click at [80, 380] on input "Payment reference" at bounding box center [301, 397] width 497 height 46
type input "2987"
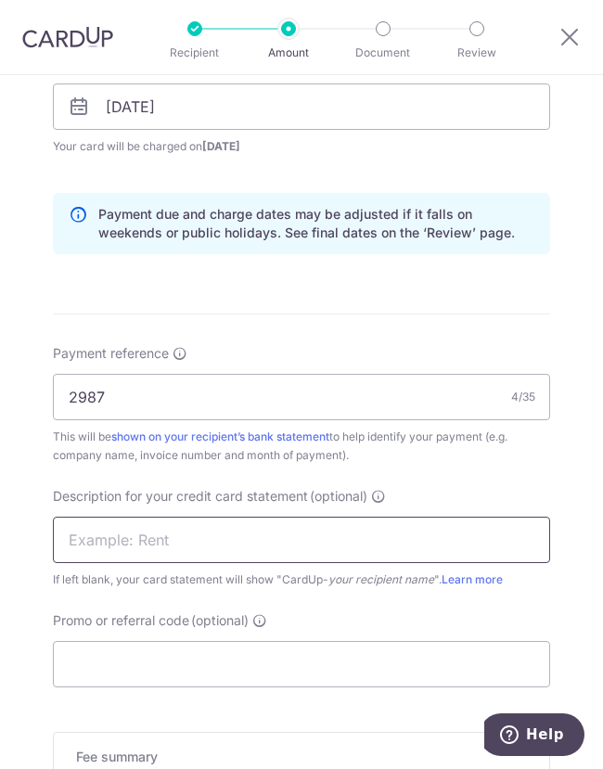
click at [192, 534] on input "text" at bounding box center [301, 540] width 497 height 46
type input "2987"
click at [186, 669] on input "Promo or referral code (optional)" at bounding box center [301, 664] width 497 height 46
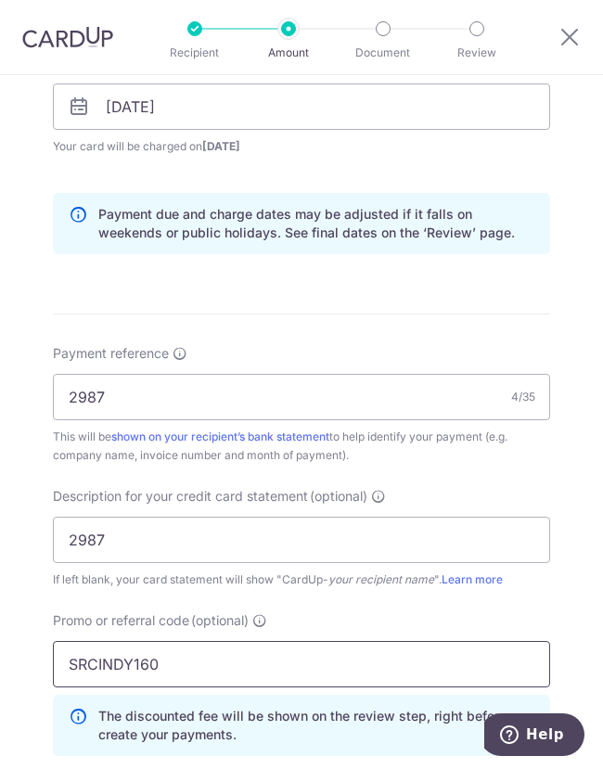
click at [82, 658] on input "SRCINDY160" at bounding box center [301, 664] width 497 height 46
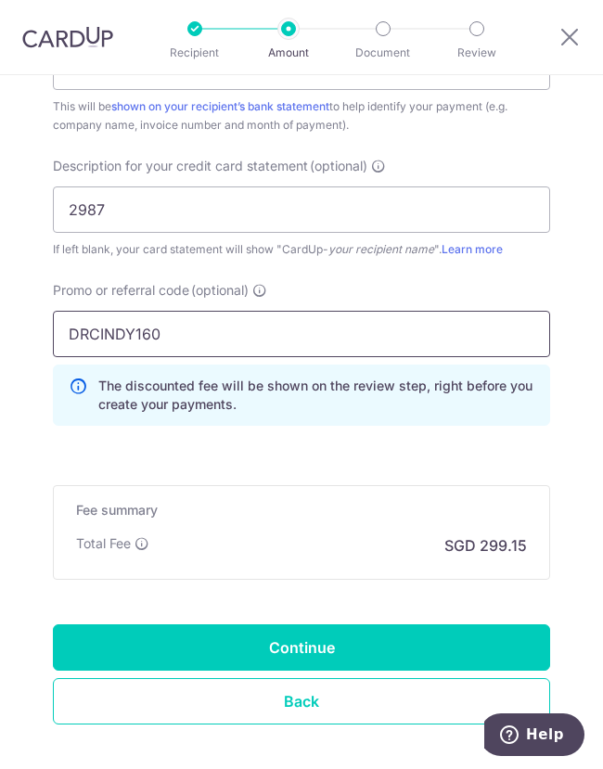
scroll to position [1284, 0]
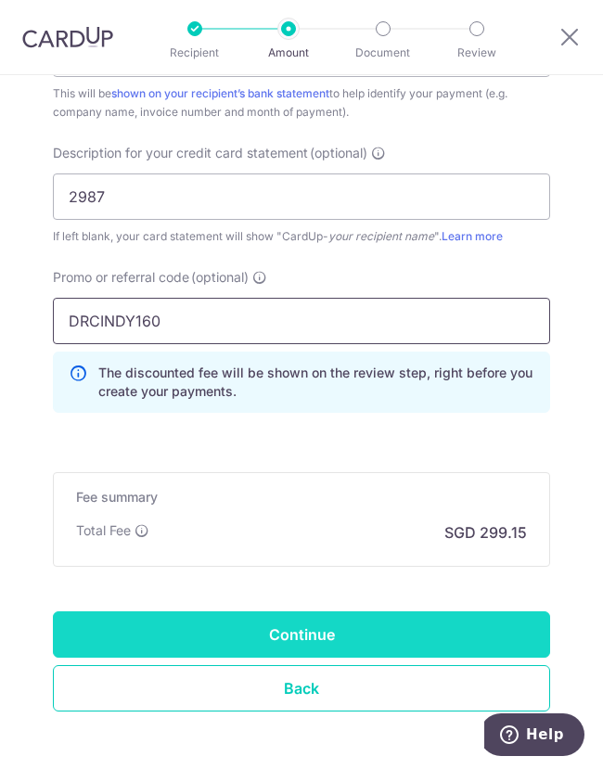
type input "DRCINDY160"
click at [254, 618] on input "Continue" at bounding box center [301, 635] width 497 height 46
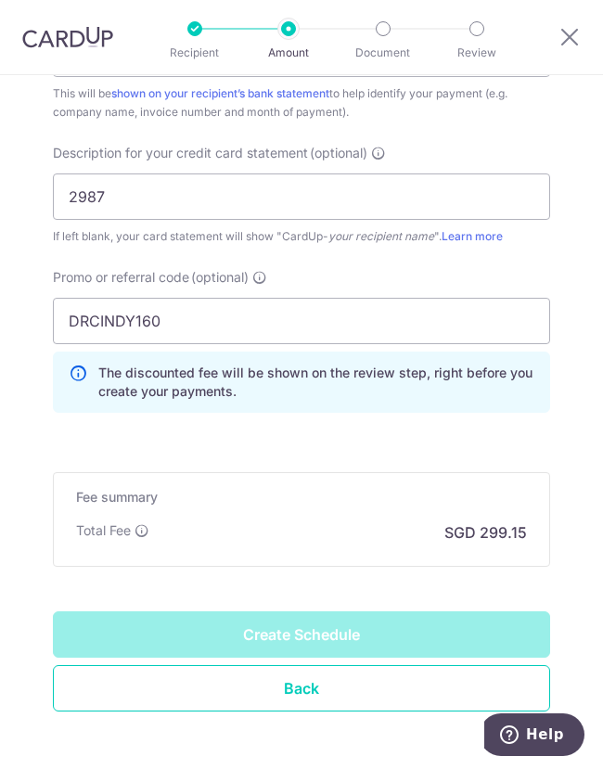
type input "Create Schedule"
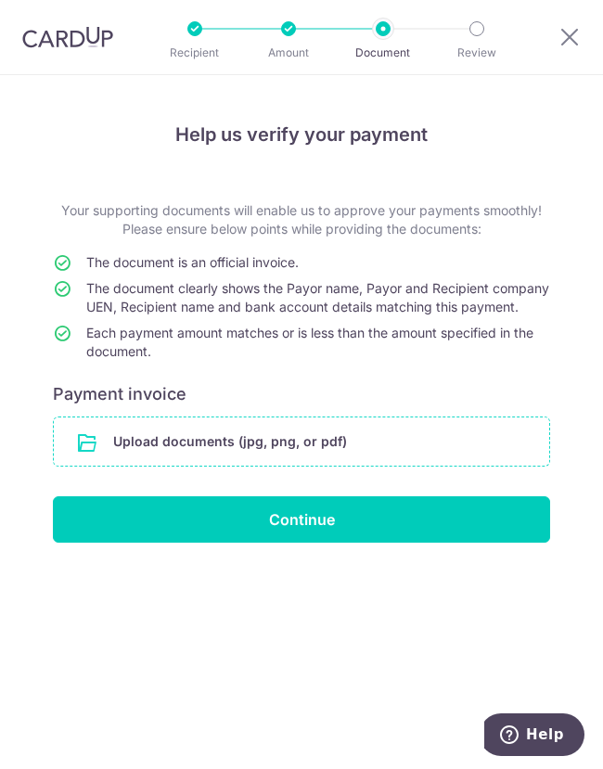
click at [192, 455] on input "file" at bounding box center [302, 442] width 496 height 48
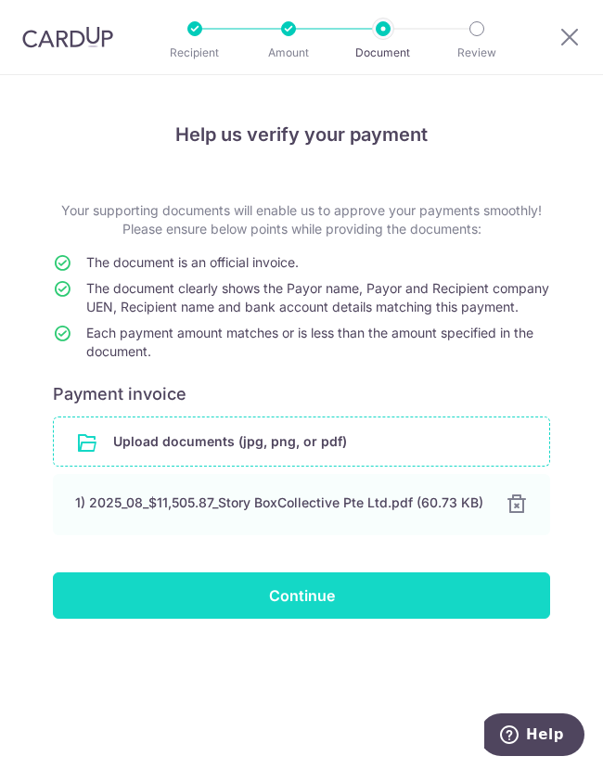
click at [316, 608] on input "Continue" at bounding box center [301, 596] width 497 height 46
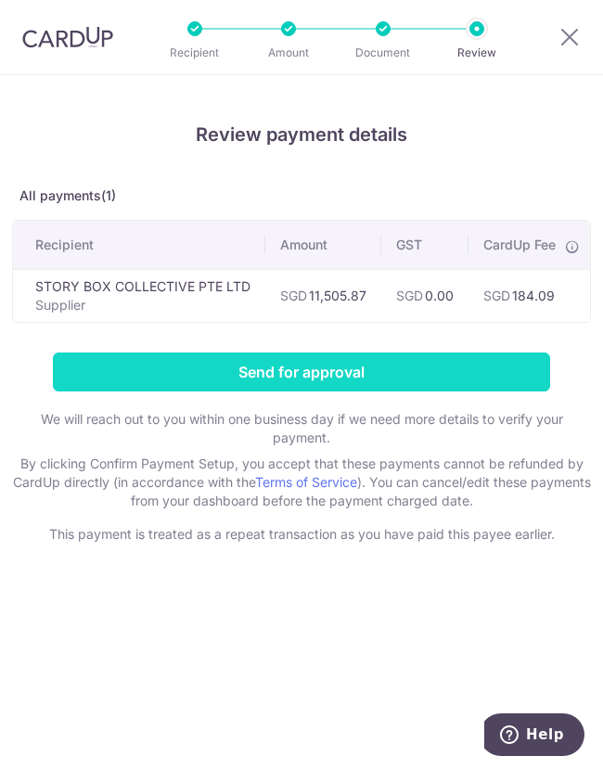
click at [278, 379] on input "Send for approval" at bounding box center [301, 372] width 497 height 39
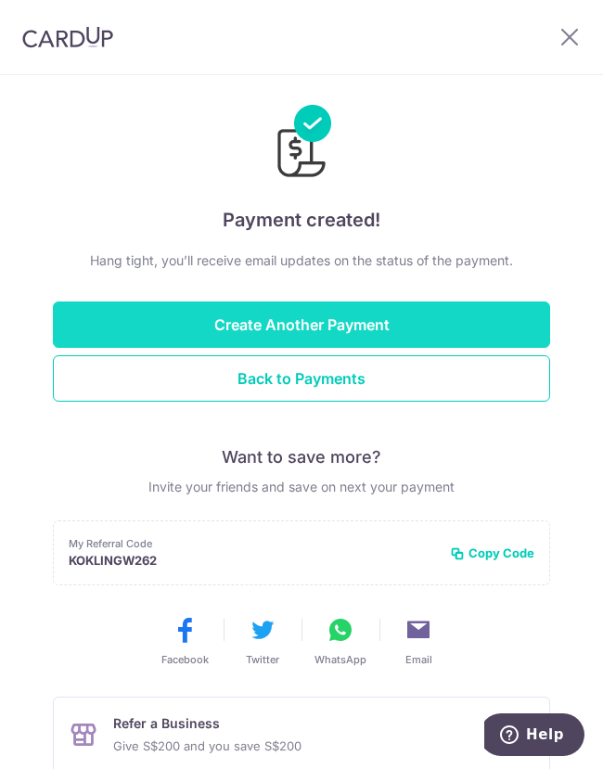
click at [241, 324] on button "Create Another Payment" at bounding box center [301, 325] width 497 height 46
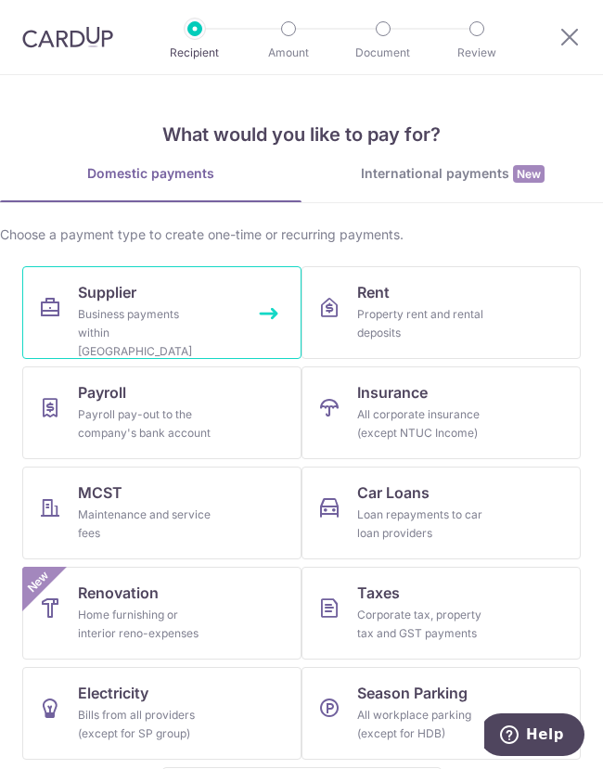
click at [140, 288] on link "Supplier Business payments within Singapore" at bounding box center [161, 312] width 279 height 93
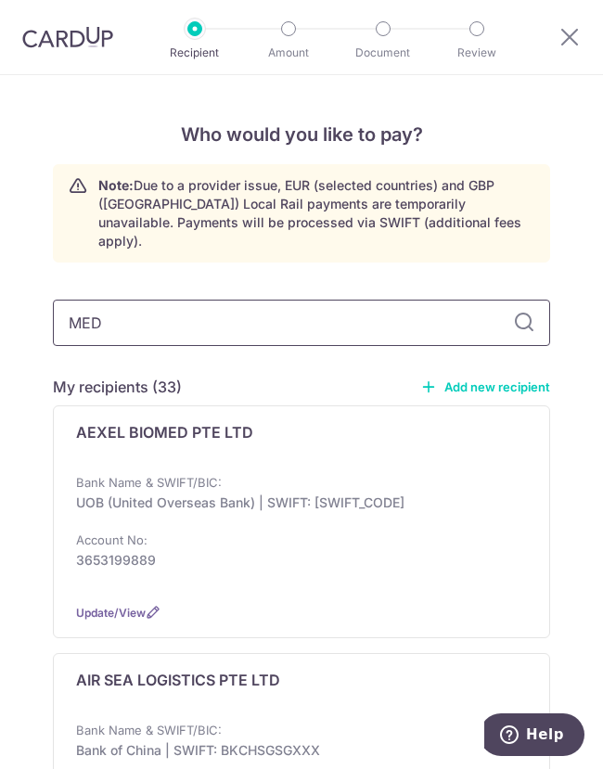
type input "MEDI"
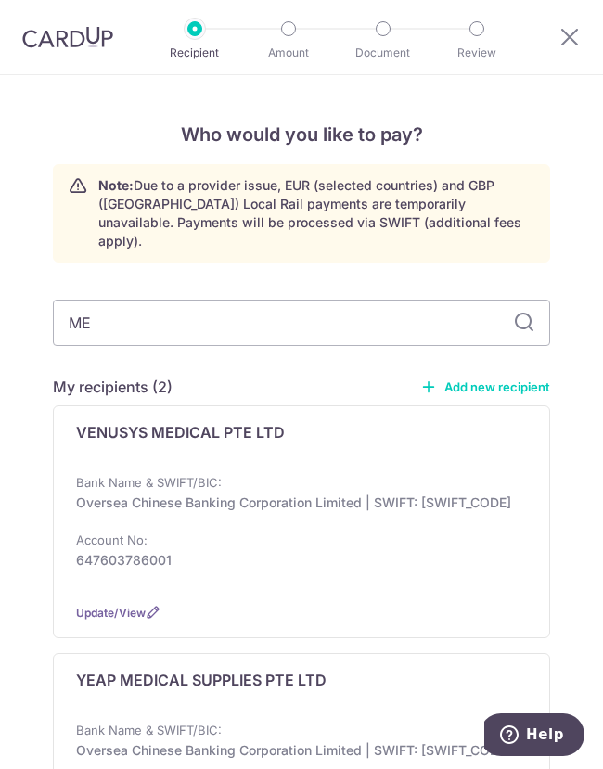
type input "M"
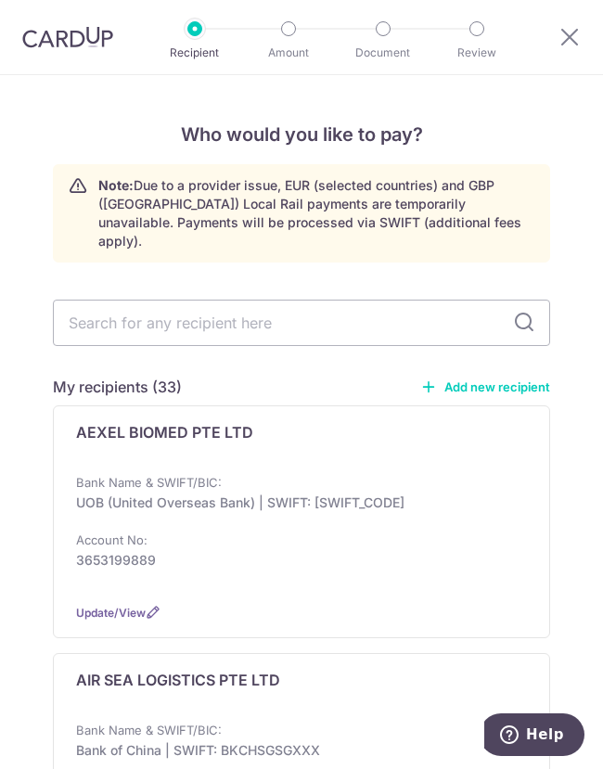
click at [477, 378] on link "Add new recipient" at bounding box center [485, 387] width 130 height 19
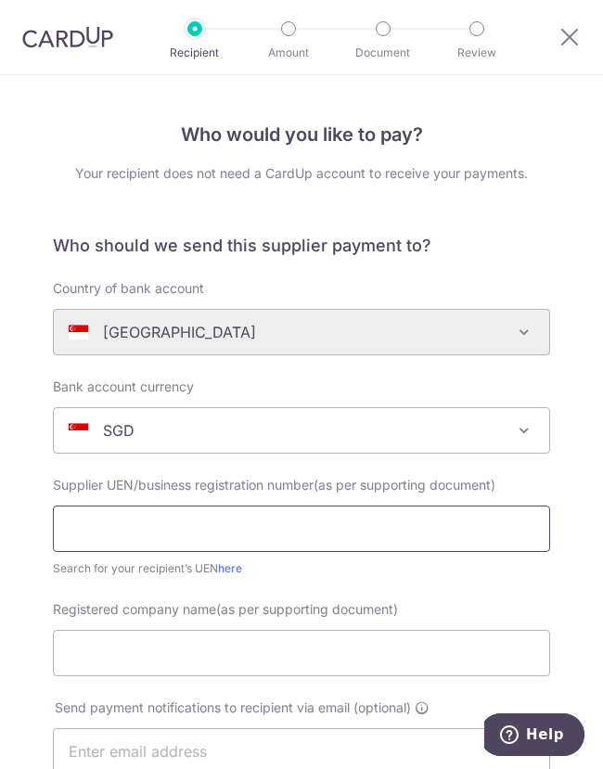
click at [176, 522] on input "text" at bounding box center [301, 529] width 497 height 46
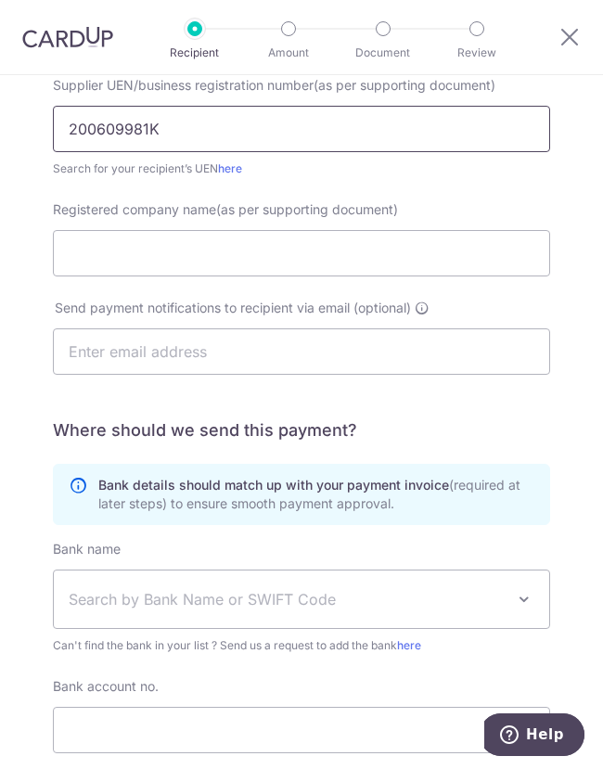
scroll to position [401, 0]
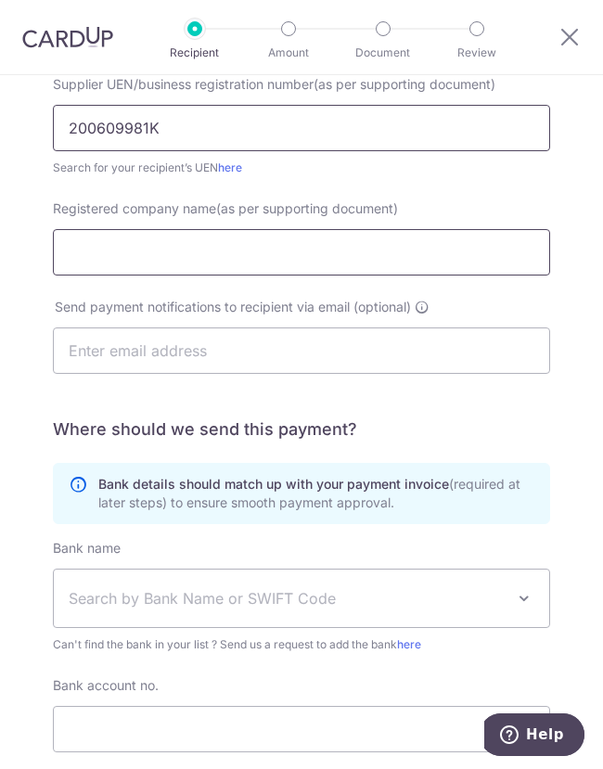
type input "200609981K"
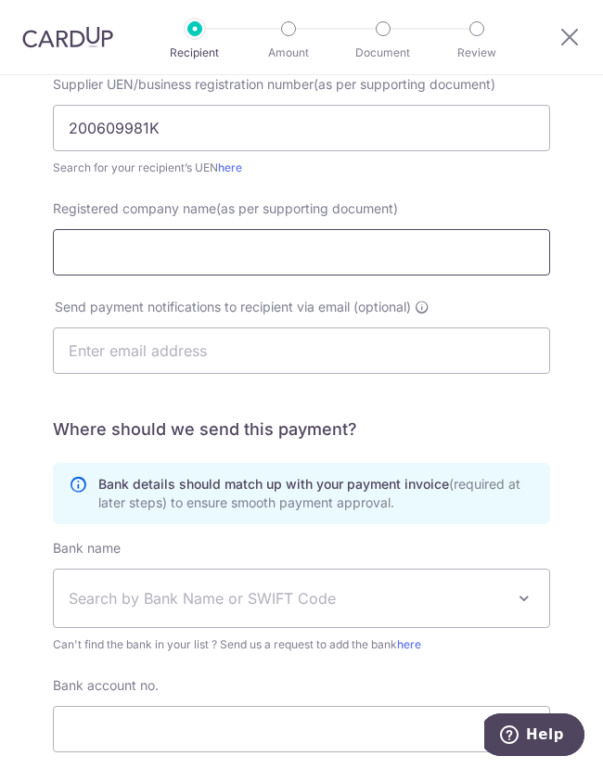
click at [104, 255] on input "Registered company name(as per supporting document)" at bounding box center [301, 252] width 497 height 46
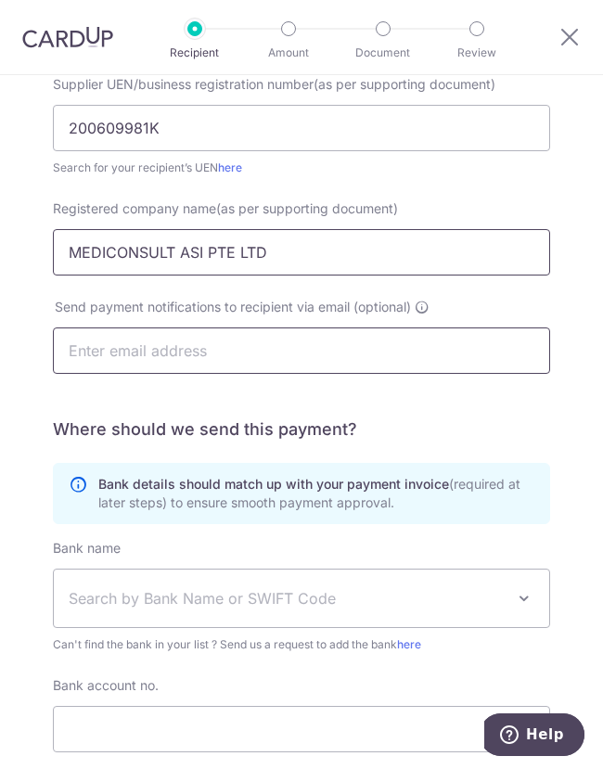
type input "MEDICONSULT ASI PTE LTD"
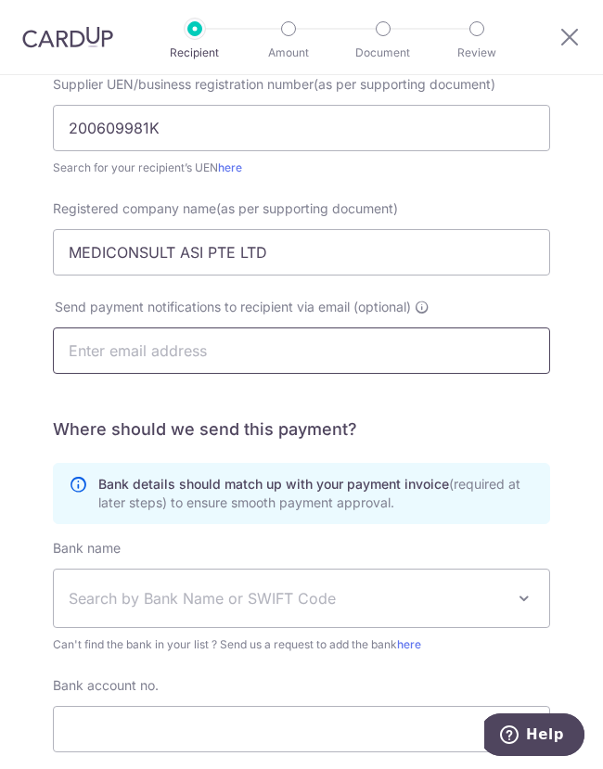
click at [80, 357] on input "text" at bounding box center [301, 351] width 497 height 46
click at [163, 593] on span "Search by Bank Name or SWIFT Code" at bounding box center [287, 598] width 436 height 22
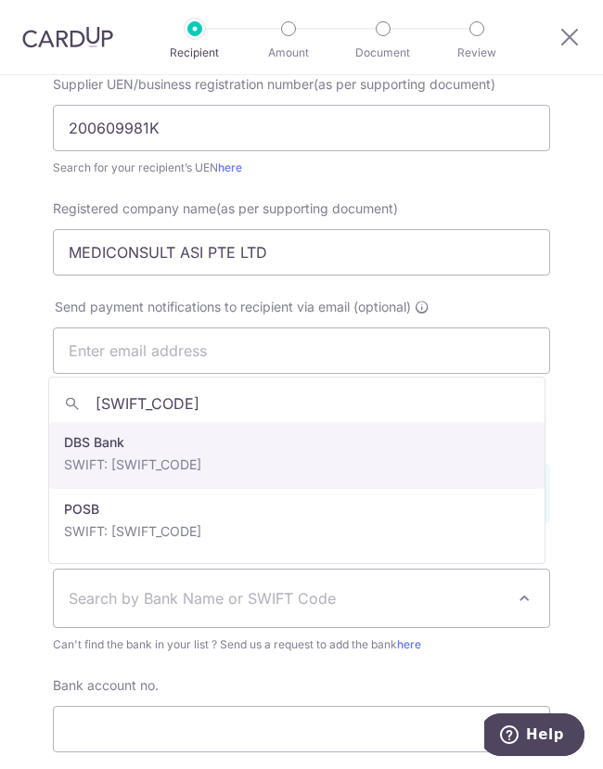
type input "DBSSSGSG"
select select "6"
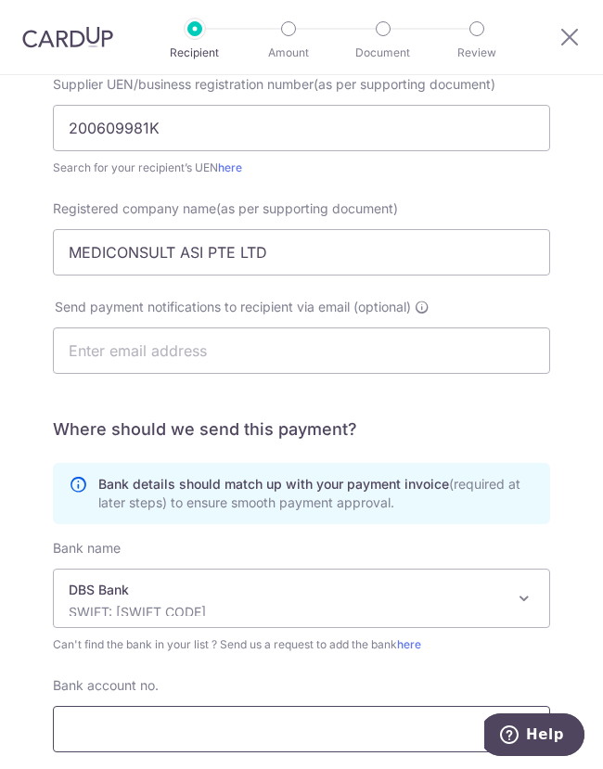
click at [152, 735] on input "Bank account no." at bounding box center [301, 729] width 497 height 46
click at [89, 723] on input "0159015971" at bounding box center [301, 729] width 497 height 46
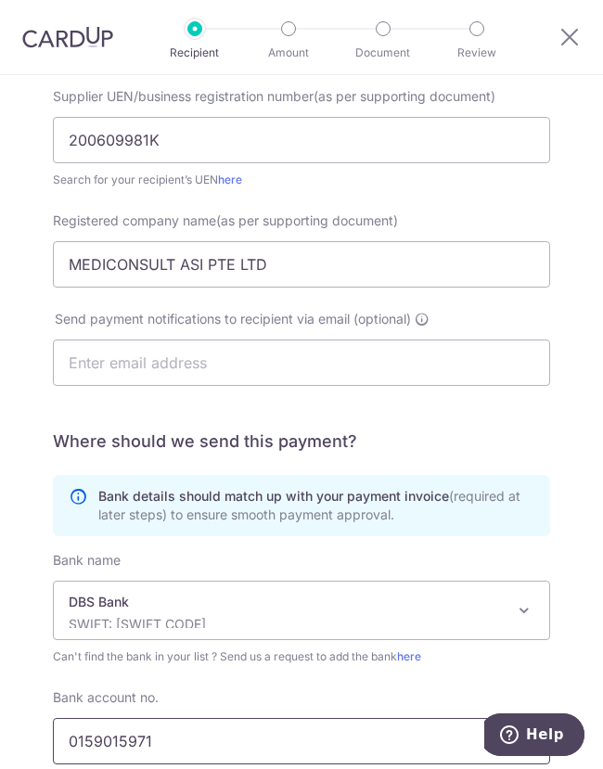
scroll to position [364, 0]
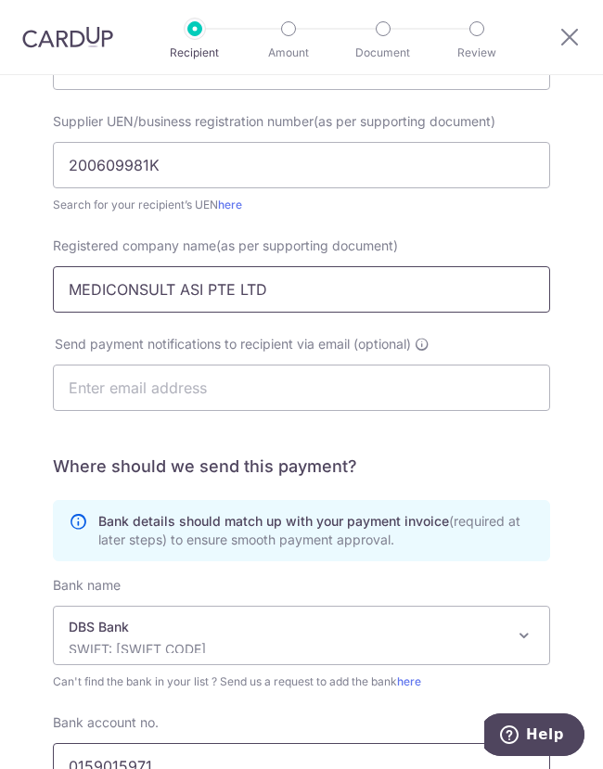
type input "0159015971"
drag, startPoint x: 277, startPoint y: 297, endPoint x: 30, endPoint y: 303, distance: 246.9
click at [30, 303] on div "Who would you like to pay? Your recipient does not need a CardUp account to rec…" at bounding box center [301, 373] width 603 height 1325
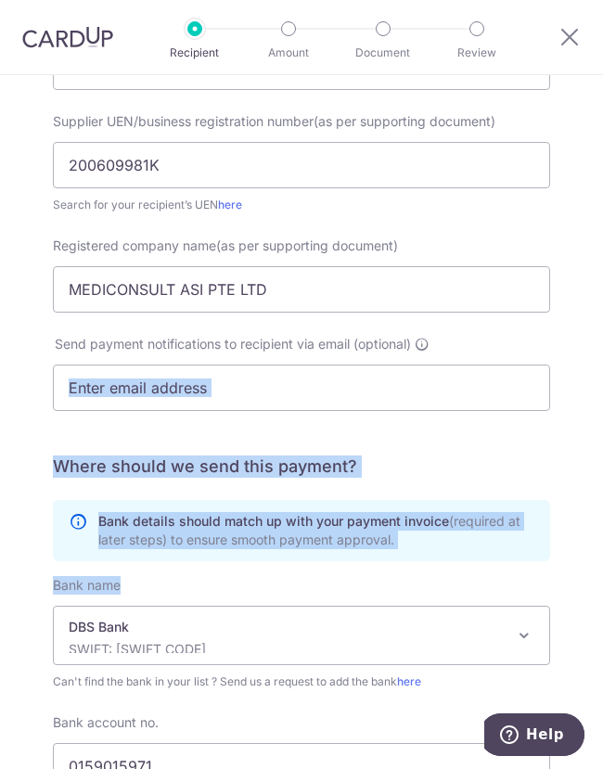
drag, startPoint x: 592, startPoint y: 459, endPoint x: 588, endPoint y: 647, distance: 187.5
click at [588, 647] on div "Who would you like to pay? Your recipient does not need a CardUp account to rec…" at bounding box center [301, 373] width 603 height 1325
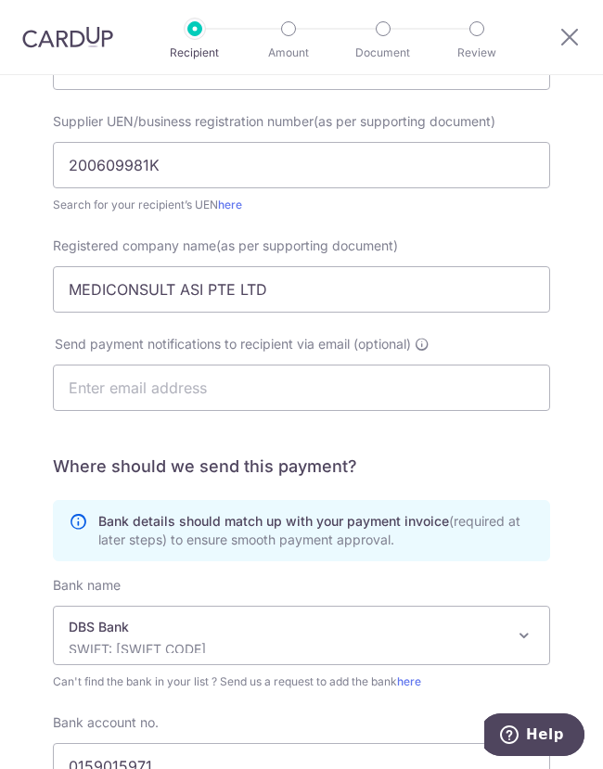
drag, startPoint x: 588, startPoint y: 647, endPoint x: 583, endPoint y: 400, distance: 246.9
click at [583, 400] on div "Who would you like to pay? Your recipient does not need a CardUp account to rec…" at bounding box center [301, 373] width 603 height 1325
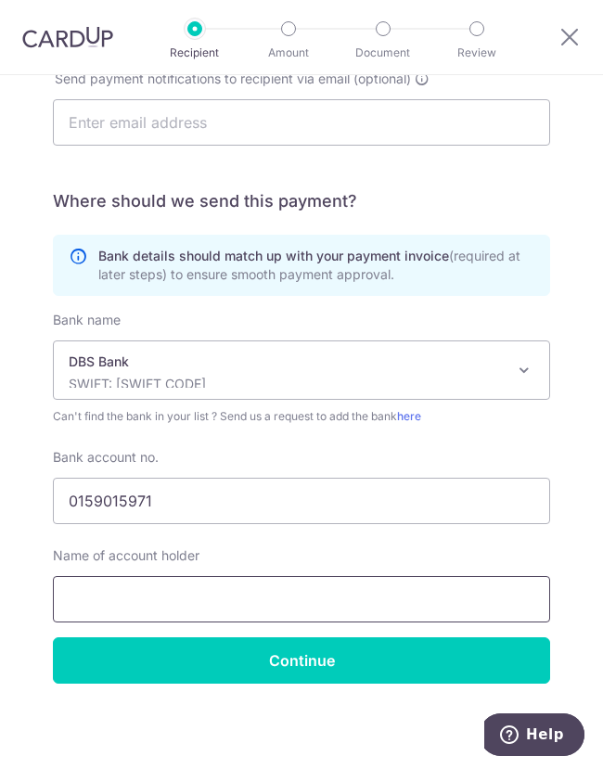
click at [212, 584] on input "text" at bounding box center [301, 599] width 497 height 46
paste input "MEDICONSULT ASI PTE LTD"
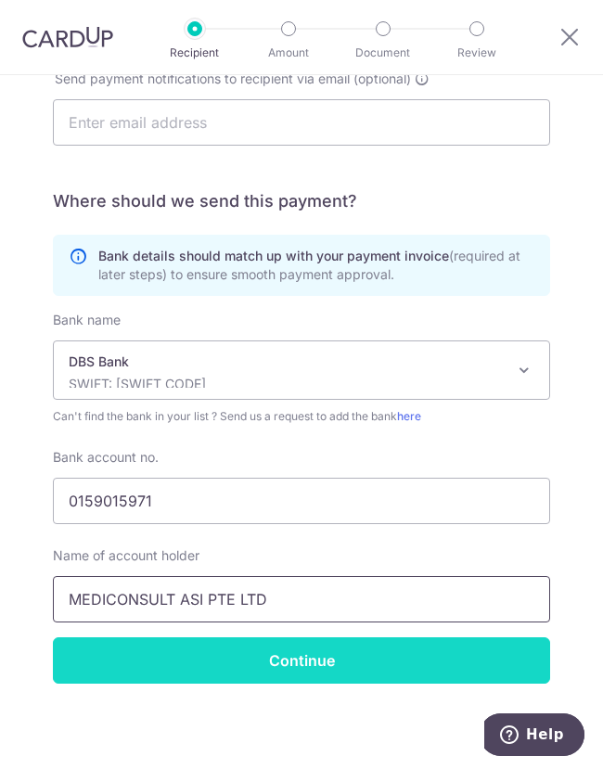
type input "MEDICONSULT ASI PTE LTD"
click at [272, 668] on input "Continue" at bounding box center [301, 661] width 497 height 46
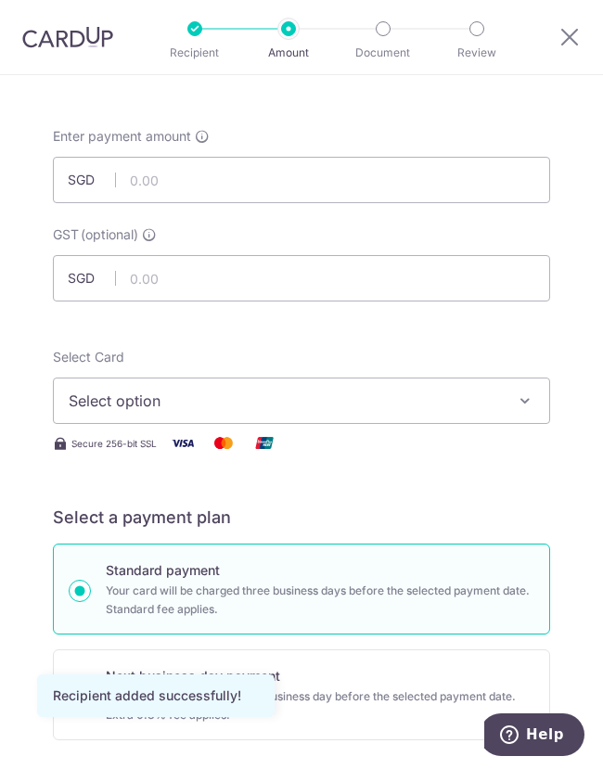
scroll to position [71, 0]
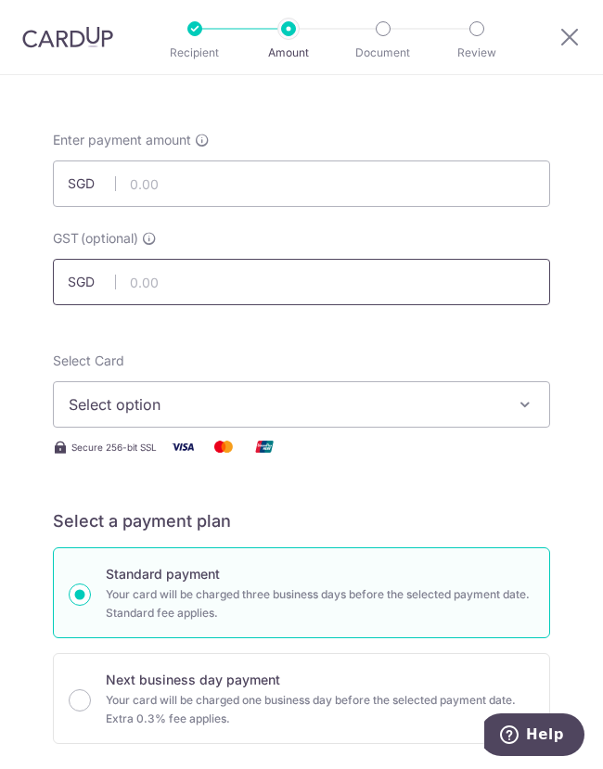
click at [143, 286] on input "text" at bounding box center [301, 282] width 497 height 46
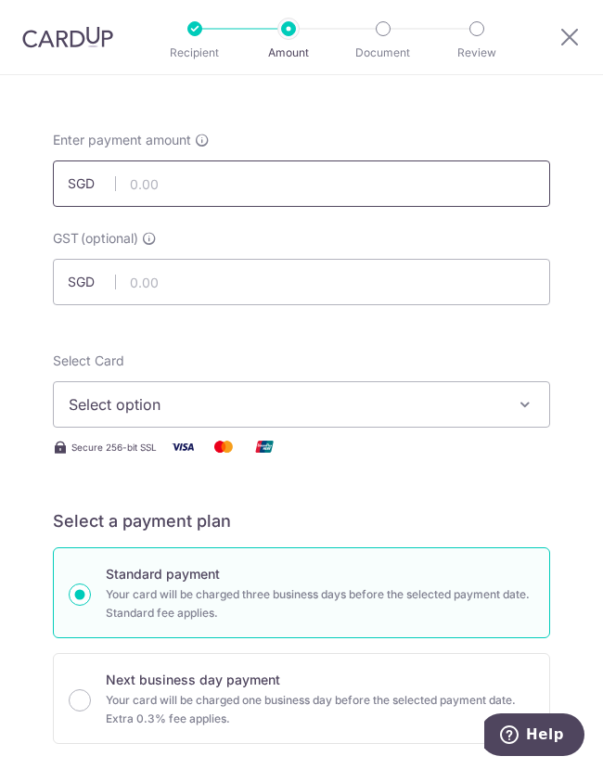
click at [165, 187] on input "text" at bounding box center [301, 184] width 497 height 46
type input "654.00"
click at [150, 415] on button "Select option" at bounding box center [301, 404] width 497 height 46
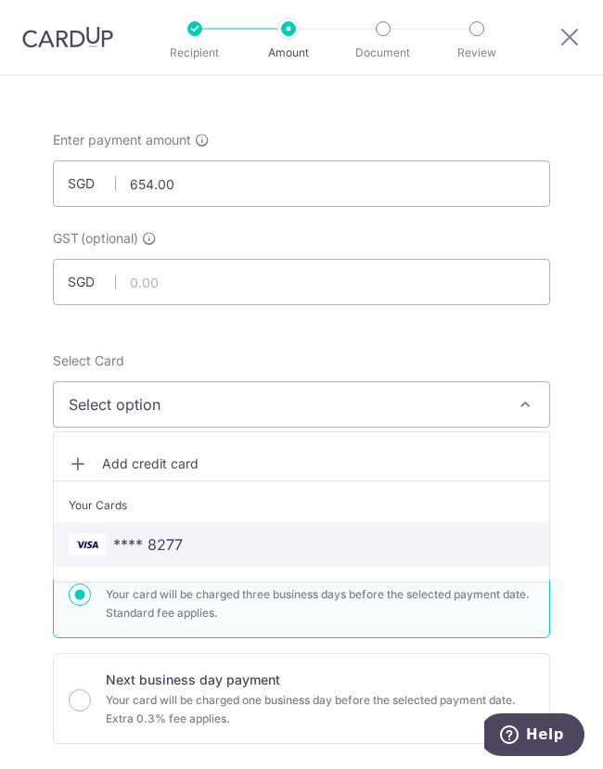
click at [150, 547] on span "**** 8277" at bounding box center [148, 545] width 70 height 22
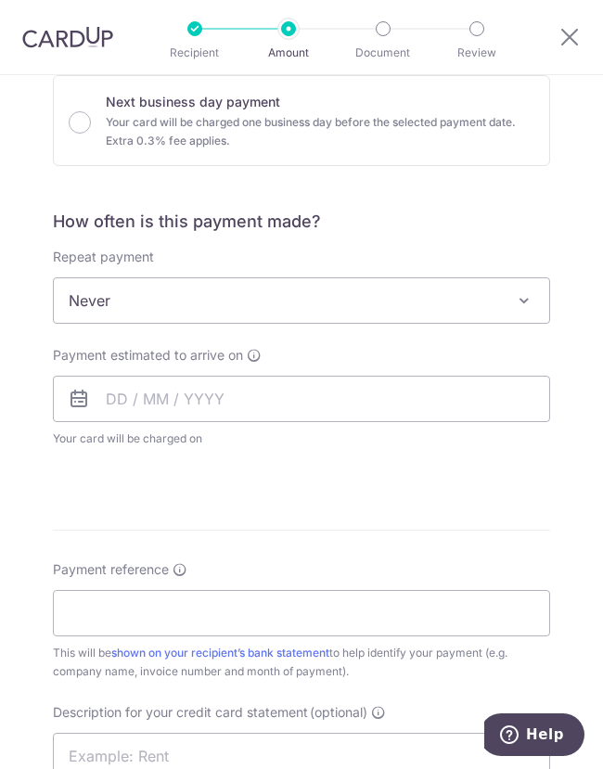
scroll to position [657, 0]
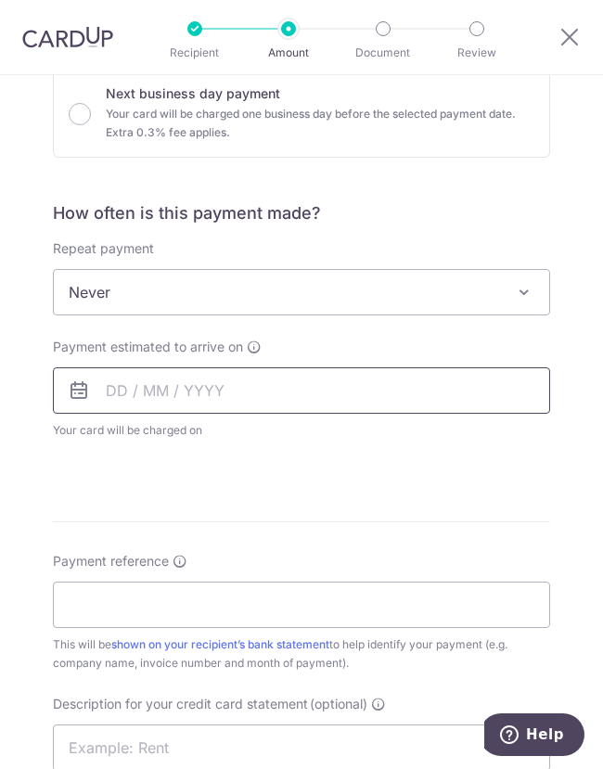
click at [154, 374] on input "text" at bounding box center [301, 391] width 497 height 46
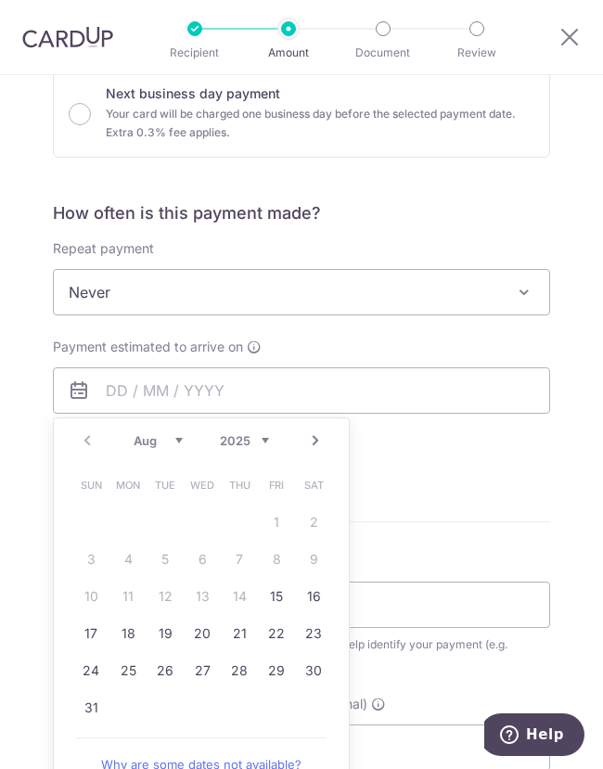
click at [265, 578] on td "15" at bounding box center [276, 596] width 37 height 37
type input "[DATE]"
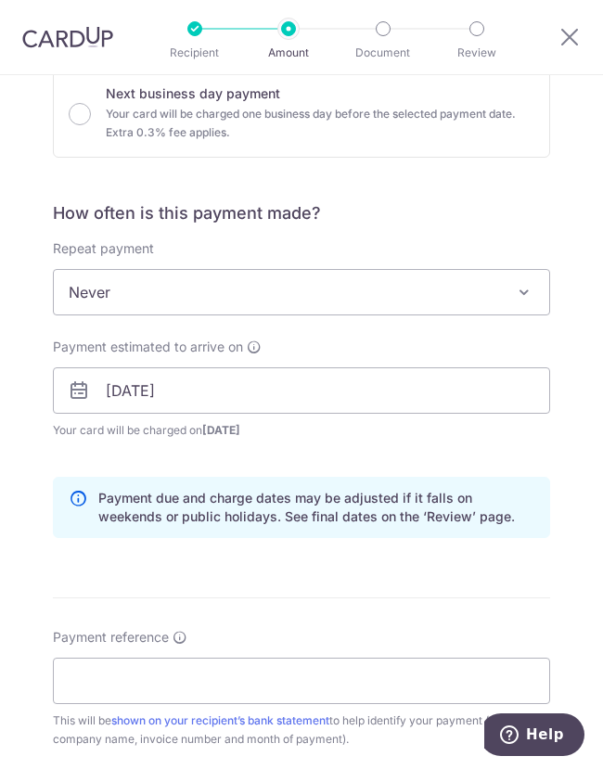
click at [267, 592] on form "Enter payment amount SGD 654.00 654.00 GST (optional) SGD Recipient added succe…" at bounding box center [301, 422] width 497 height 1756
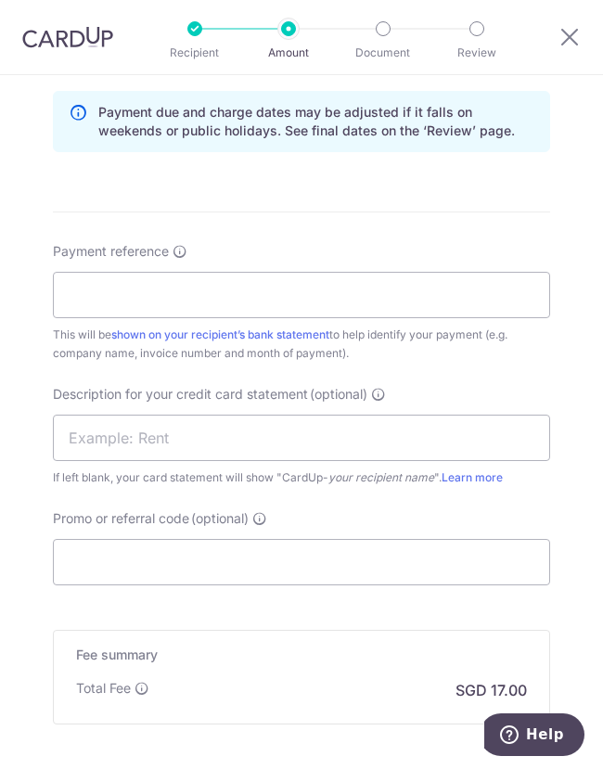
scroll to position [1058, 0]
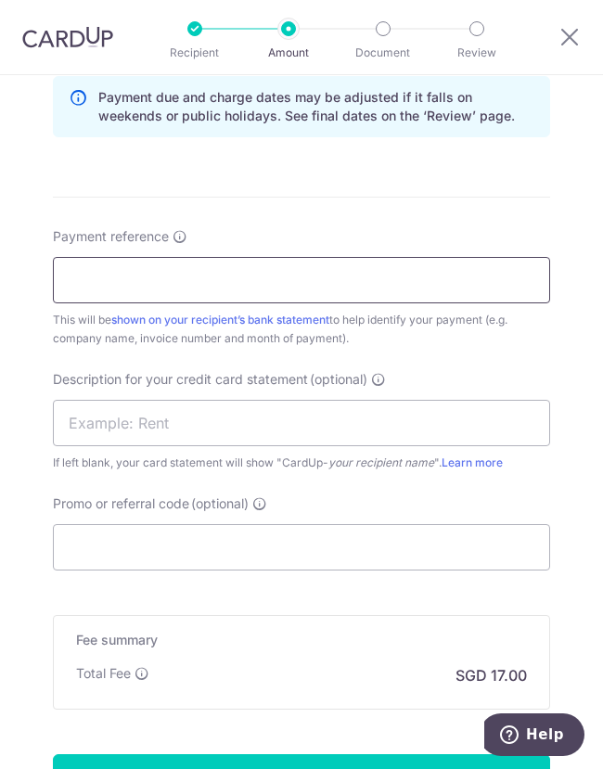
click at [109, 274] on input "Payment reference" at bounding box center [301, 280] width 497 height 46
drag, startPoint x: 156, startPoint y: 266, endPoint x: -7, endPoint y: 242, distance: 165.1
click at [0, 242] on html "Recipient Amount Document Review Tell us more about your payment Enter payment …" at bounding box center [301, 384] width 603 height 769
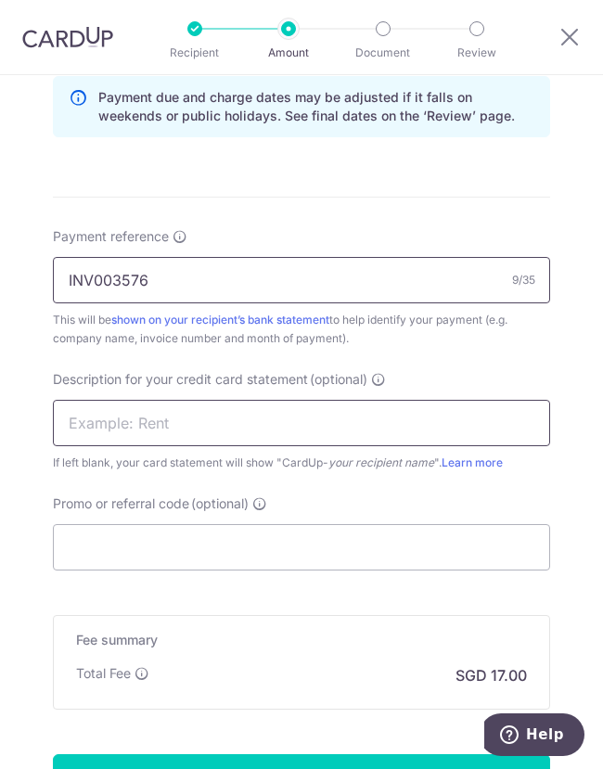
type input "INV003576"
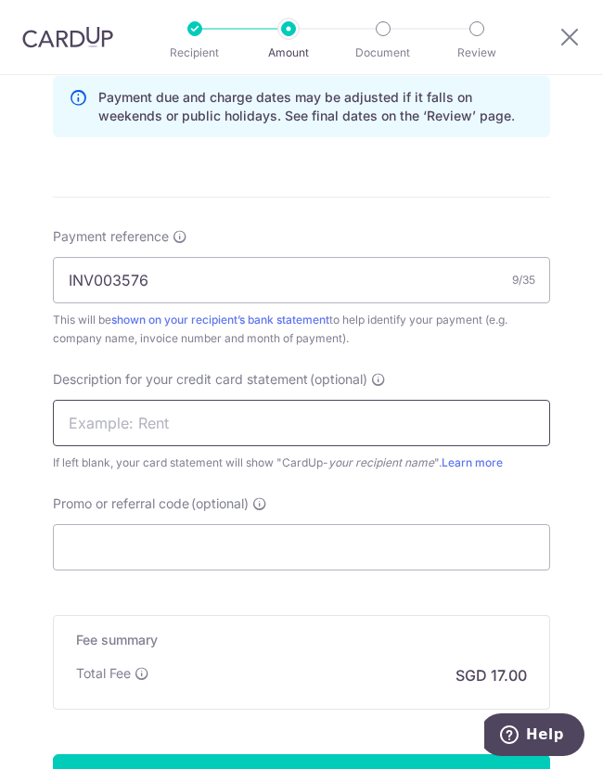
click at [87, 428] on input "text" at bounding box center [301, 423] width 497 height 46
paste input "INV003576"
type input "INV003576"
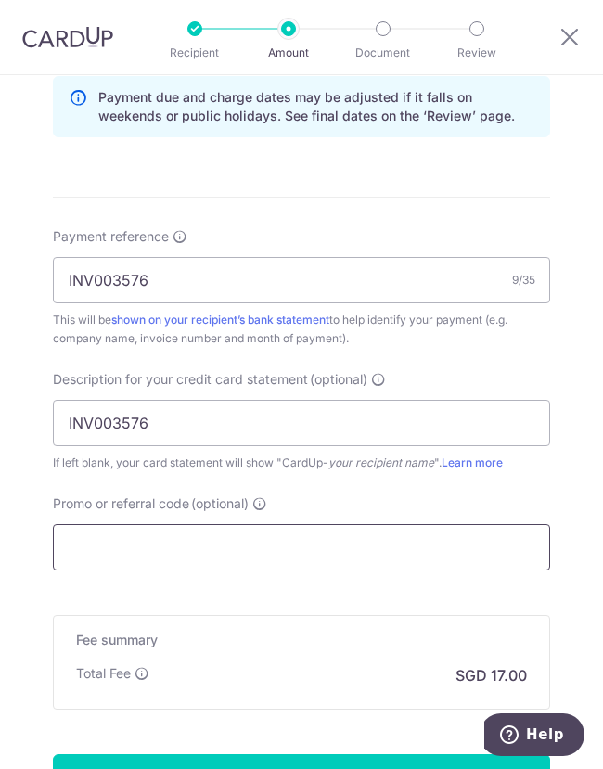
click at [149, 543] on input "Promo or referral code (optional)" at bounding box center [301, 547] width 497 height 46
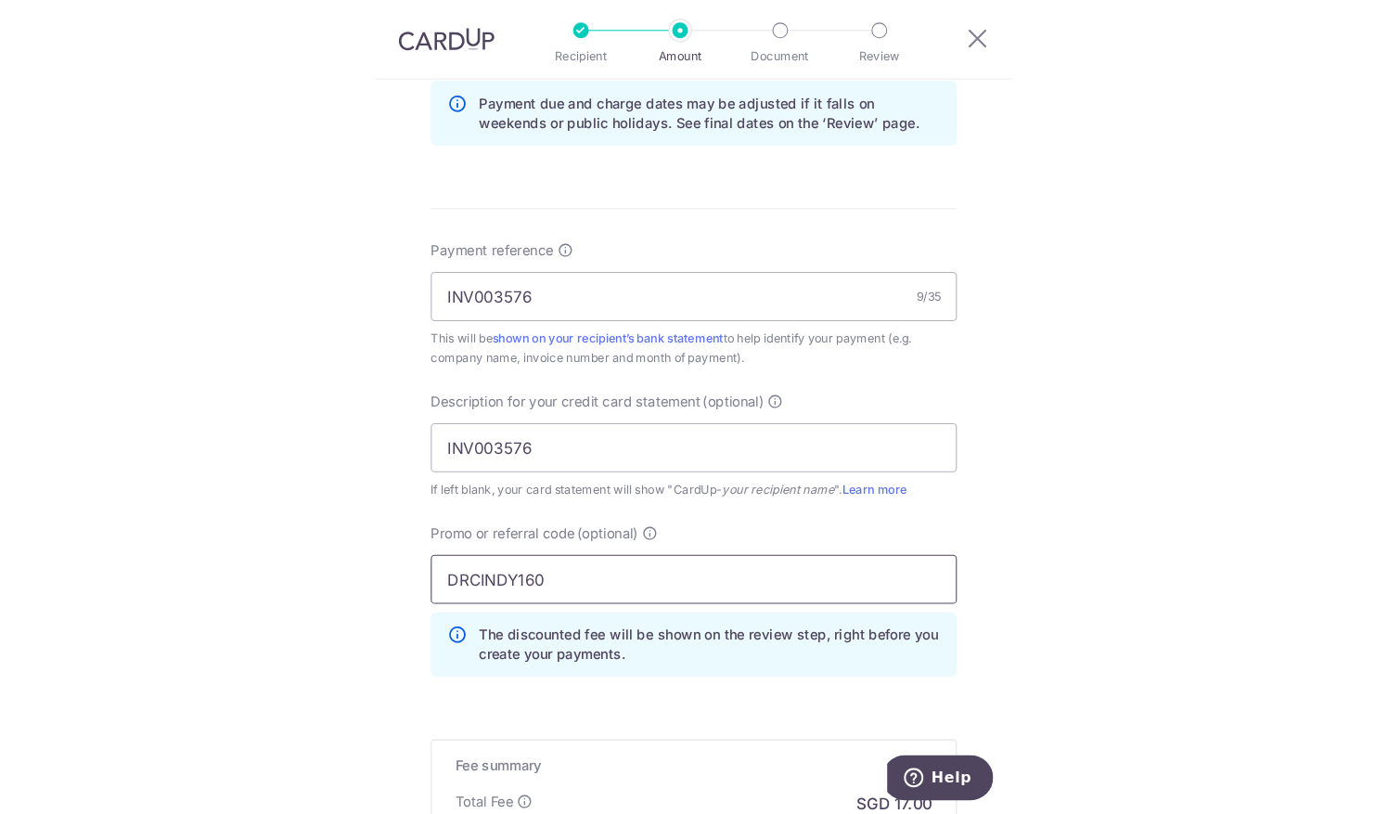
scroll to position [1338, 0]
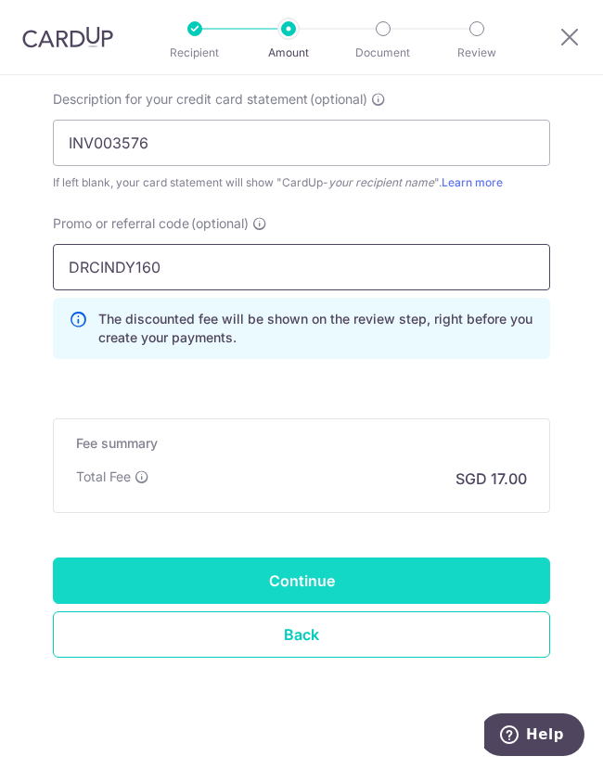
type input "DRCINDY160"
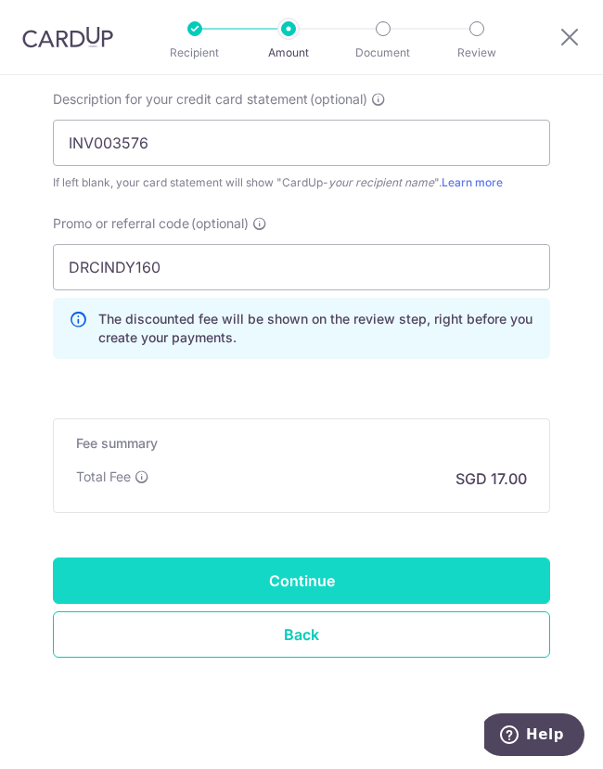
click at [301, 572] on input "Continue" at bounding box center [301, 581] width 497 height 46
type input "Create Schedule"
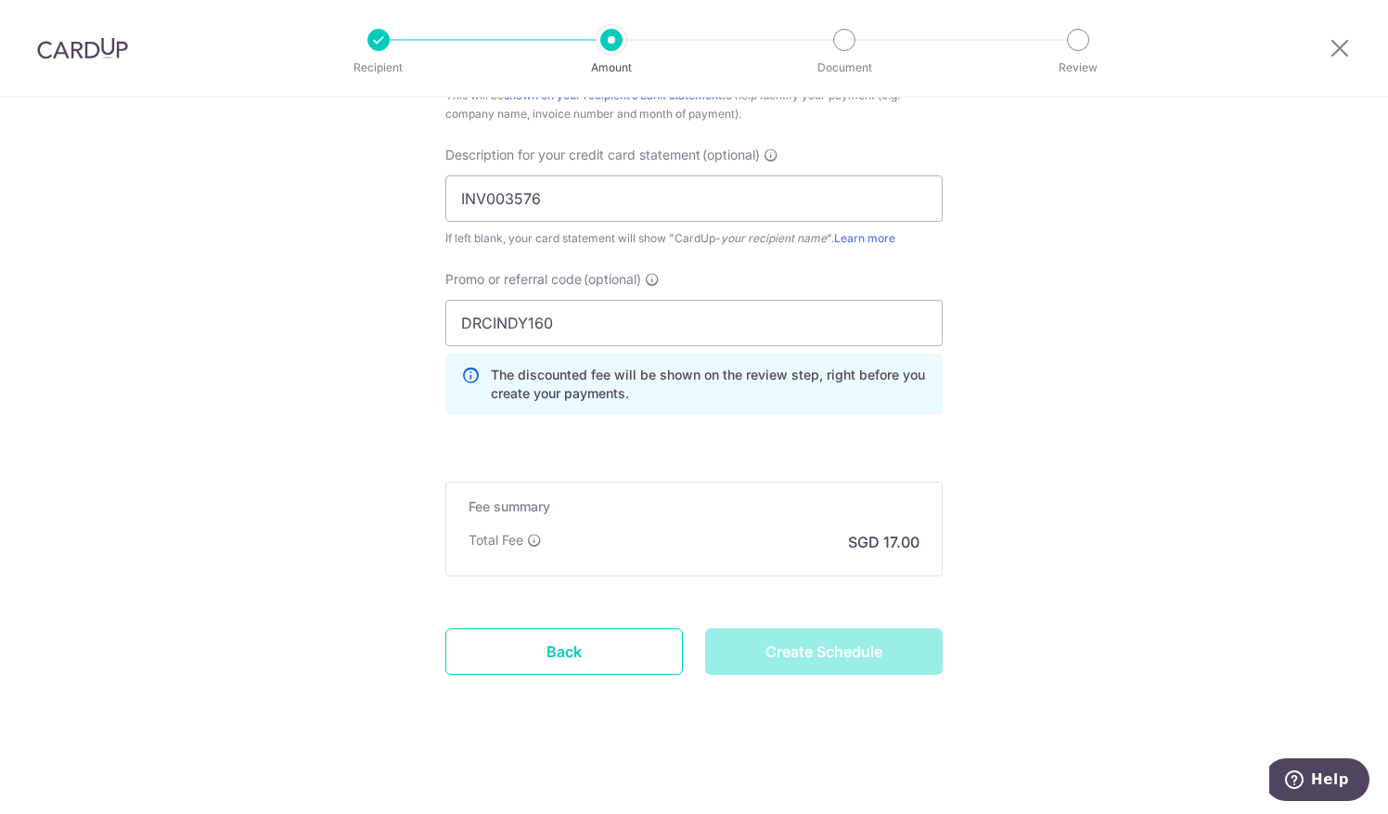
scroll to position [1241, 0]
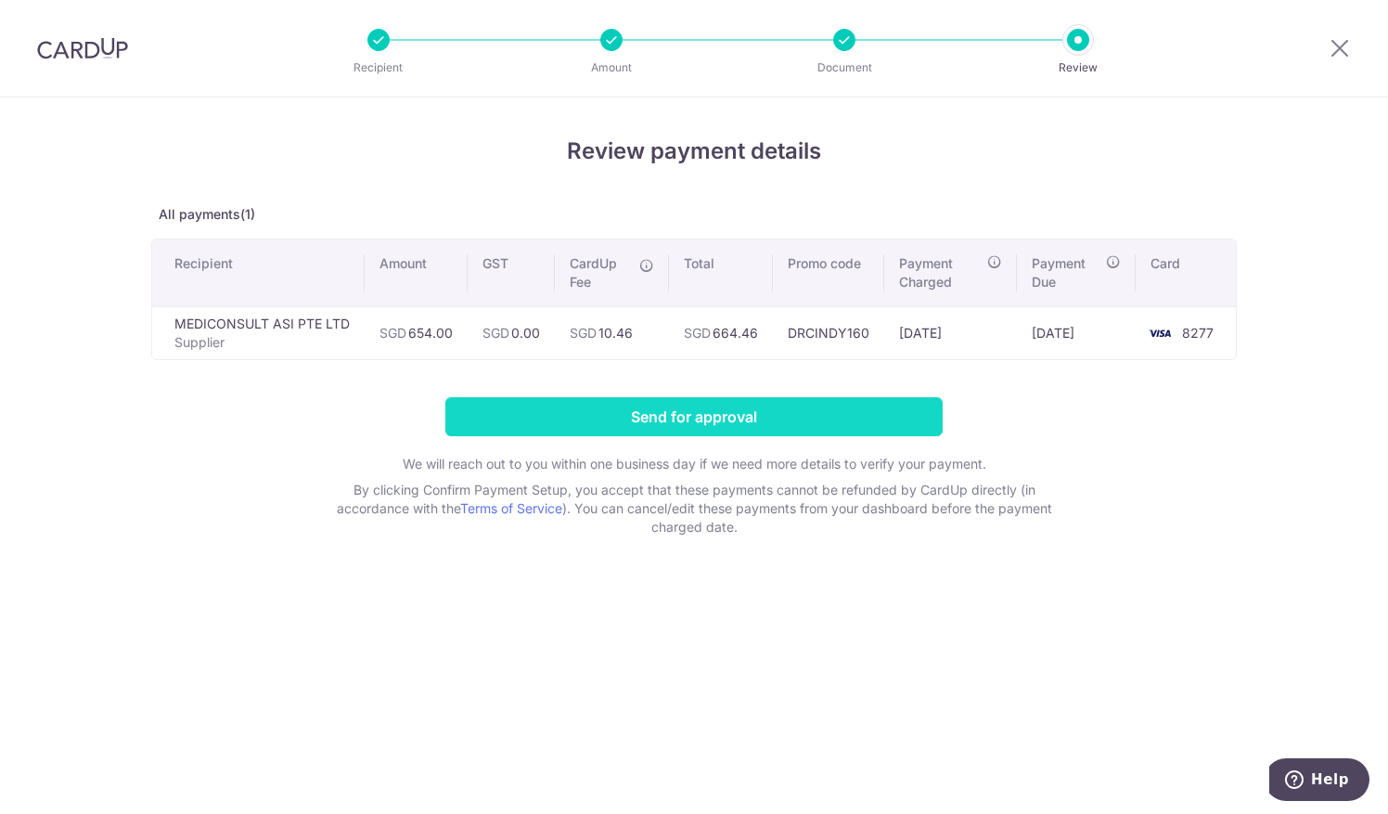
click at [662, 415] on input "Send for approval" at bounding box center [693, 416] width 497 height 39
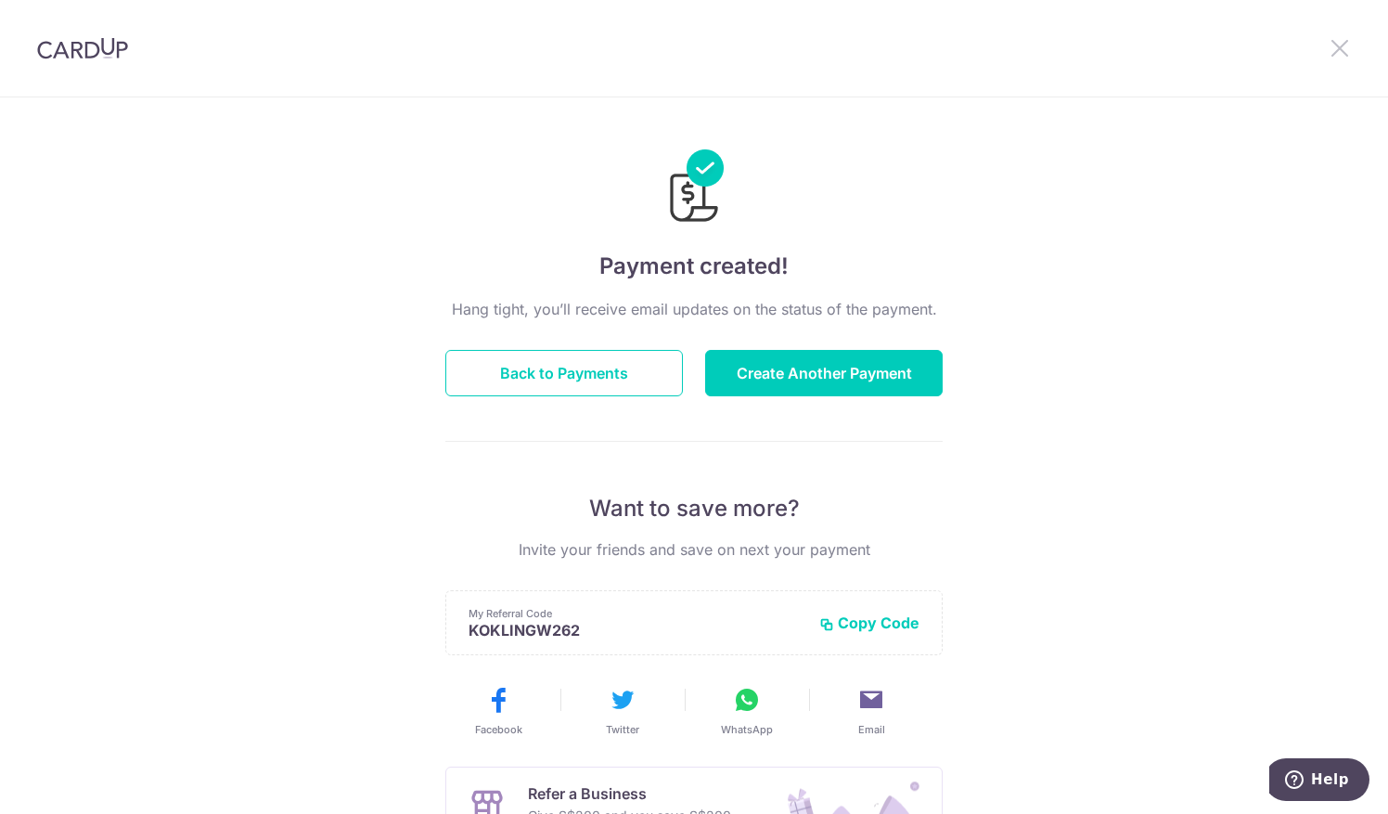
click at [1332, 41] on icon at bounding box center [1340, 47] width 22 height 23
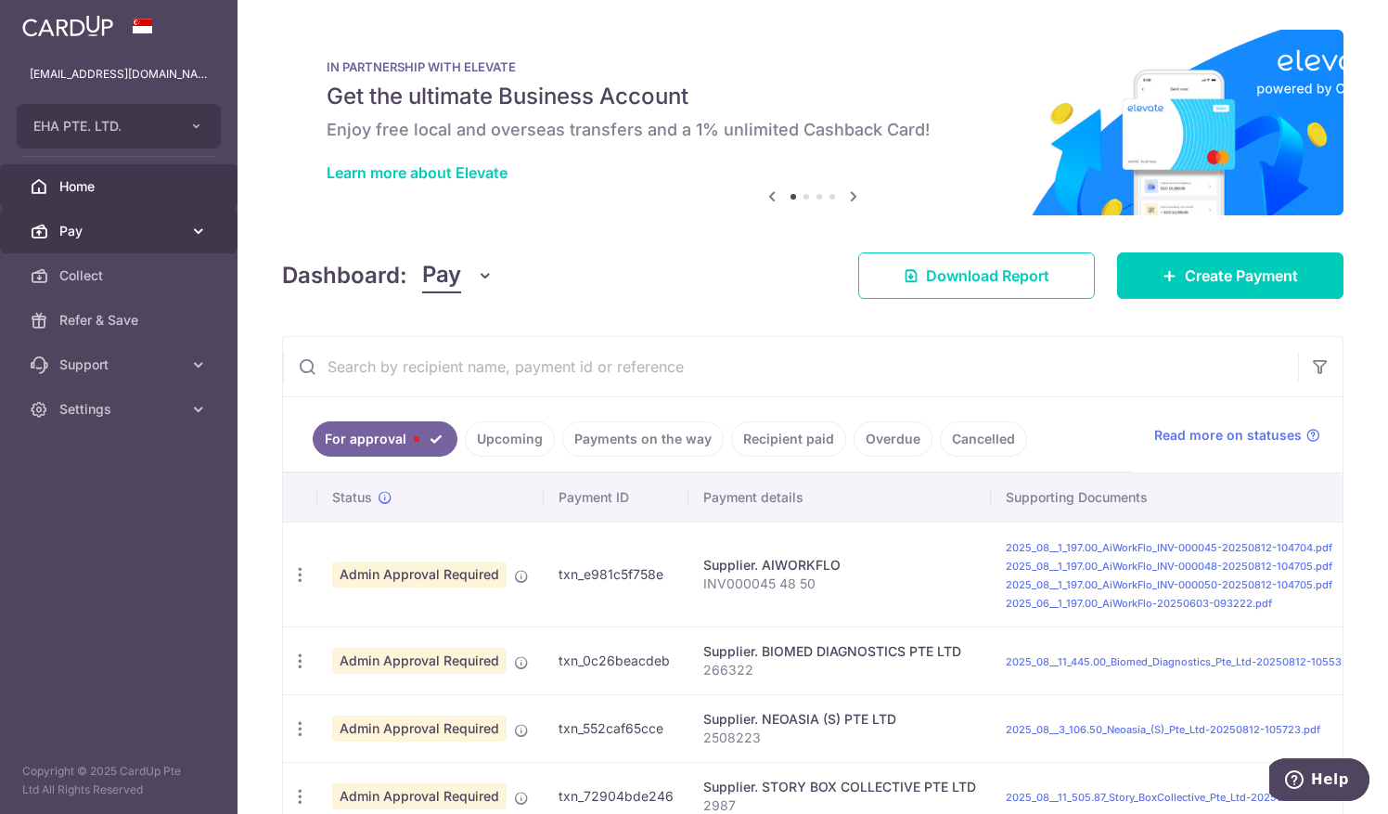
click at [122, 226] on span "Pay" at bounding box center [120, 231] width 123 height 19
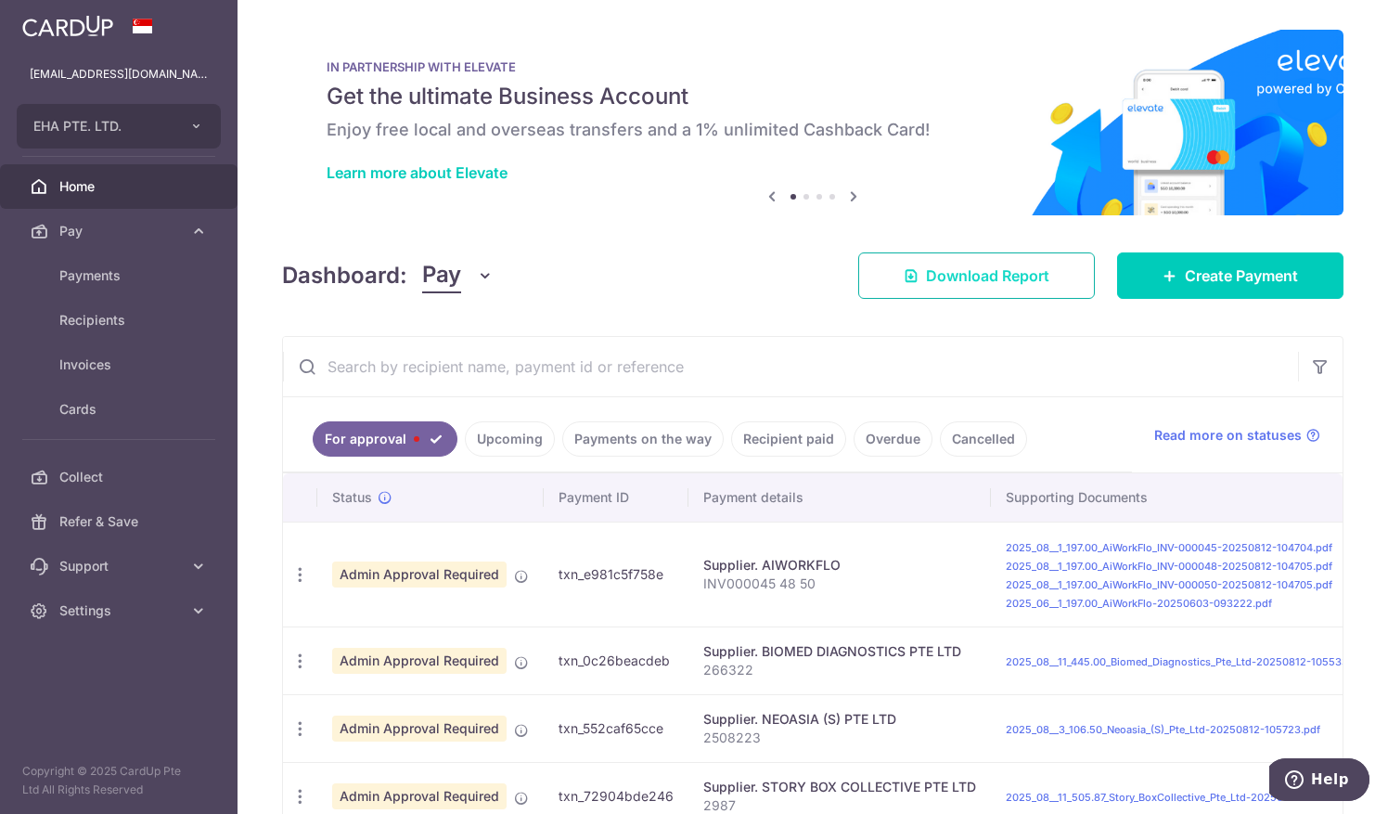
click at [977, 280] on span "Download Report" at bounding box center [987, 275] width 123 height 22
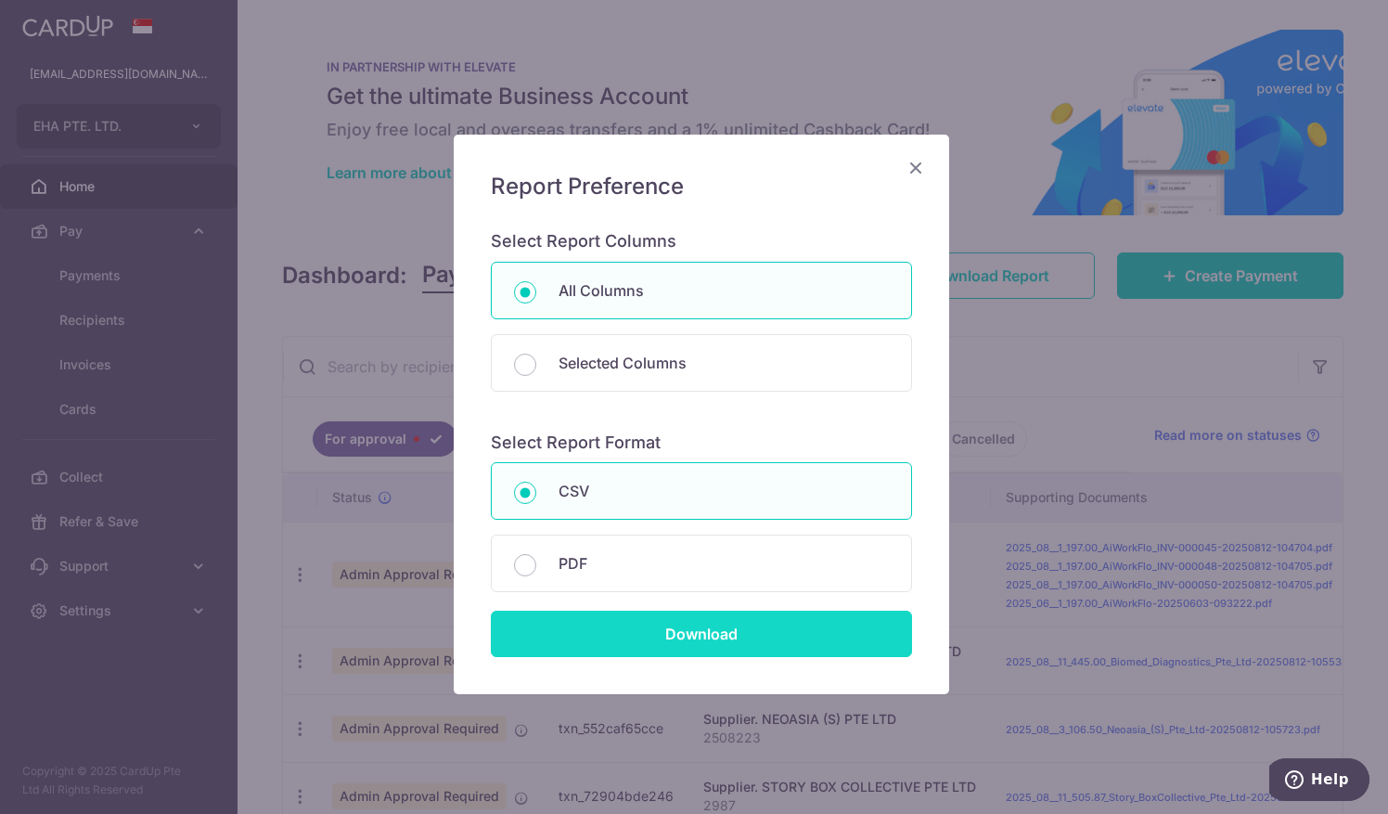
click at [605, 611] on input "Download" at bounding box center [701, 634] width 421 height 46
